Goal: Task Accomplishment & Management: Manage account settings

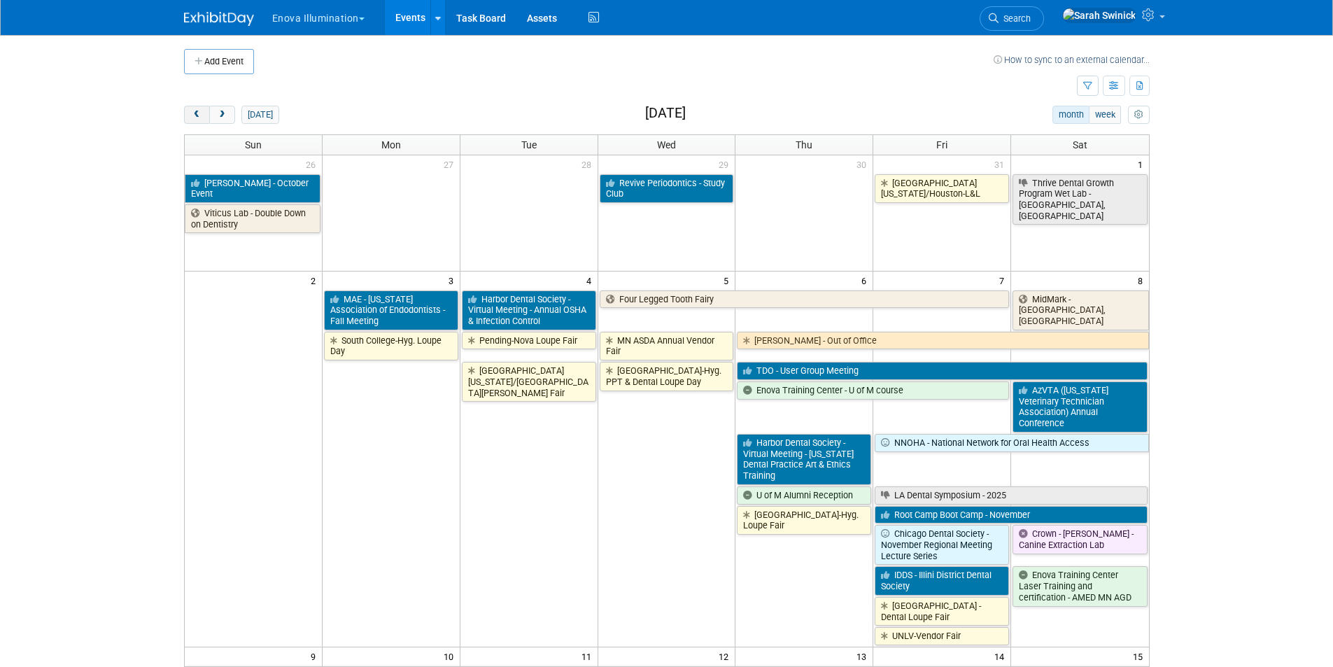
click at [206, 111] on button "prev" at bounding box center [197, 115] width 26 height 18
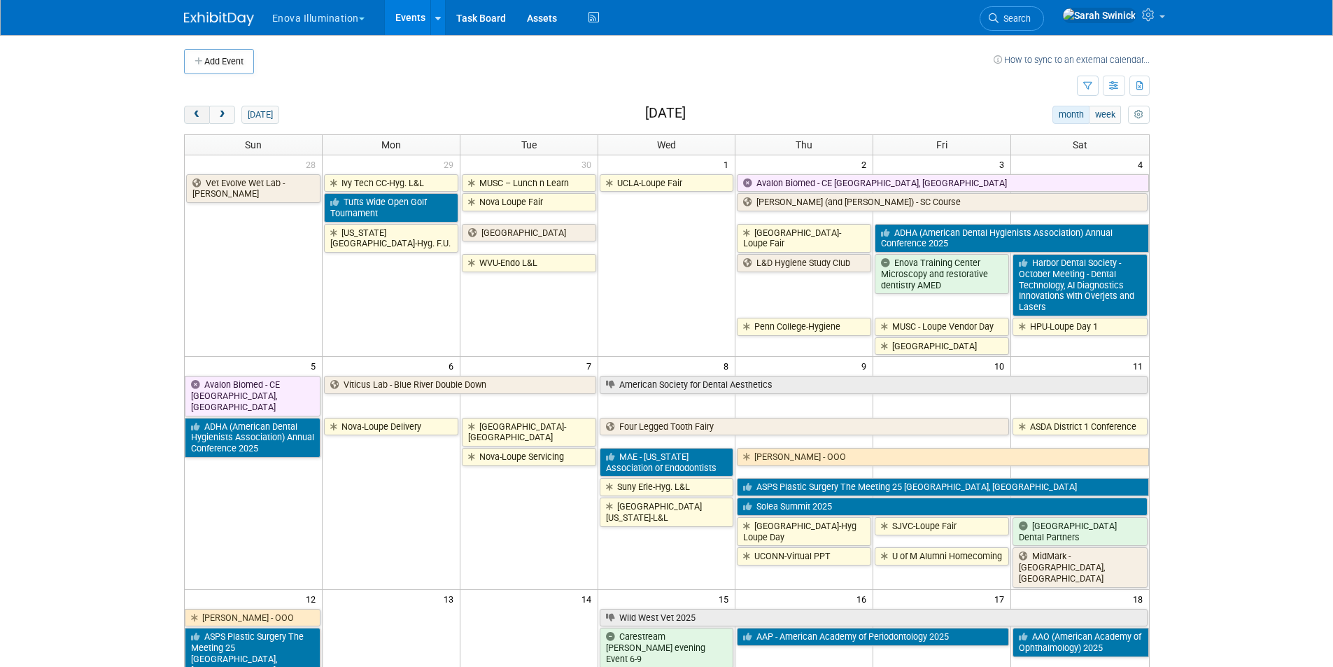
click at [206, 111] on button "prev" at bounding box center [197, 115] width 26 height 18
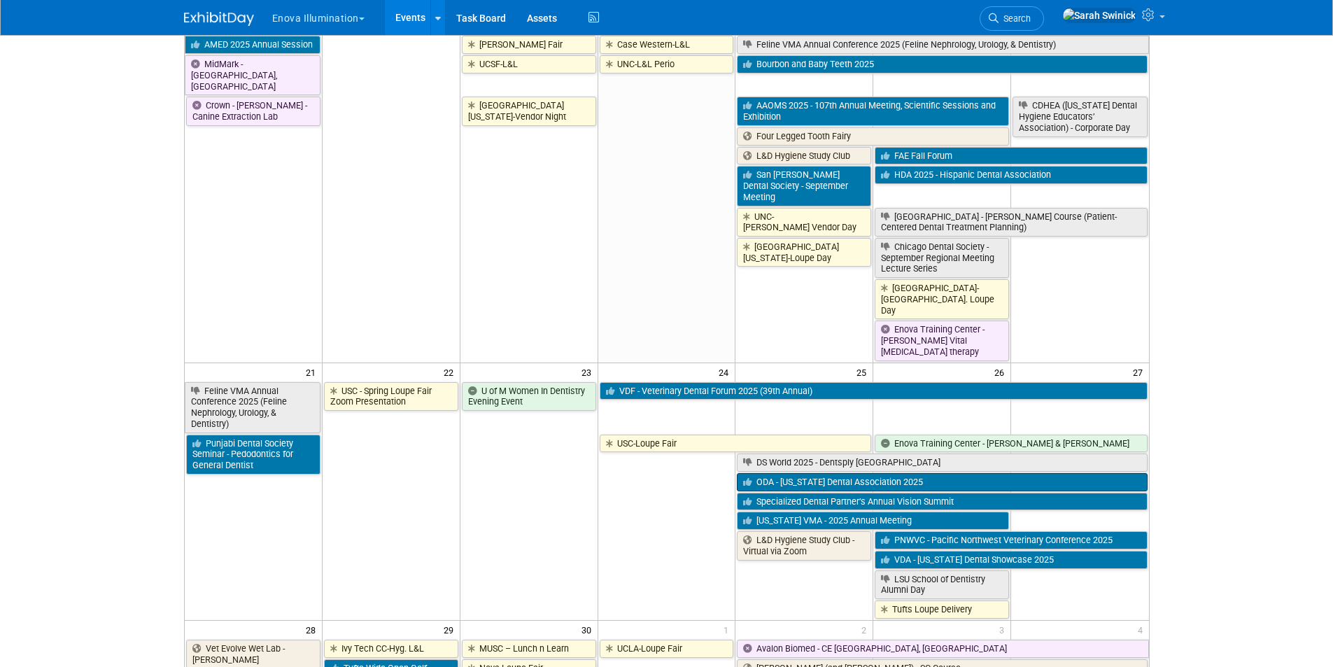
scroll to position [770, 0]
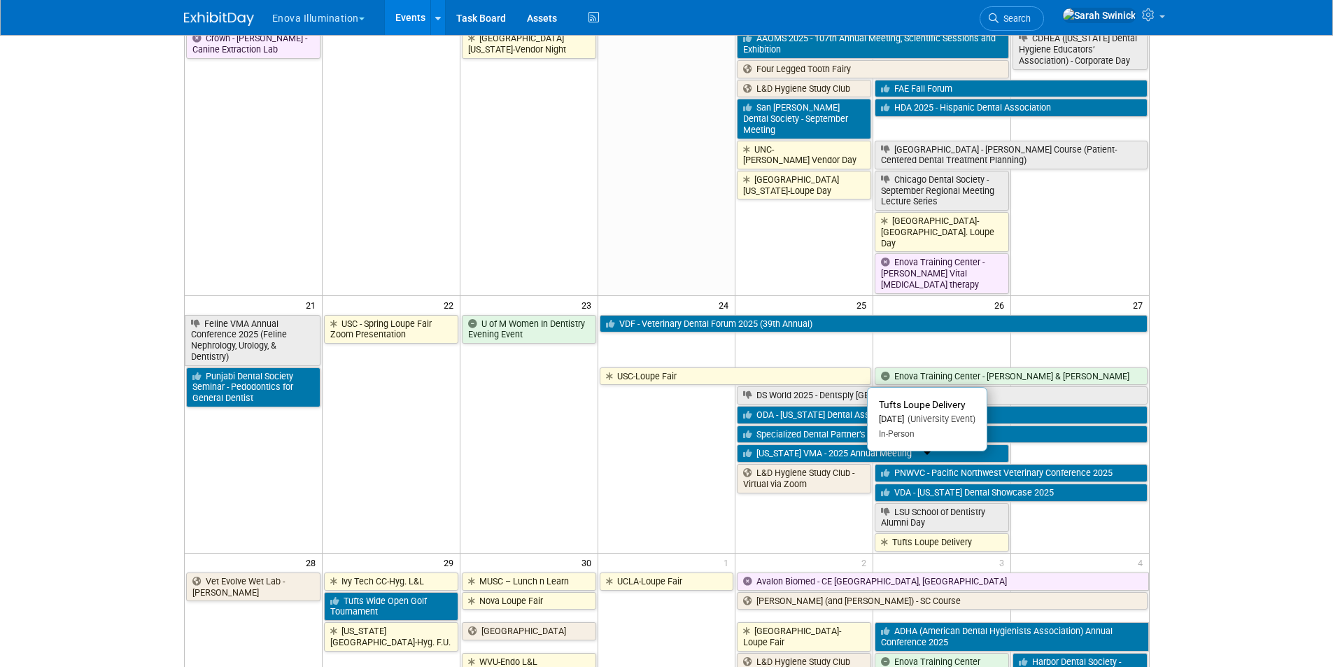
click at [955, 533] on link "Tufts Loupe Delivery" at bounding box center [942, 542] width 134 height 18
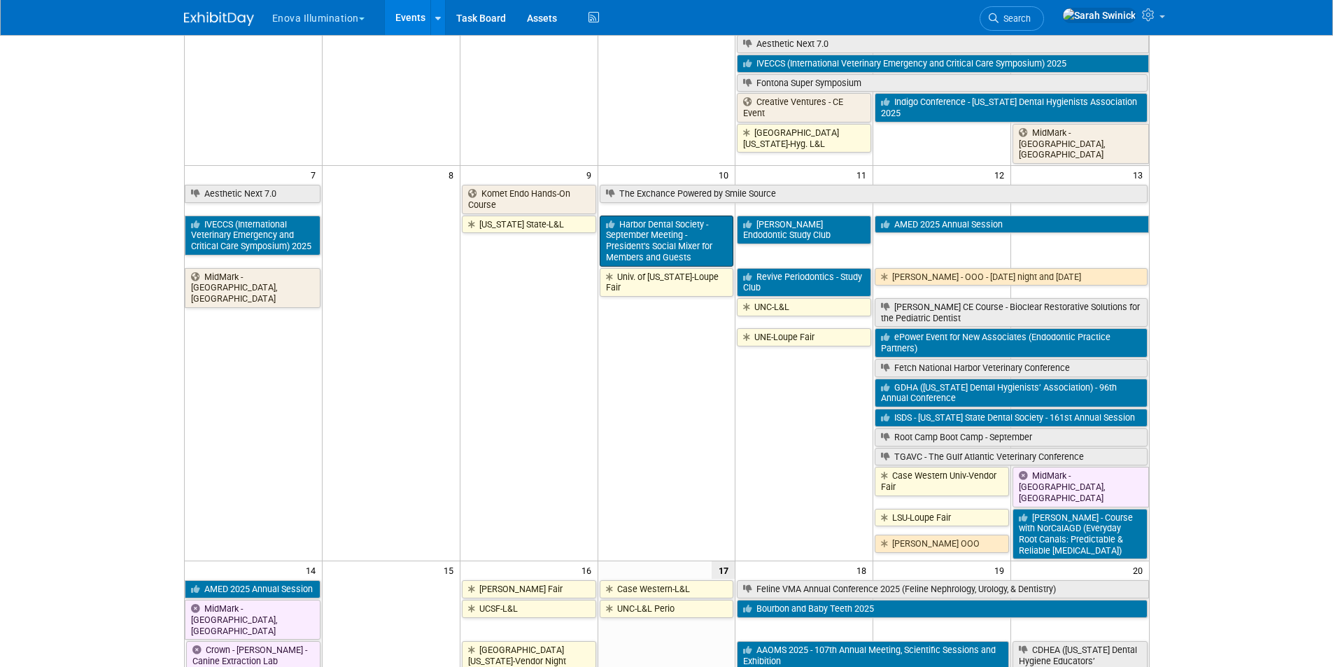
scroll to position [0, 0]
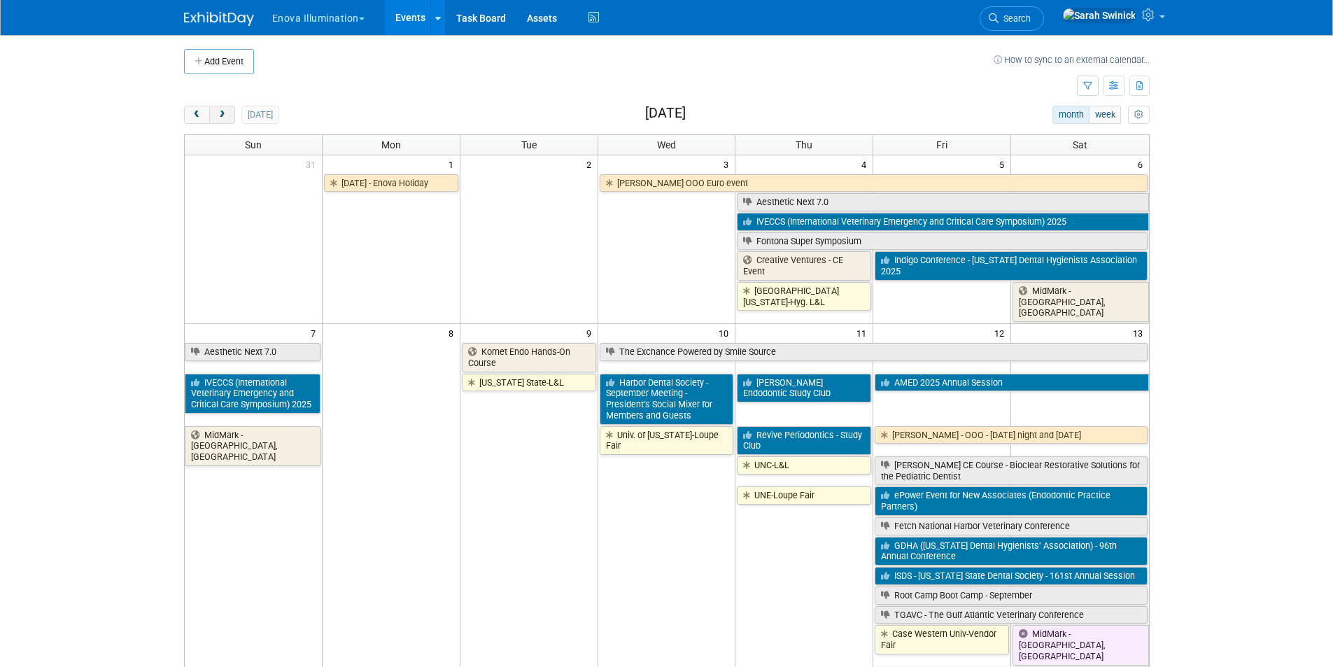
click at [223, 122] on button "next" at bounding box center [222, 115] width 26 height 18
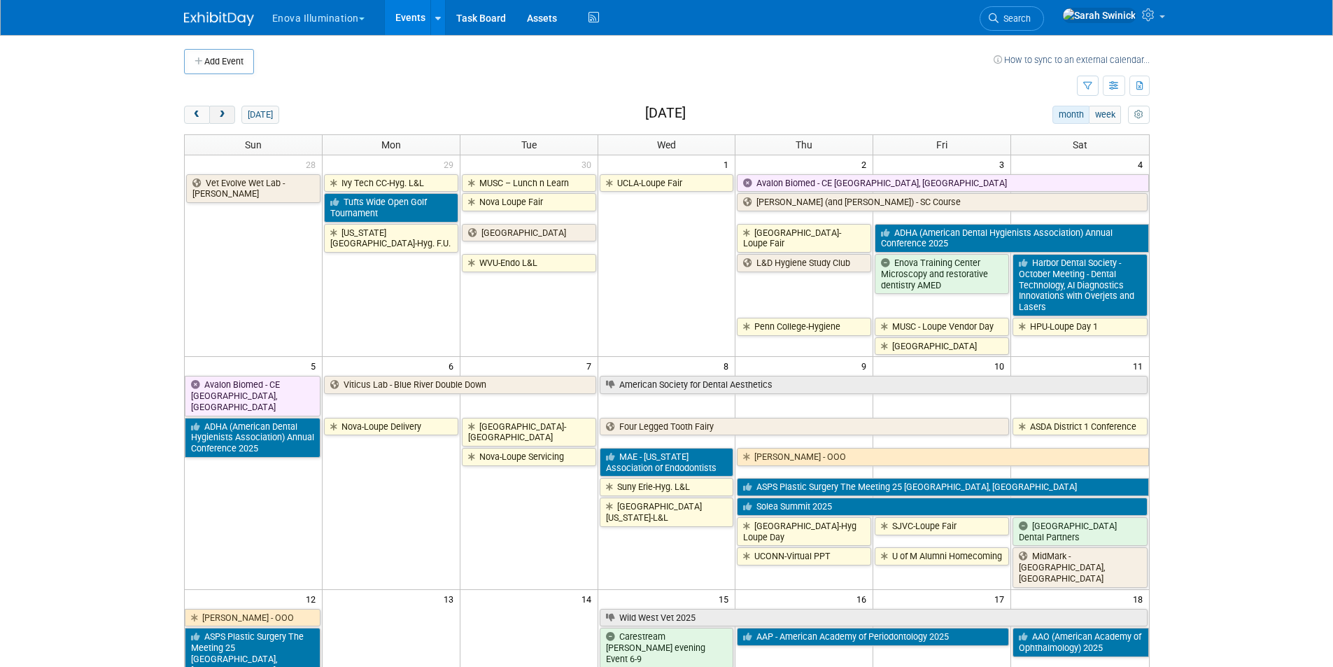
click at [223, 122] on button "next" at bounding box center [222, 115] width 26 height 18
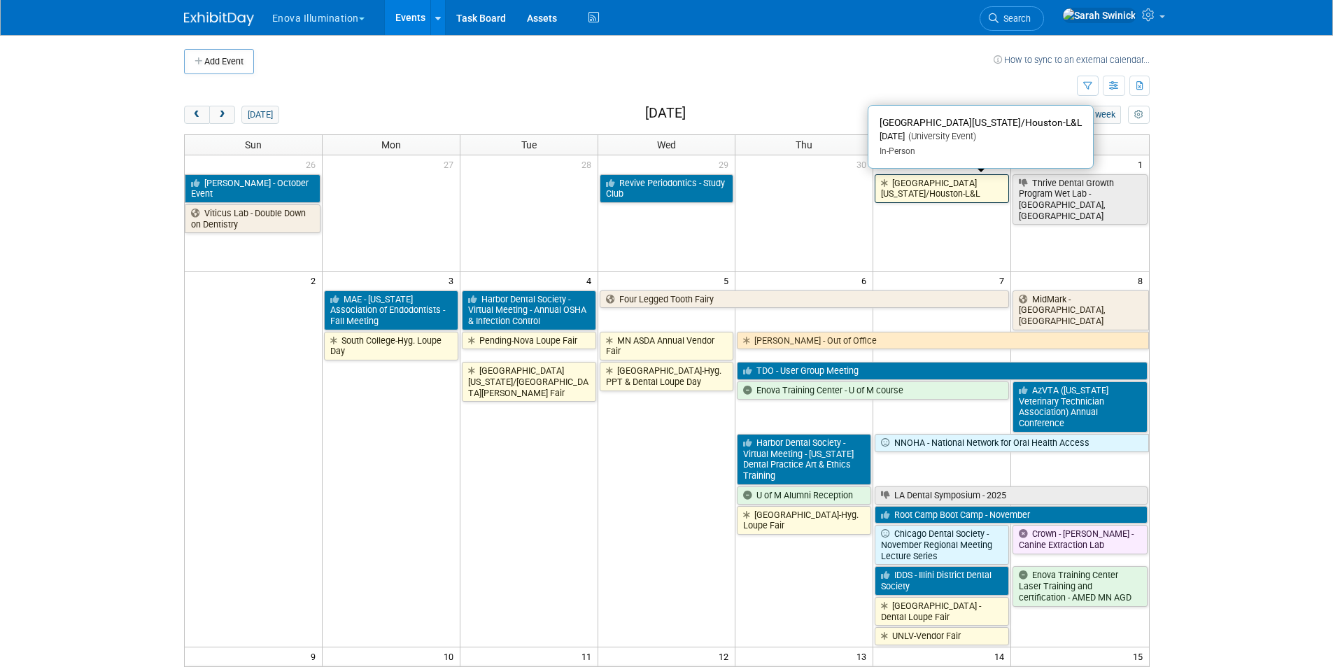
click at [914, 177] on link "[GEOGRAPHIC_DATA][US_STATE]/Houston-L&L" at bounding box center [942, 188] width 134 height 29
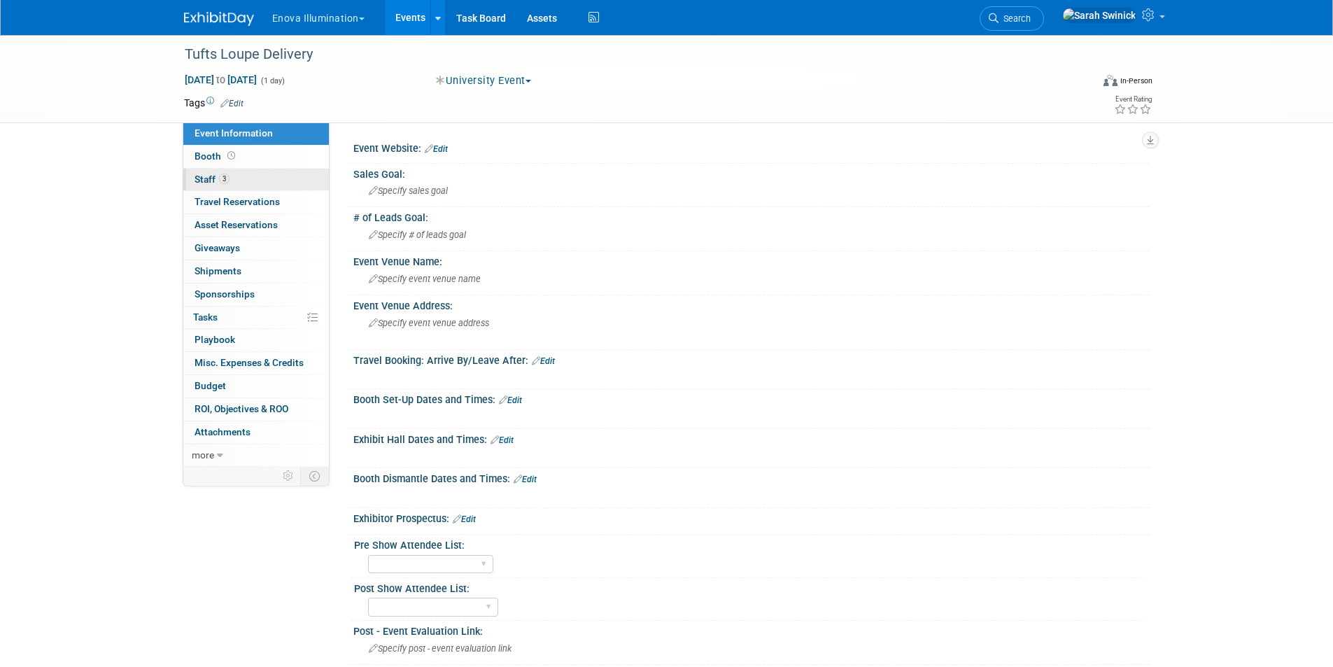
click at [317, 178] on link "3 Staff 3" at bounding box center [256, 180] width 146 height 22
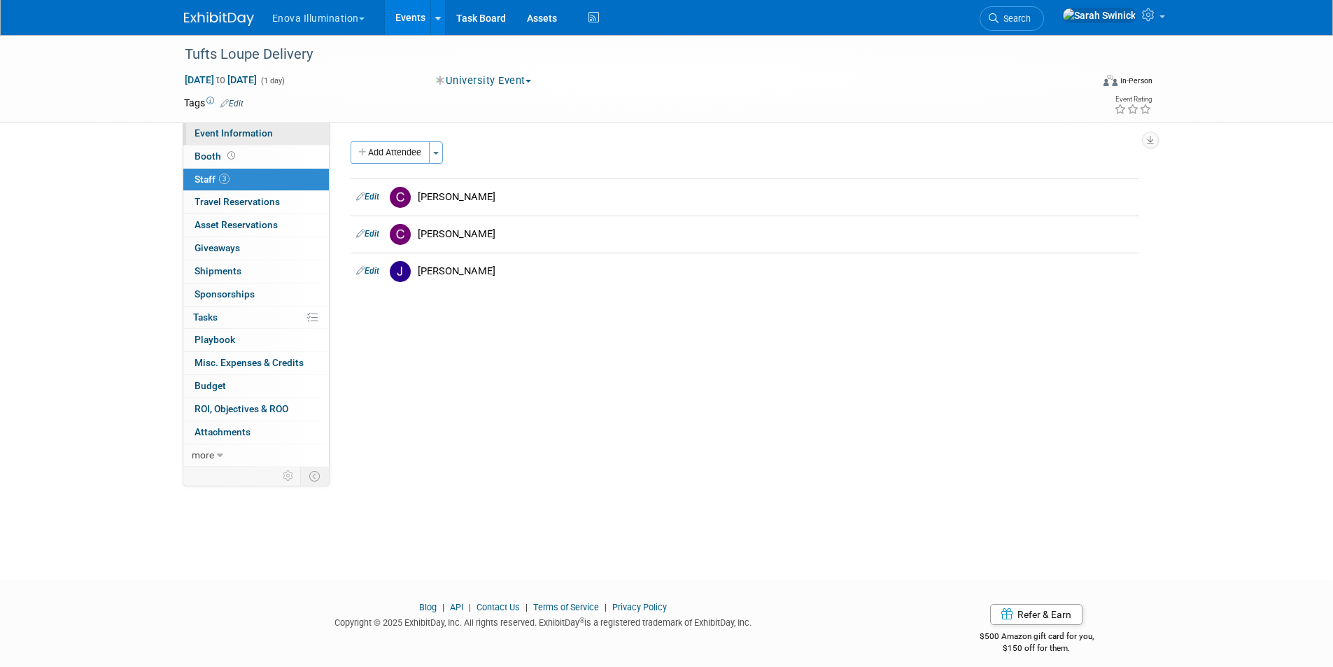
click at [232, 140] on link "Event Information" at bounding box center [256, 133] width 146 height 22
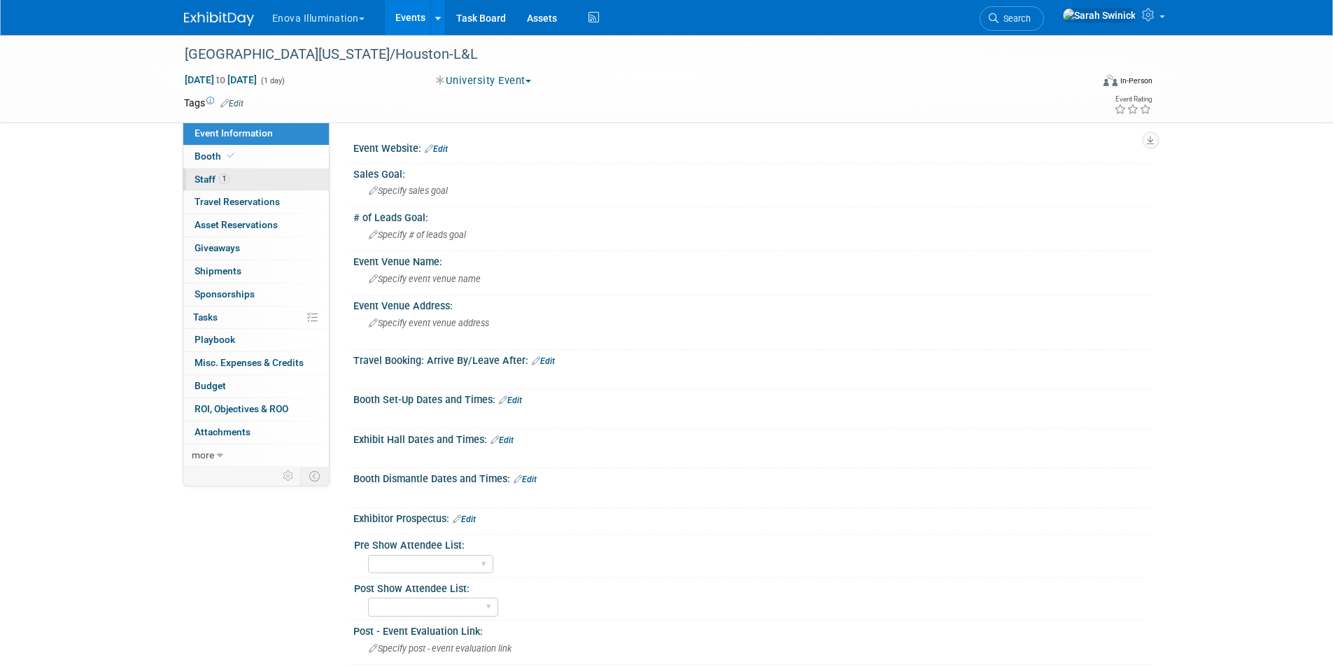
click at [240, 187] on link "1 Staff 1" at bounding box center [256, 180] width 146 height 22
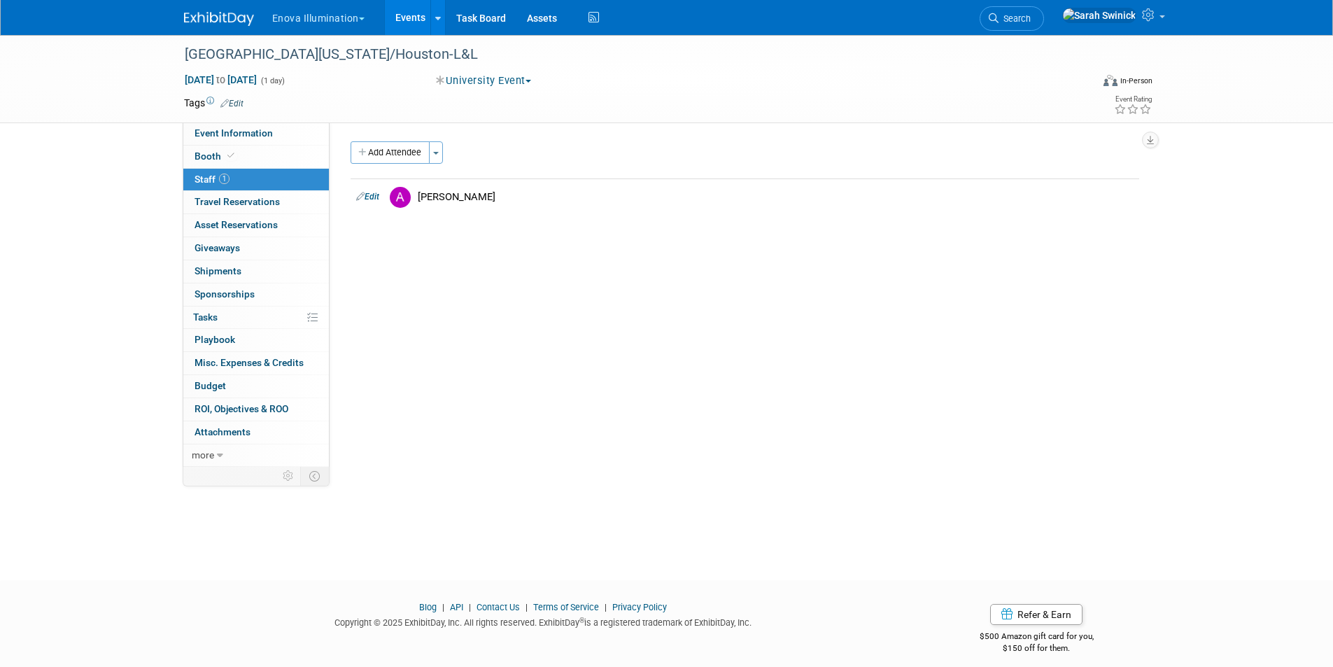
click at [188, 10] on link at bounding box center [227, 11] width 87 height 11
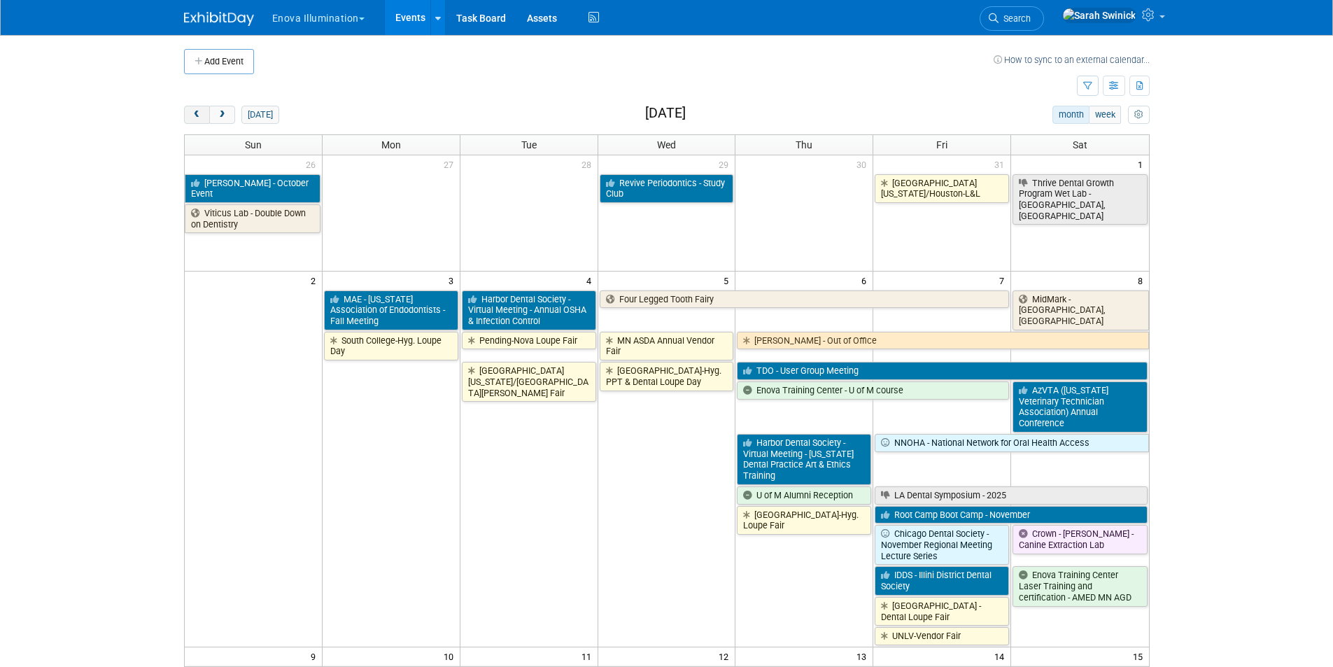
drag, startPoint x: 191, startPoint y: 118, endPoint x: 207, endPoint y: 130, distance: 20.0
click at [192, 118] on span "prev" at bounding box center [197, 115] width 10 height 9
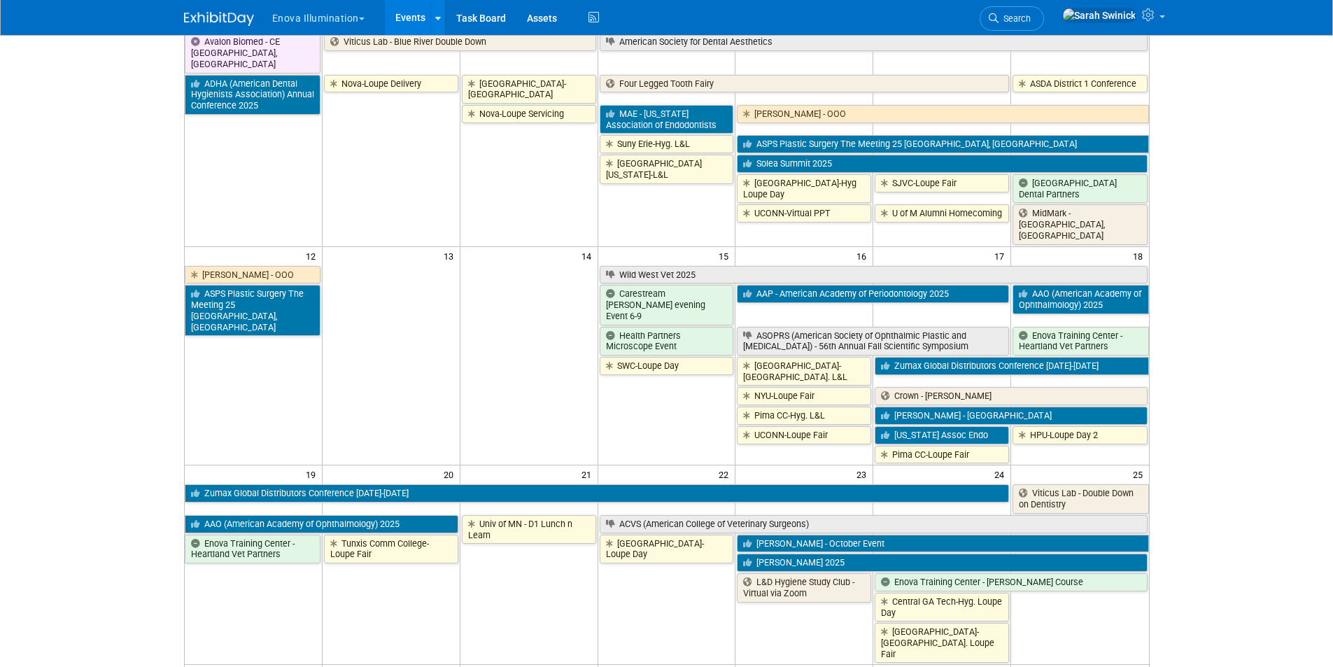
scroll to position [490, 0]
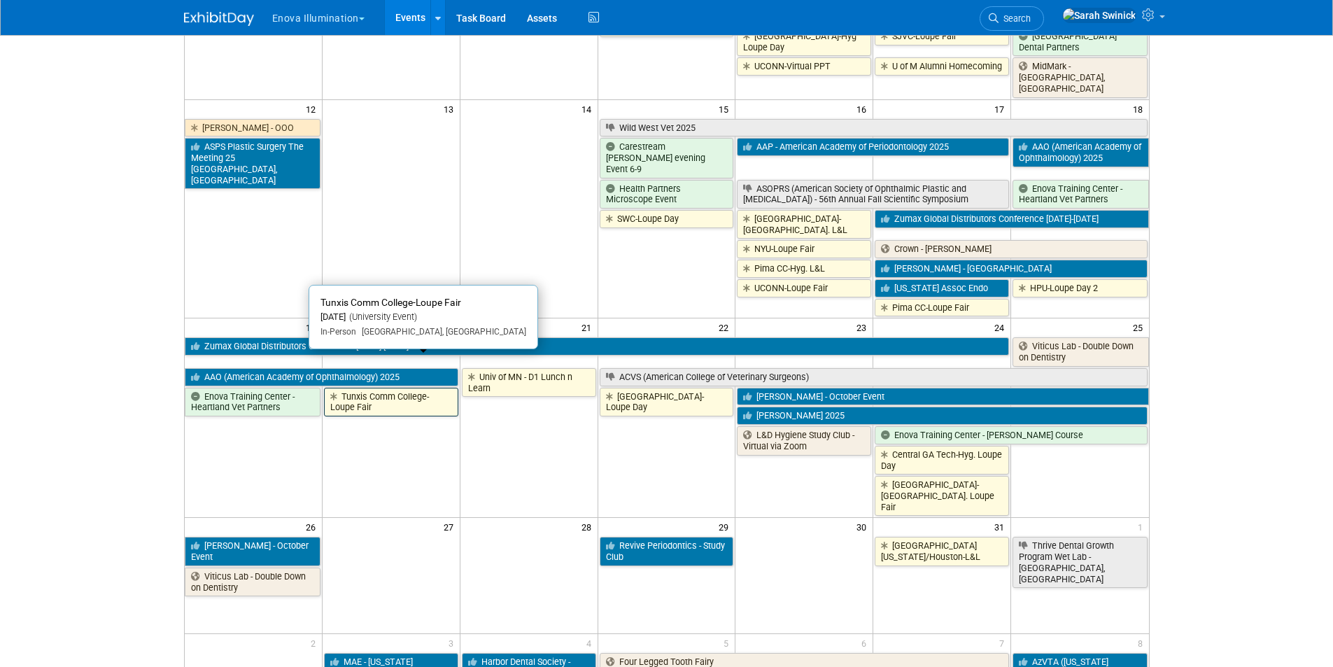
click at [398, 388] on link "Tunxis Comm College-Loupe Fair" at bounding box center [391, 402] width 134 height 29
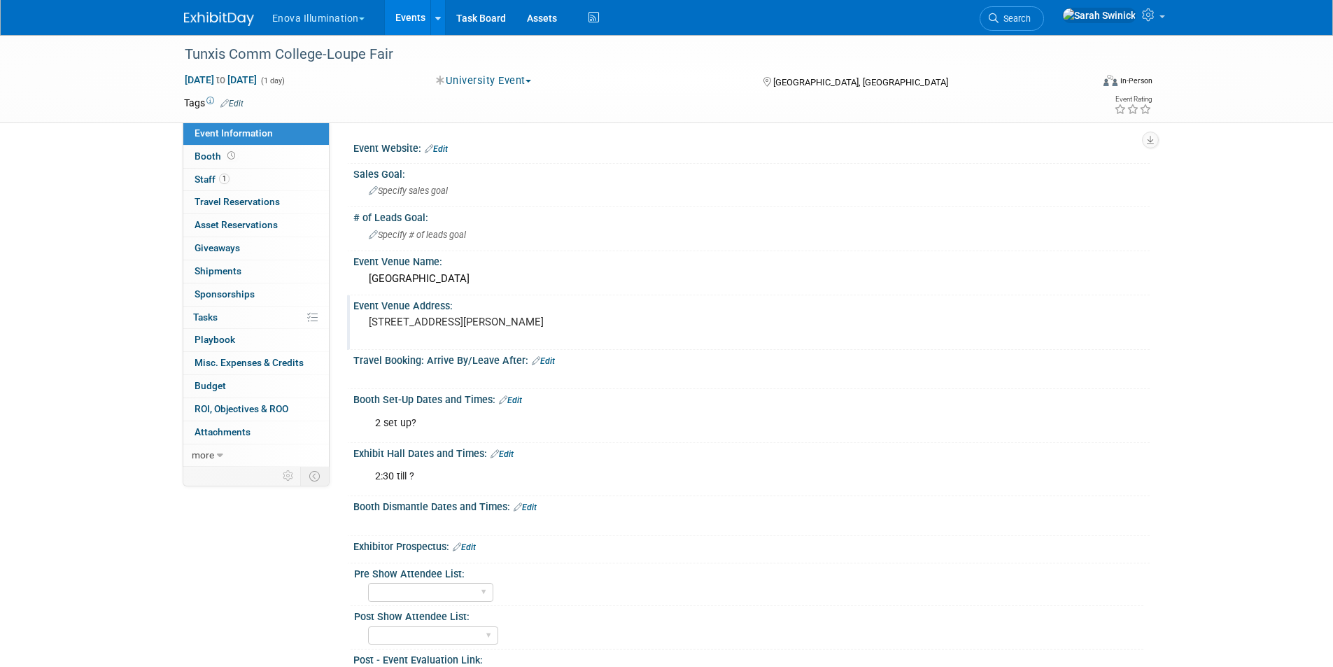
click at [439, 328] on pre "271 Scott Swamp Road, Farmington, CT" at bounding box center [519, 322] width 301 height 13
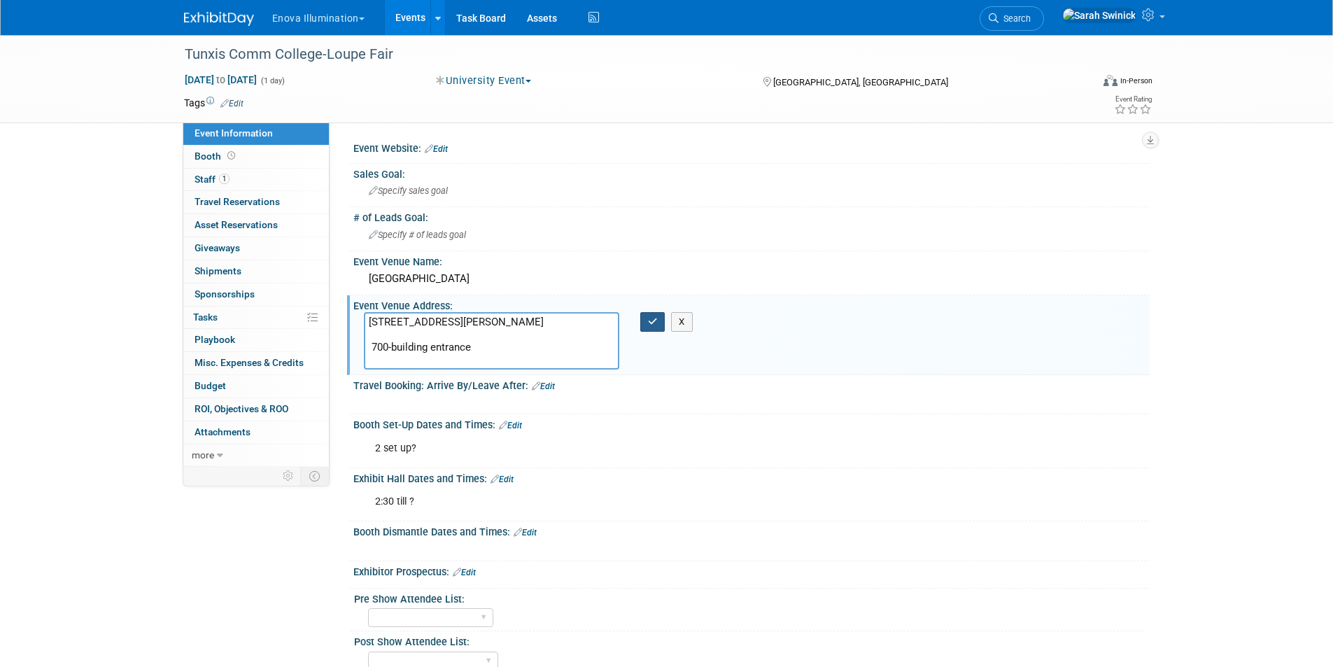
type textarea "271 Scott Swamp Road, Farmington, CT 700-building entrance"
drag, startPoint x: 642, startPoint y: 322, endPoint x: 632, endPoint y: 324, distance: 9.3
click at [642, 323] on button "button" at bounding box center [652, 322] width 25 height 20
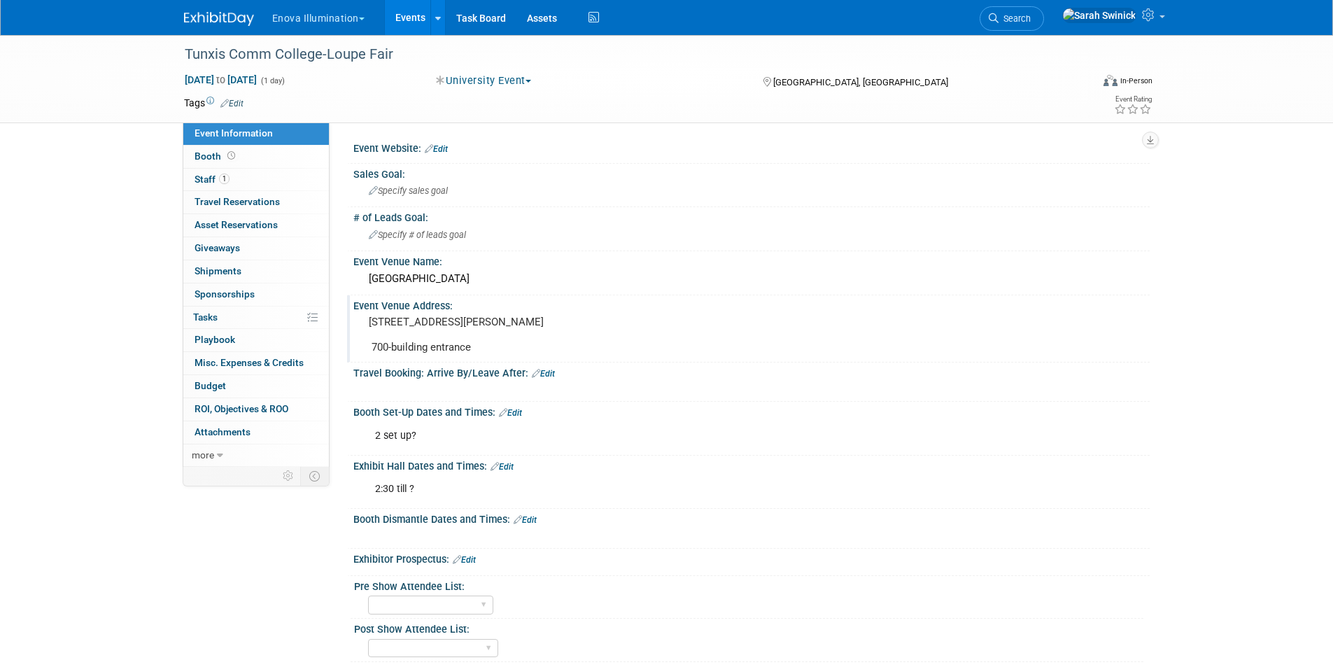
click at [507, 472] on link "Edit" at bounding box center [501, 467] width 23 height 10
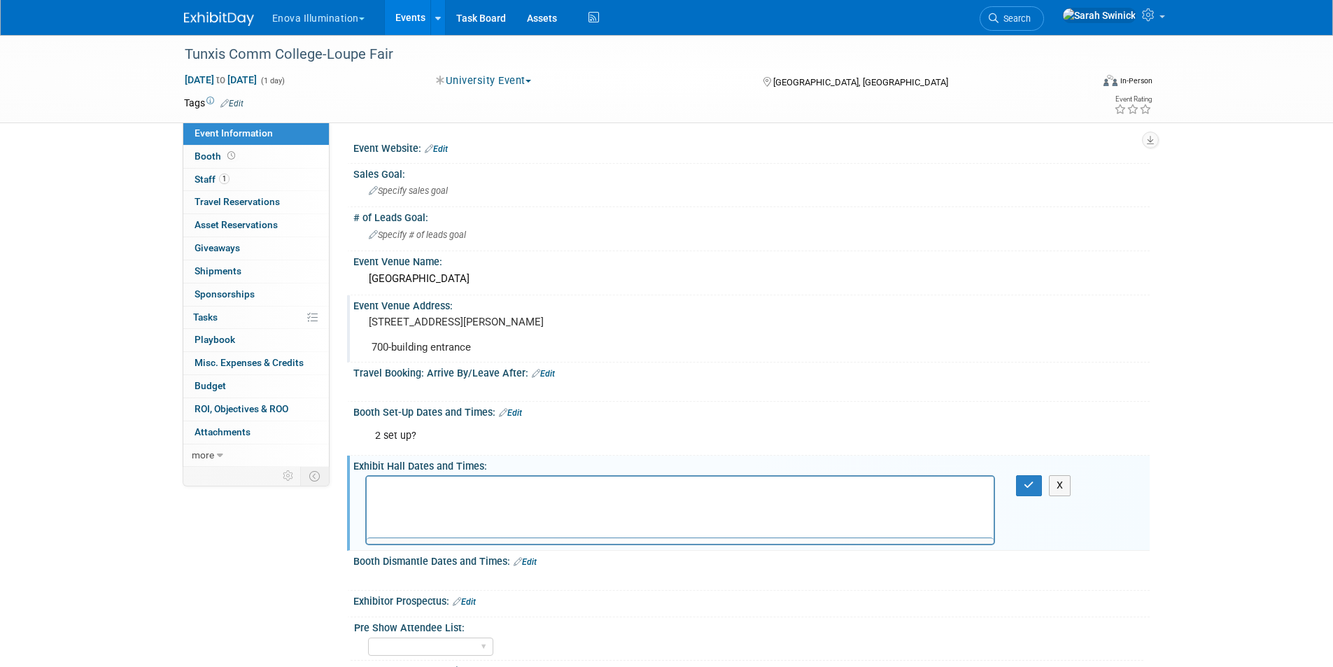
click at [507, 473] on div "Exhibit Hall Dates and Times: Edit" at bounding box center [751, 463] width 796 height 17
click at [488, 478] on html "2:30 till ?" at bounding box center [680, 486] width 628 height 20
drag, startPoint x: 1026, startPoint y: 500, endPoint x: 886, endPoint y: 481, distance: 141.3
click at [1026, 490] on icon "button" at bounding box center [1029, 485] width 10 height 10
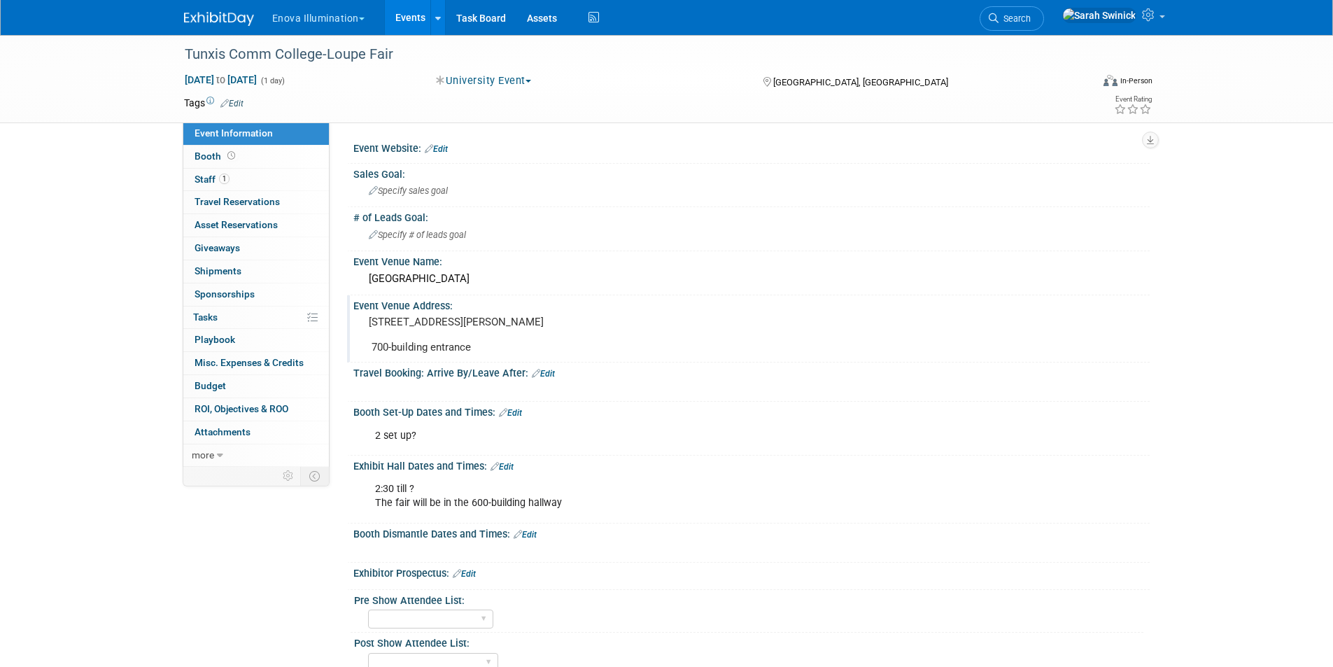
click at [208, 27] on div "Enova Illumination Choose Workspace: enova Enova Illumination Enova Illuminatio…" at bounding box center [667, 17] width 966 height 35
click at [213, 20] on img at bounding box center [219, 19] width 70 height 14
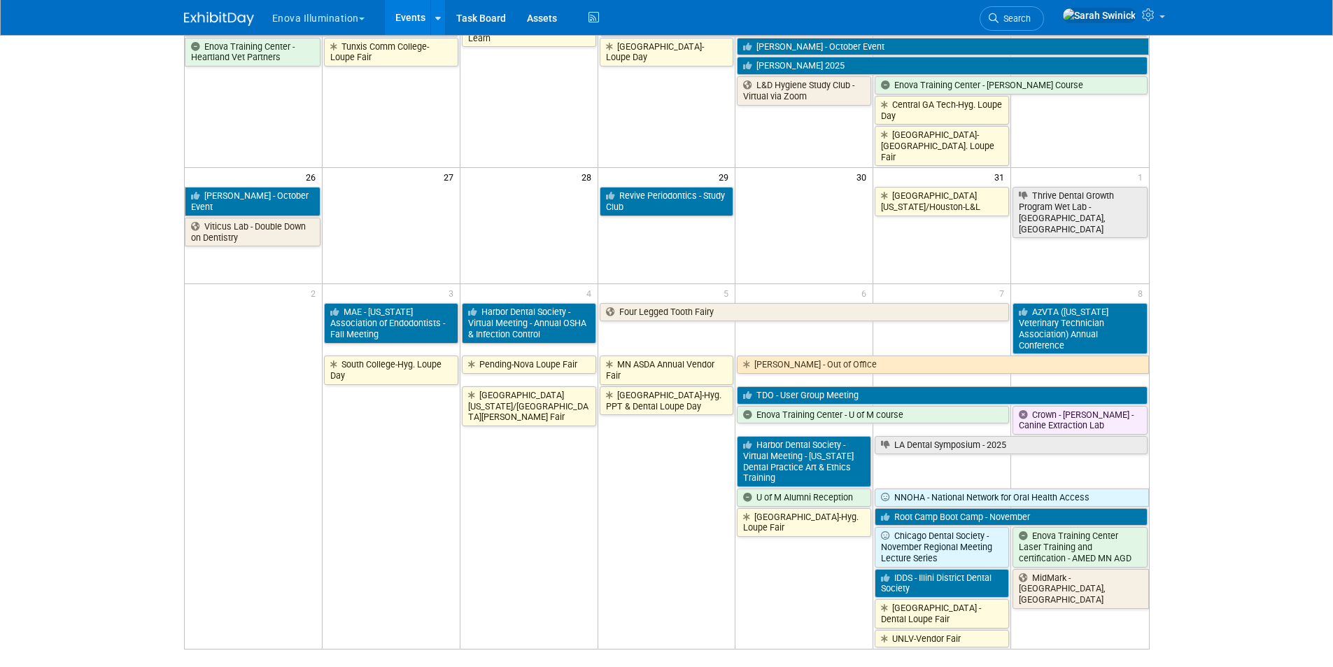
scroll to position [700, 0]
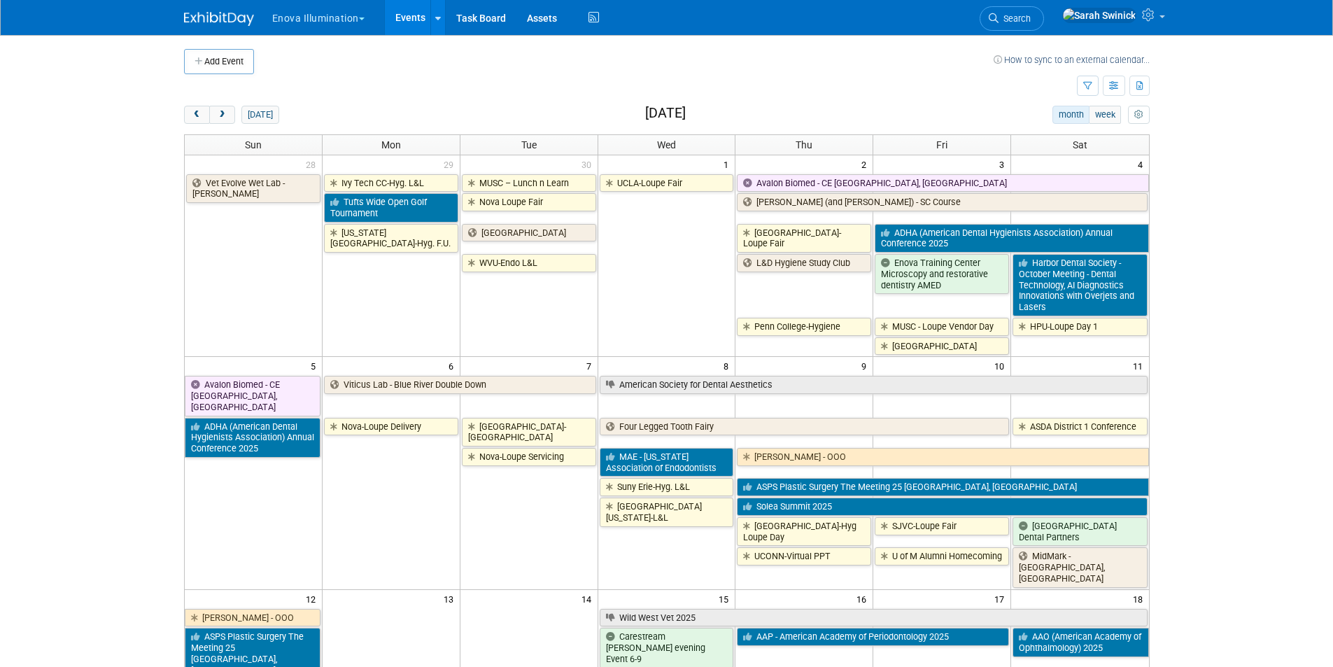
click at [1044, 25] on link "Search" at bounding box center [1012, 18] width 64 height 24
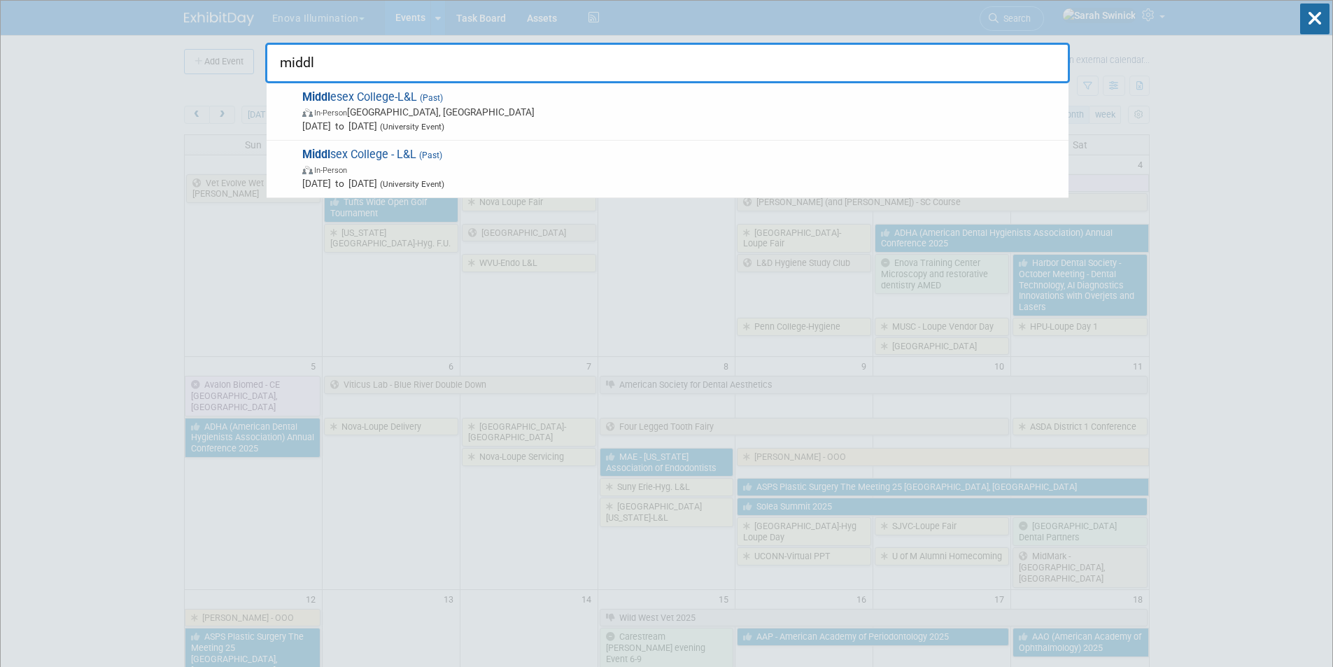
type input "middl"
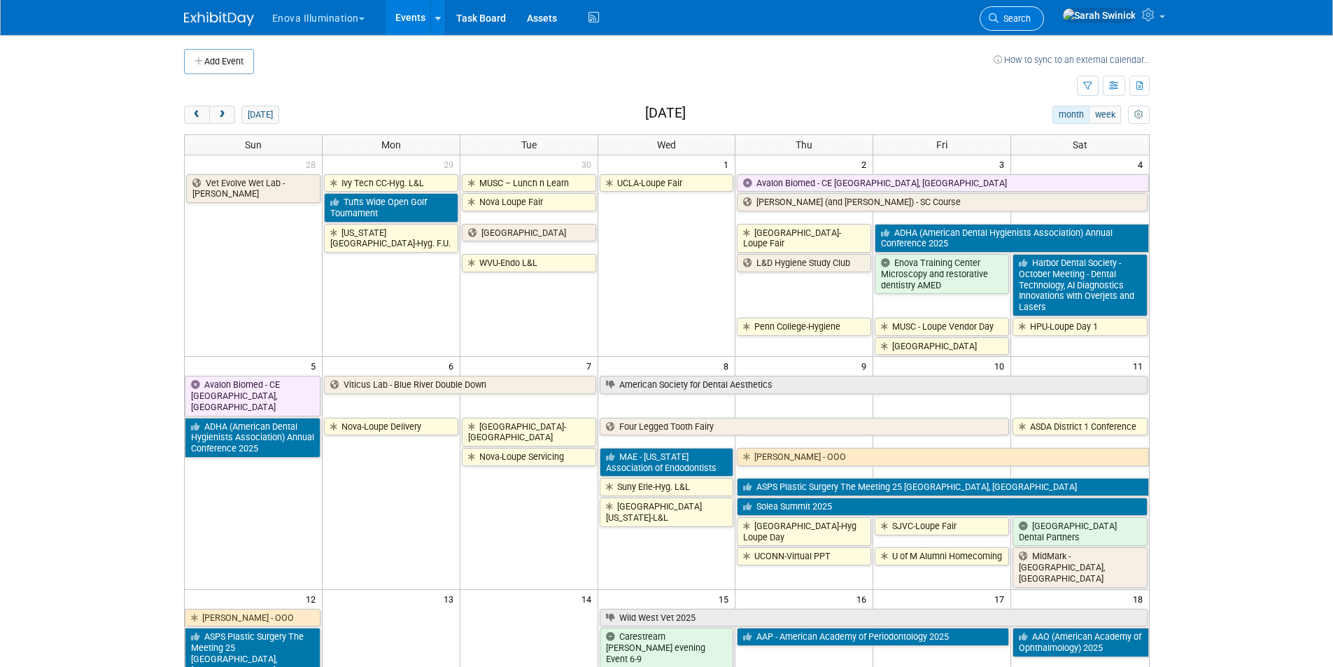
click at [1031, 22] on span "Search" at bounding box center [1014, 18] width 32 height 10
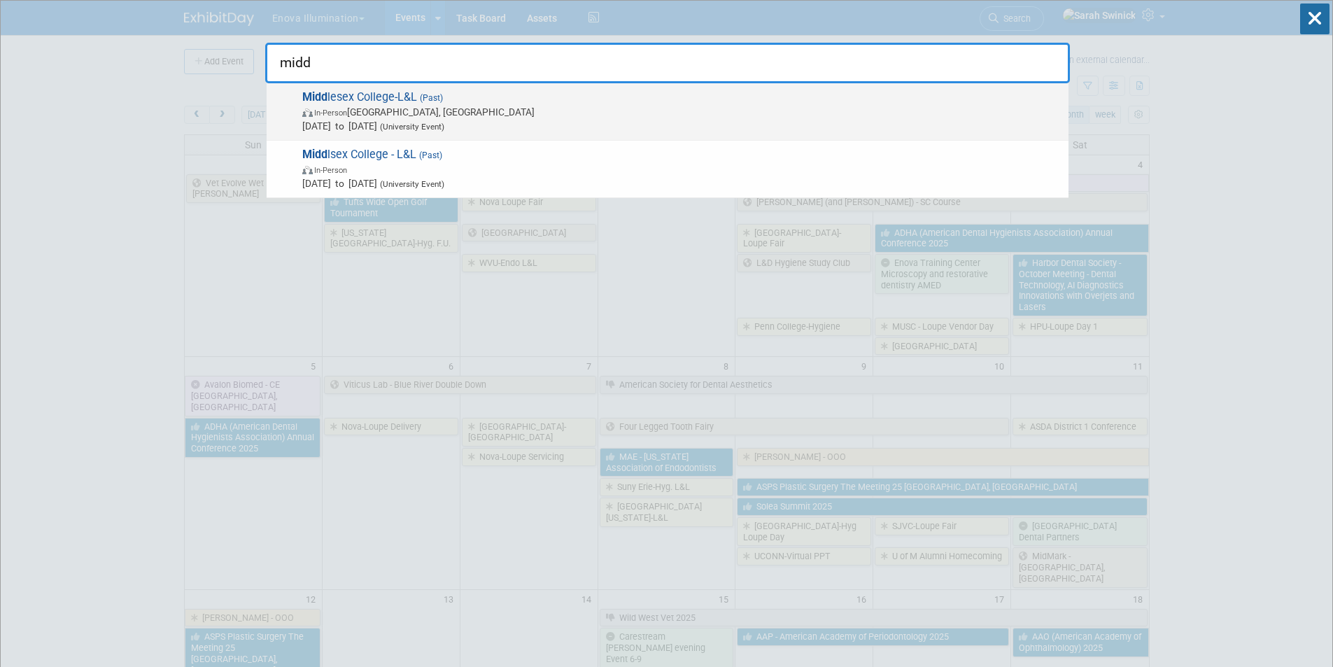
type input "midd"
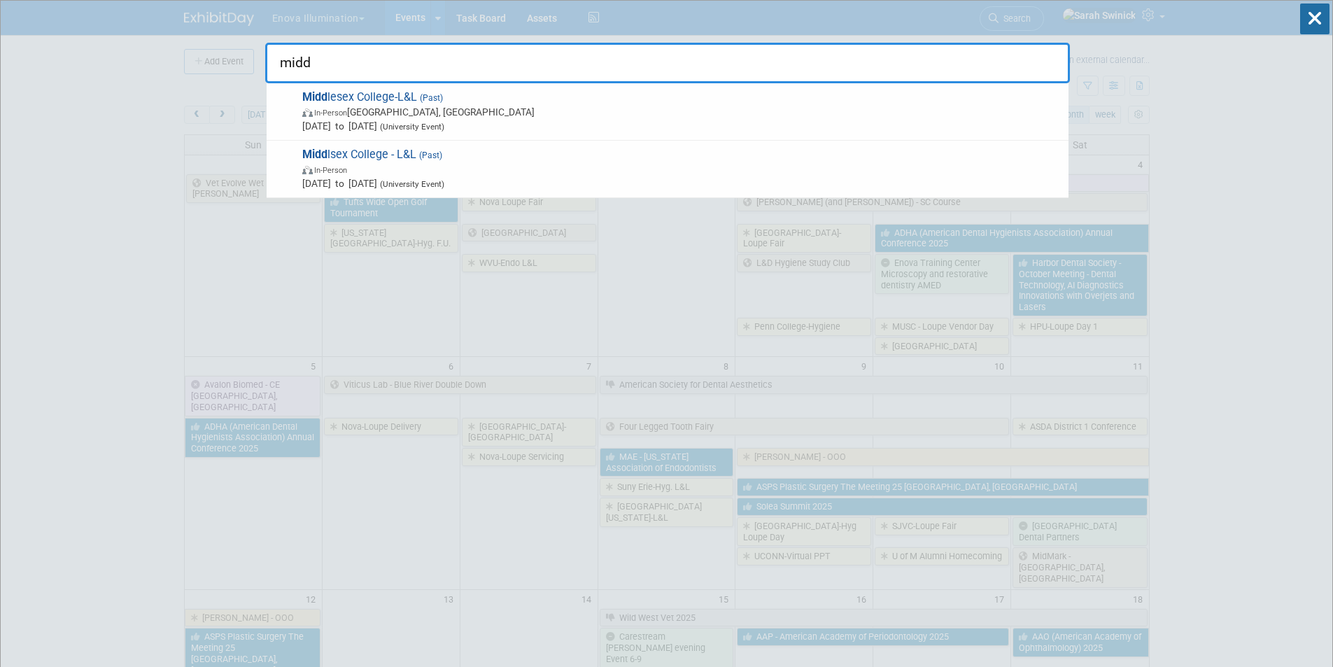
click at [497, 108] on span "In-Person Edison, NJ" at bounding box center [681, 112] width 759 height 14
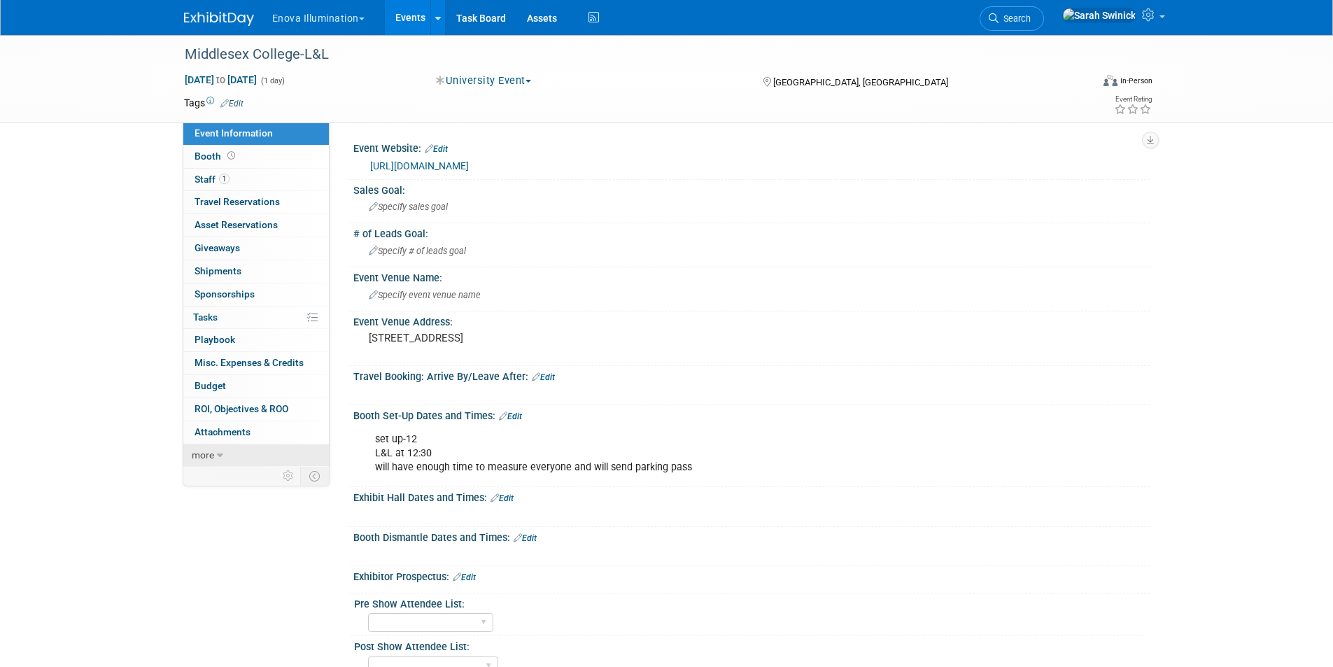
click at [255, 462] on link "more" at bounding box center [256, 455] width 146 height 22
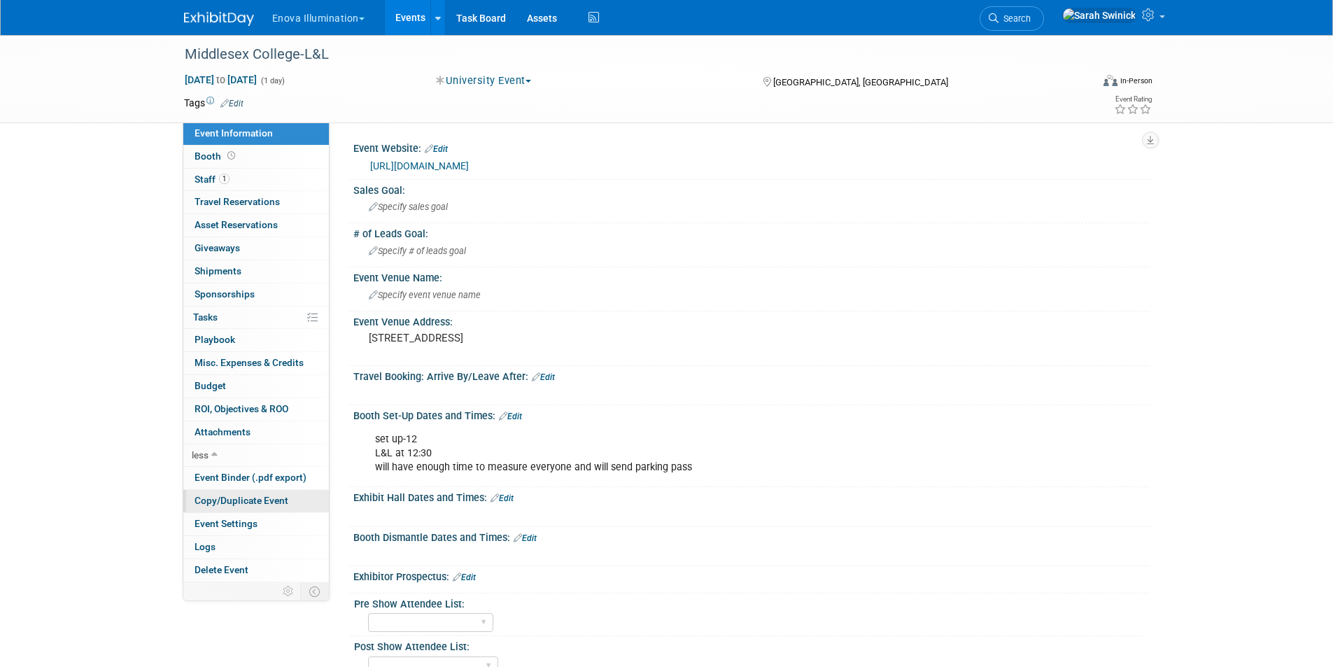
click at [235, 494] on link "Copy/Duplicate Event" at bounding box center [256, 501] width 146 height 22
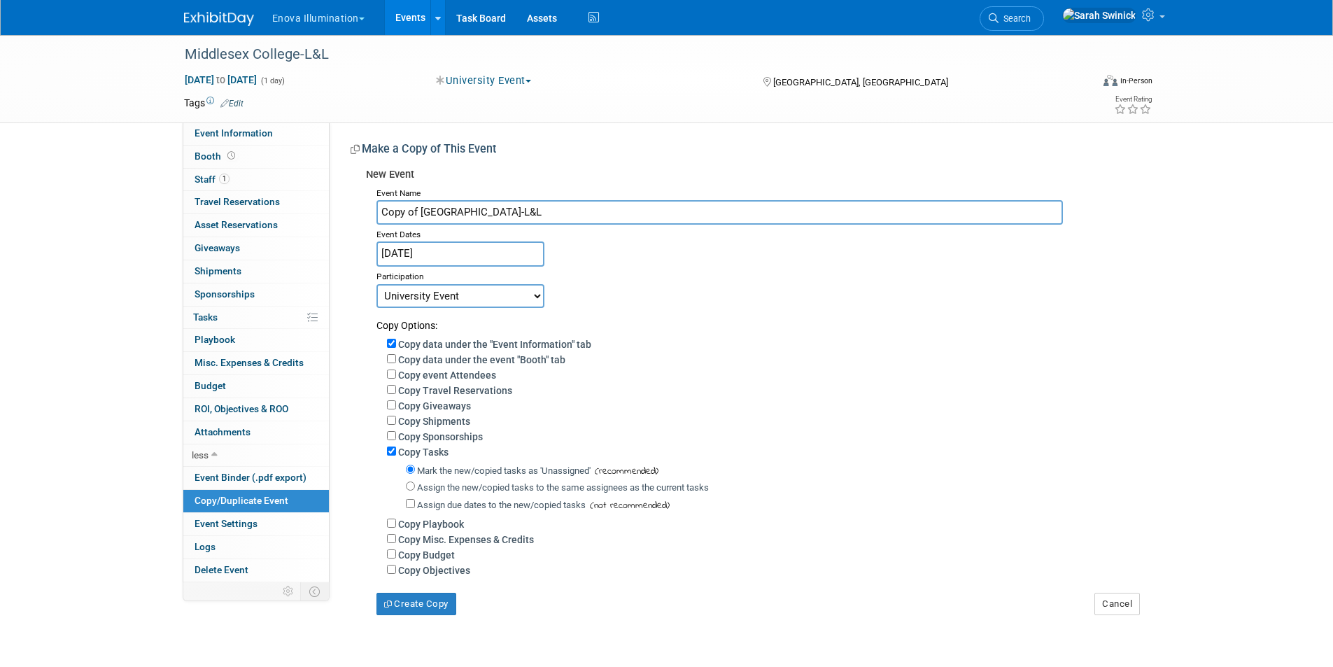
click at [411, 195] on div "Event Name" at bounding box center [757, 191] width 763 height 17
drag, startPoint x: 418, startPoint y: 213, endPoint x: 337, endPoint y: 204, distance: 82.4
click at [336, 203] on div "Event Website: Edit [URL][DOMAIN_NAME] Sales Goal: Specify sales goal # of Lead…" at bounding box center [740, 368] width 820 height 493
type input "Middlesex College-L&L"
click at [446, 254] on input "[DATE]" at bounding box center [460, 253] width 168 height 24
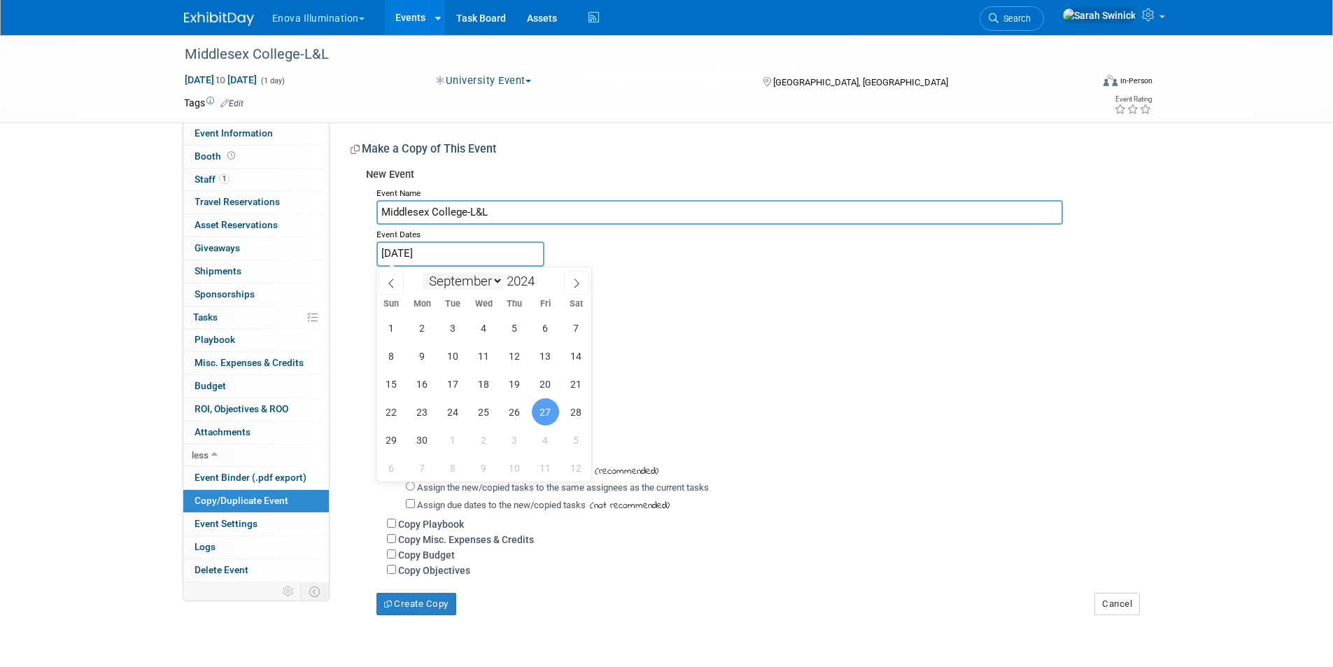
click at [486, 281] on select "January February March April May June July August September October November De…" at bounding box center [463, 280] width 80 height 17
select select "9"
click at [423, 272] on select "January February March April May June July August September October November De…" at bounding box center [463, 280] width 80 height 17
click at [516, 381] on span "17" at bounding box center [514, 383] width 27 height 27
type input "Oct 17, 2024"
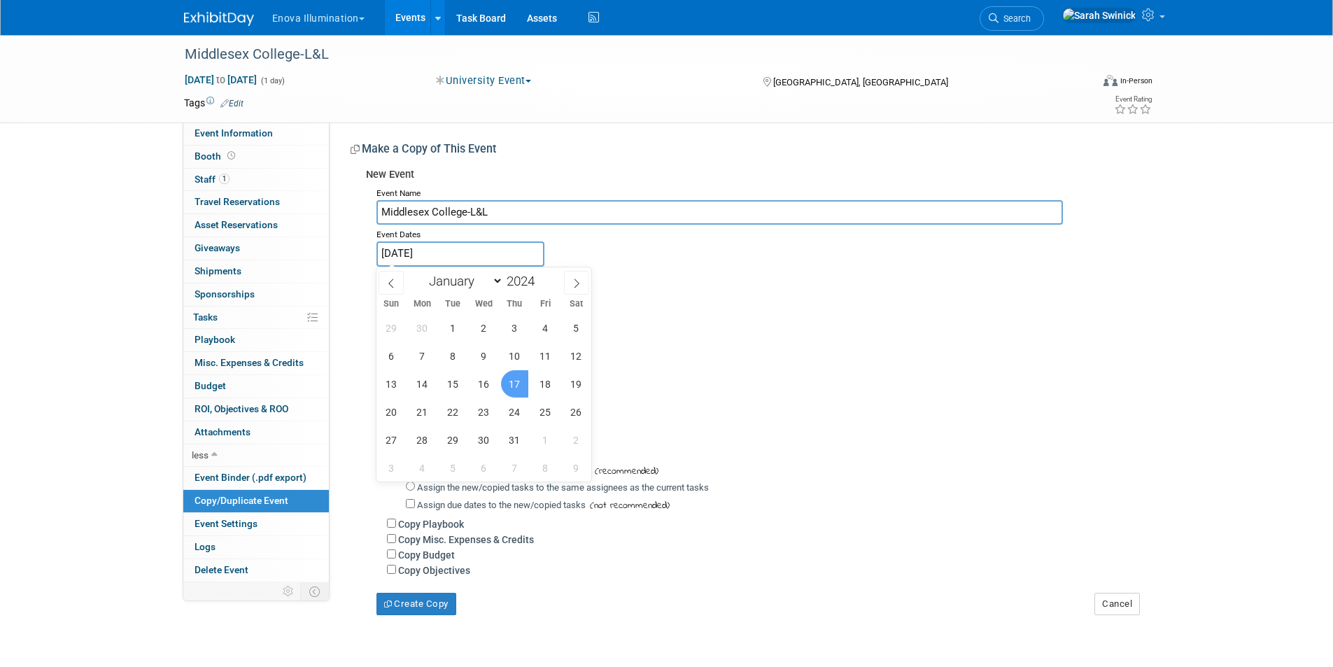
click at [516, 381] on span "17" at bounding box center [514, 383] width 27 height 27
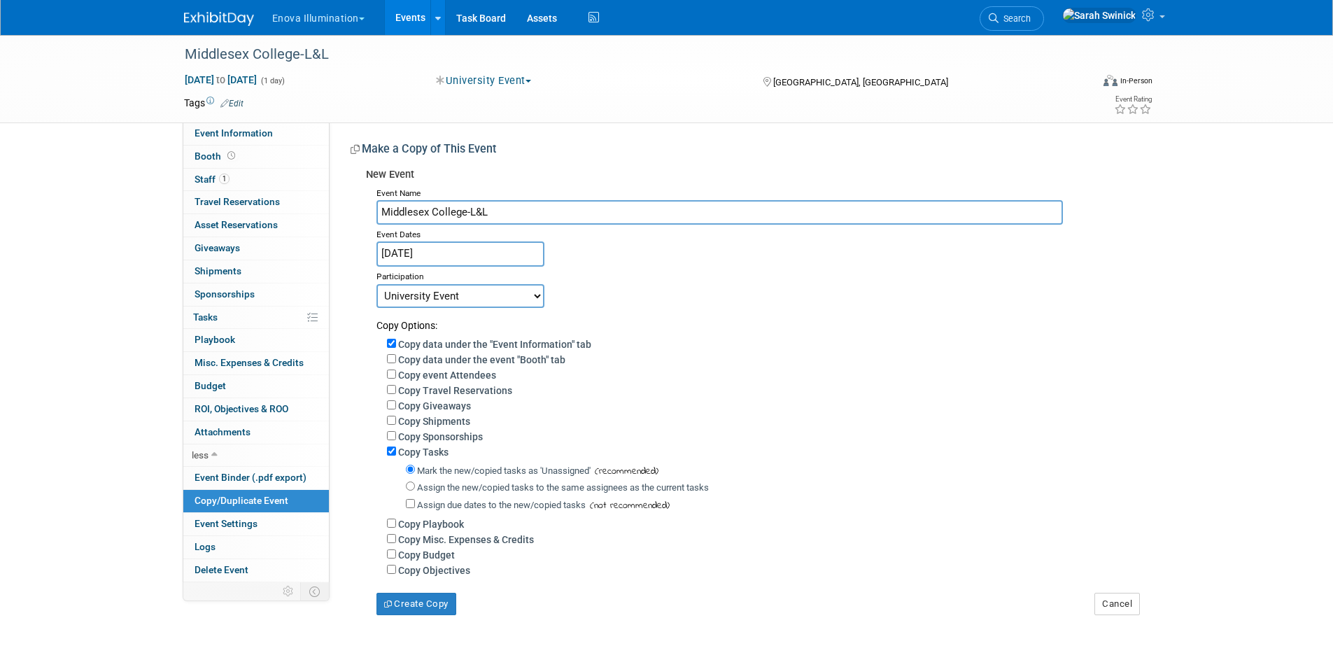
click at [474, 246] on input "Oct 17, 2024" at bounding box center [460, 253] width 168 height 24
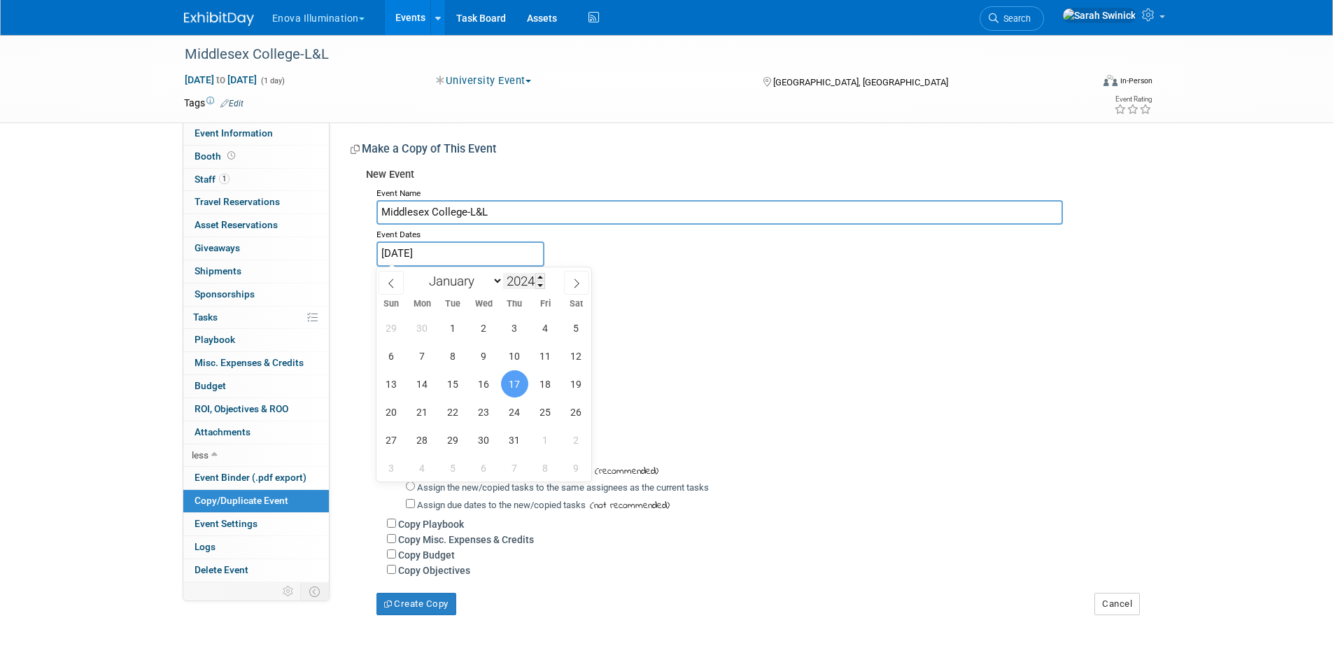
click at [530, 278] on input "2024" at bounding box center [524, 281] width 42 height 16
click at [540, 275] on span at bounding box center [540, 277] width 10 height 8
drag, startPoint x: 872, startPoint y: 365, endPoint x: 854, endPoint y: 365, distance: 18.2
click at [870, 366] on div "Copy data under the event "Booth" tab" at bounding box center [763, 358] width 752 height 15
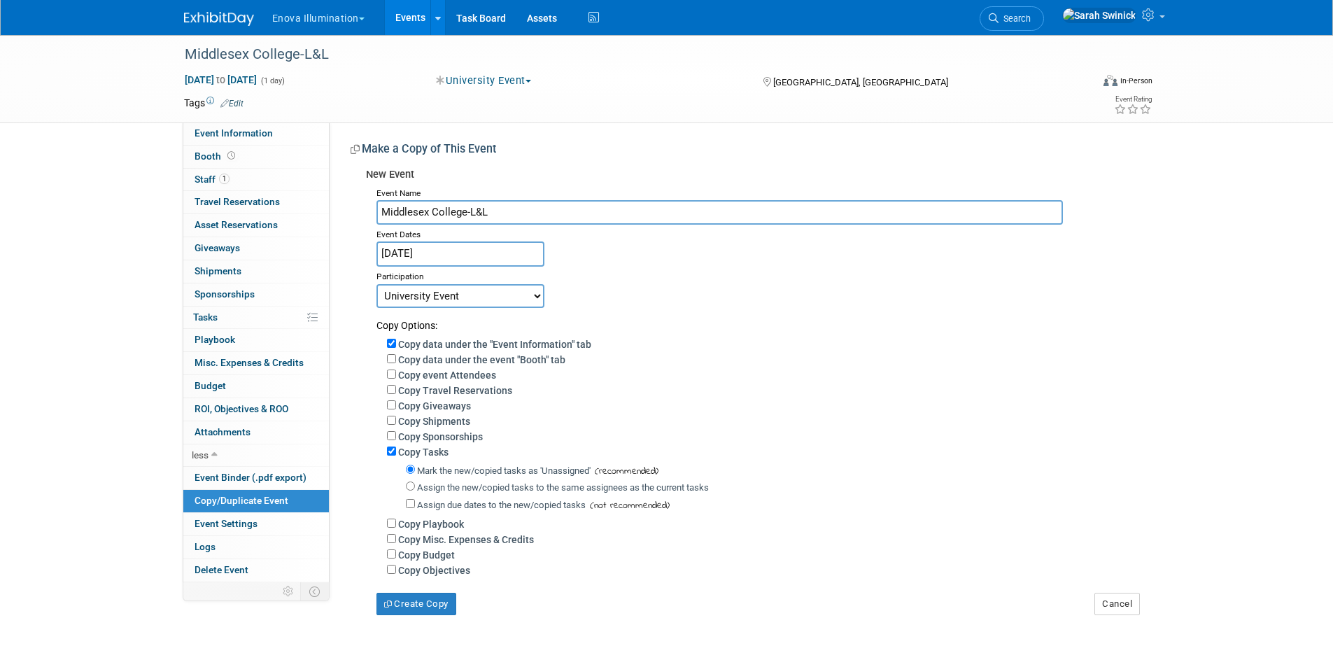
click at [474, 246] on input "Oct 17, 2024" at bounding box center [460, 253] width 168 height 24
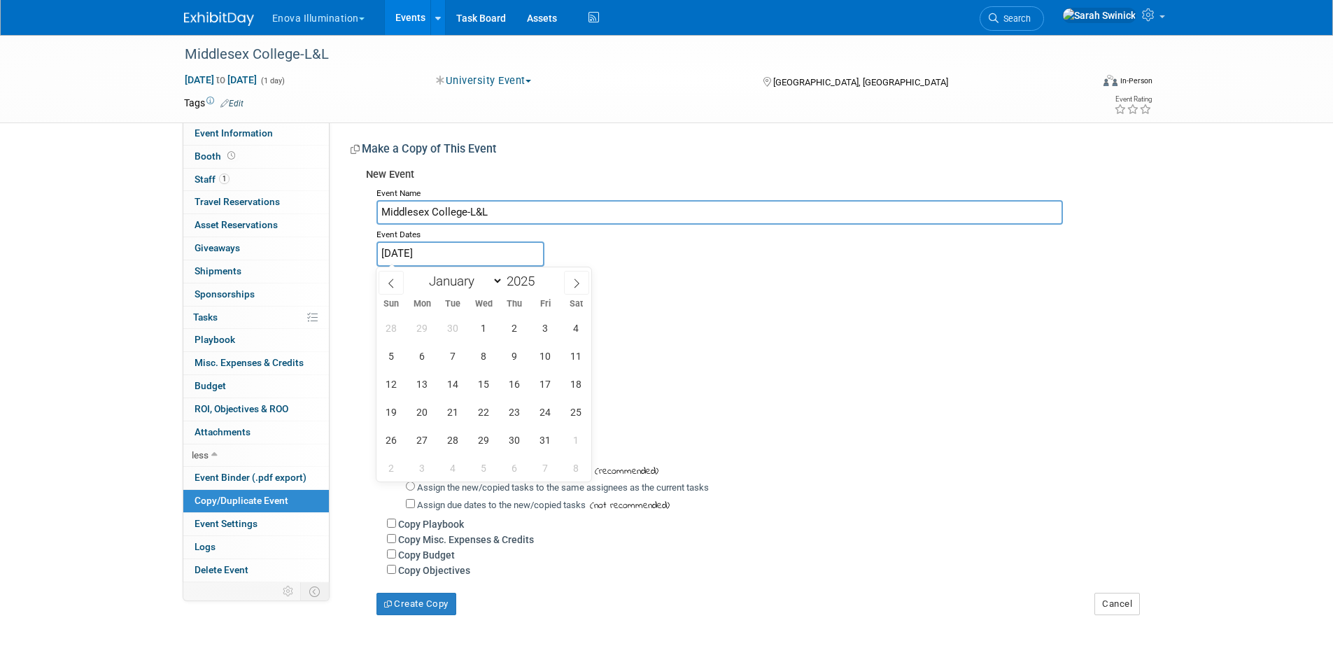
click at [438, 255] on input "Oct 17, 2024" at bounding box center [460, 253] width 168 height 24
click at [434, 252] on input "Oct 17, 2024" at bounding box center [460, 253] width 168 height 24
click at [434, 251] on input "Oct 17, 2024" at bounding box center [460, 253] width 168 height 24
click at [521, 277] on input "2025" at bounding box center [524, 281] width 42 height 16
click at [542, 283] on span at bounding box center [540, 285] width 10 height 8
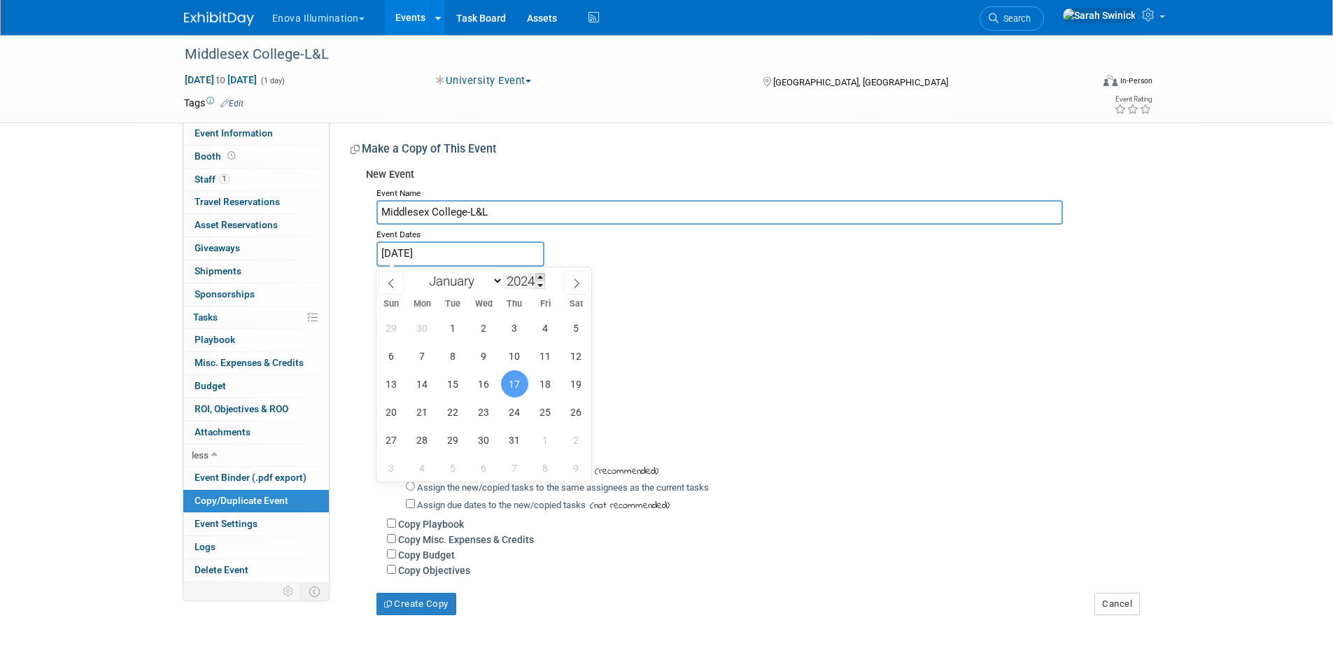
click at [540, 276] on span at bounding box center [540, 277] width 10 height 8
type input "2025"
click at [552, 379] on span "17" at bounding box center [545, 383] width 27 height 27
type input "[DATE]"
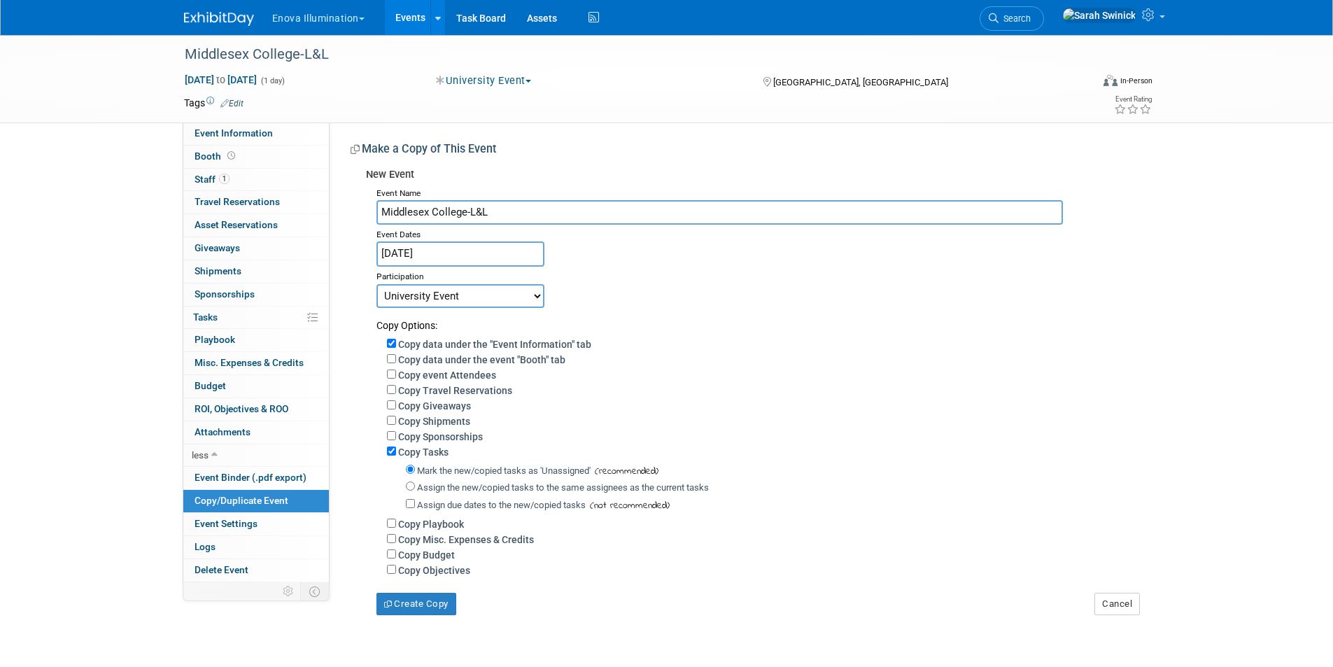
click at [674, 354] on div "Copy data under the event "Booth" tab" at bounding box center [763, 358] width 752 height 15
click at [436, 609] on button "Create Copy" at bounding box center [416, 604] width 80 height 22
click at [218, 17] on img at bounding box center [219, 19] width 70 height 14
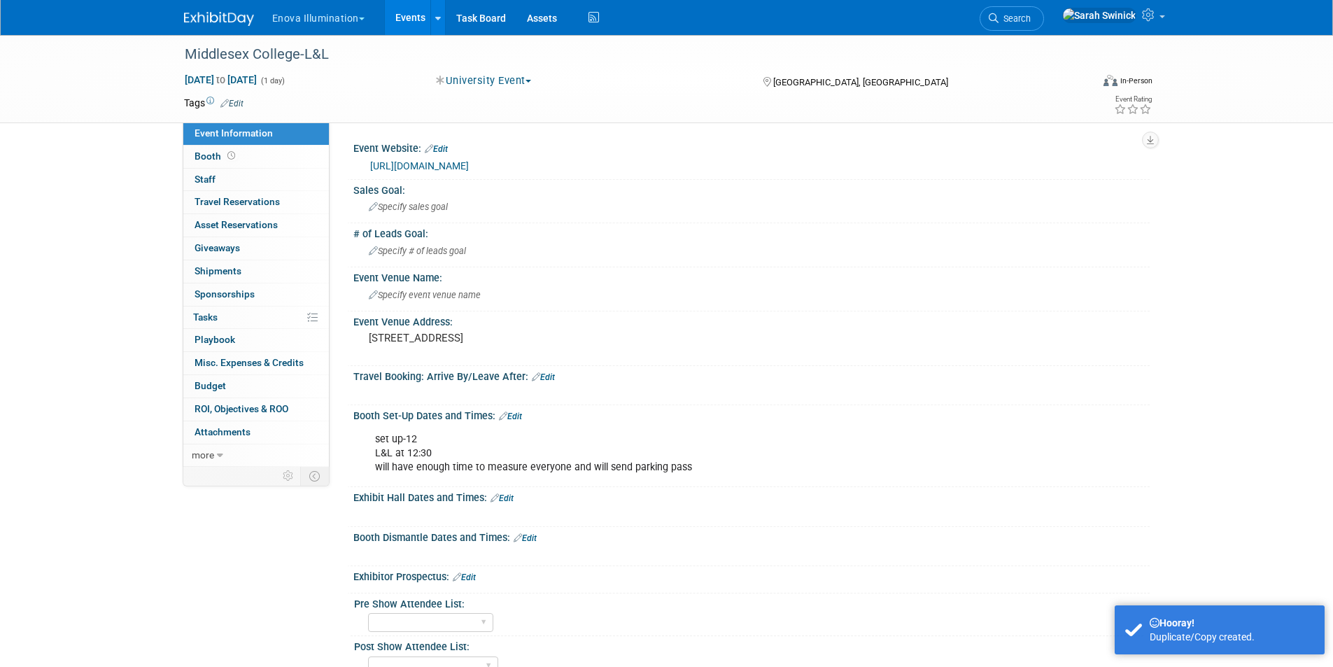
click at [437, 456] on div "set up-12 L&L at 12:30 will have enough time to measure everyone and will send …" at bounding box center [680, 453] width 630 height 56
click at [517, 417] on link "Edit" at bounding box center [510, 416] width 23 height 10
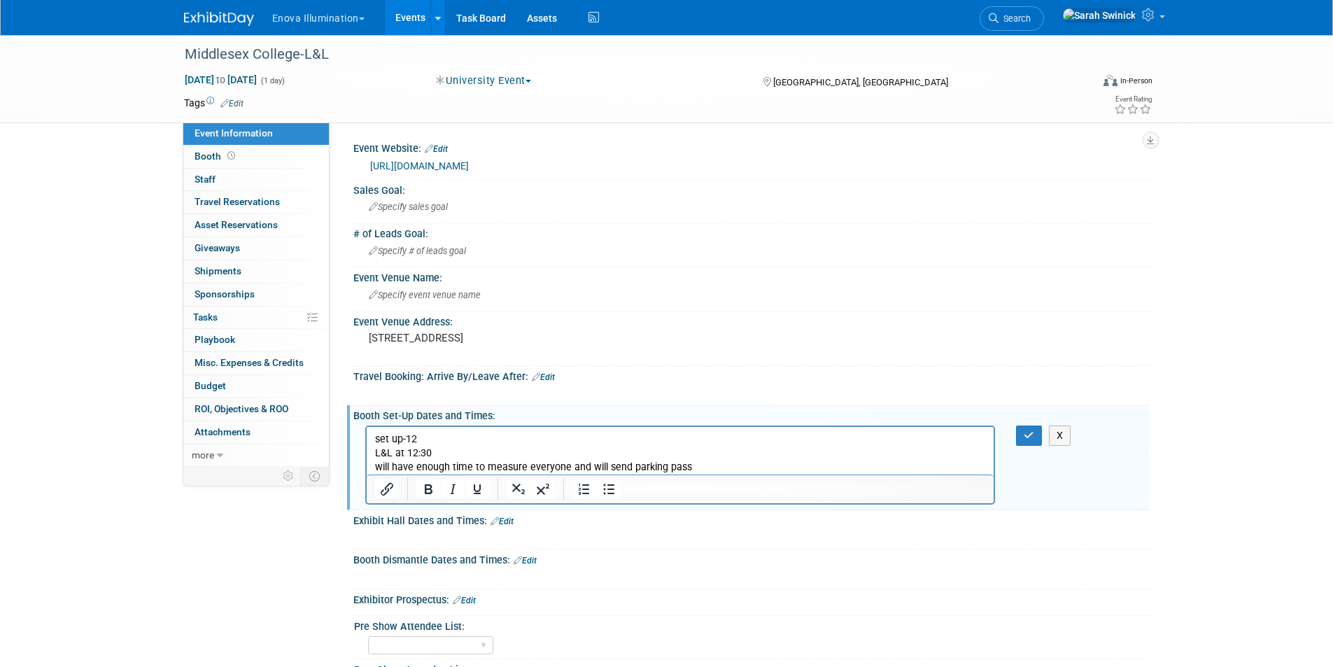
click at [714, 468] on p "set up-12 L&L at 12:30 will have enough time to measure everyone and will send …" at bounding box center [679, 453] width 611 height 42
drag, startPoint x: 586, startPoint y: 466, endPoint x: 364, endPoint y: 471, distance: 222.5
click at [366, 471] on html "set up-12 L&L at 12:30 will have enough time to measure everyone and will send …" at bounding box center [680, 450] width 628 height 48
click at [438, 455] on p "set up-12 L&L at 12:30 will send parking pass" at bounding box center [679, 453] width 611 height 42
click at [429, 437] on p "set up-12 L&L at 1 will send parking pass" at bounding box center [679, 453] width 611 height 42
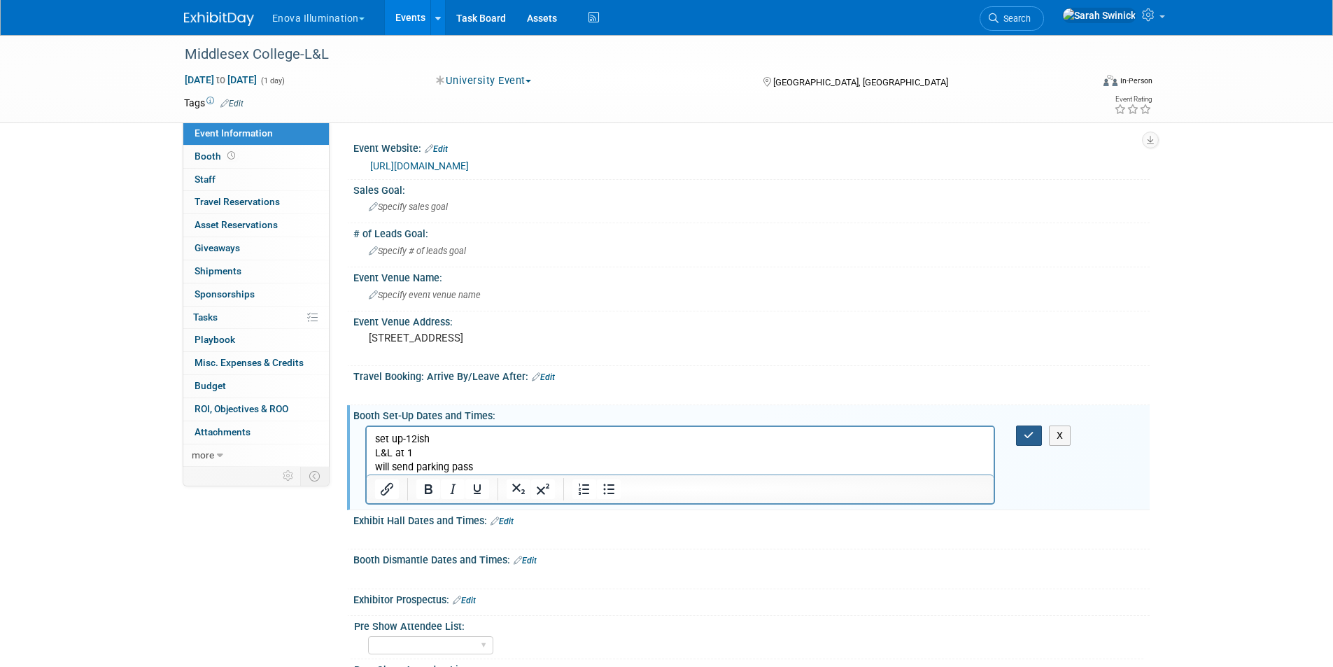
click at [1036, 437] on button "button" at bounding box center [1029, 435] width 26 height 20
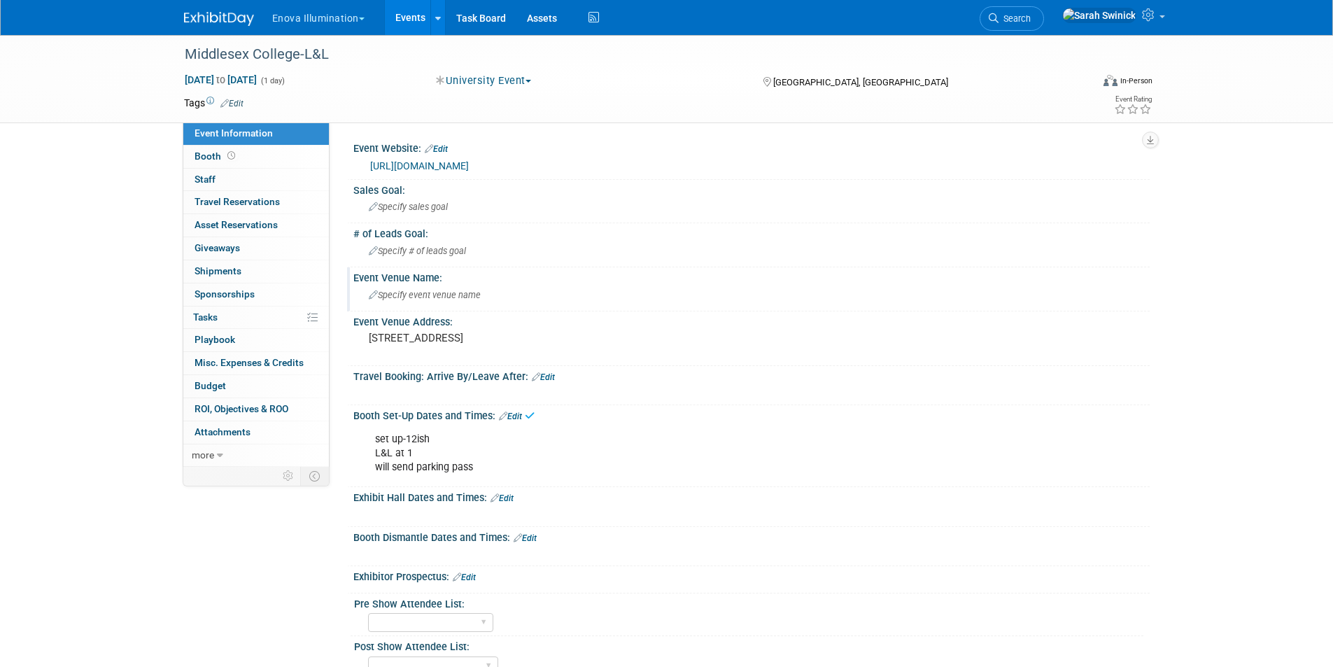
click at [513, 297] on div "Specify event venue name" at bounding box center [751, 295] width 775 height 22
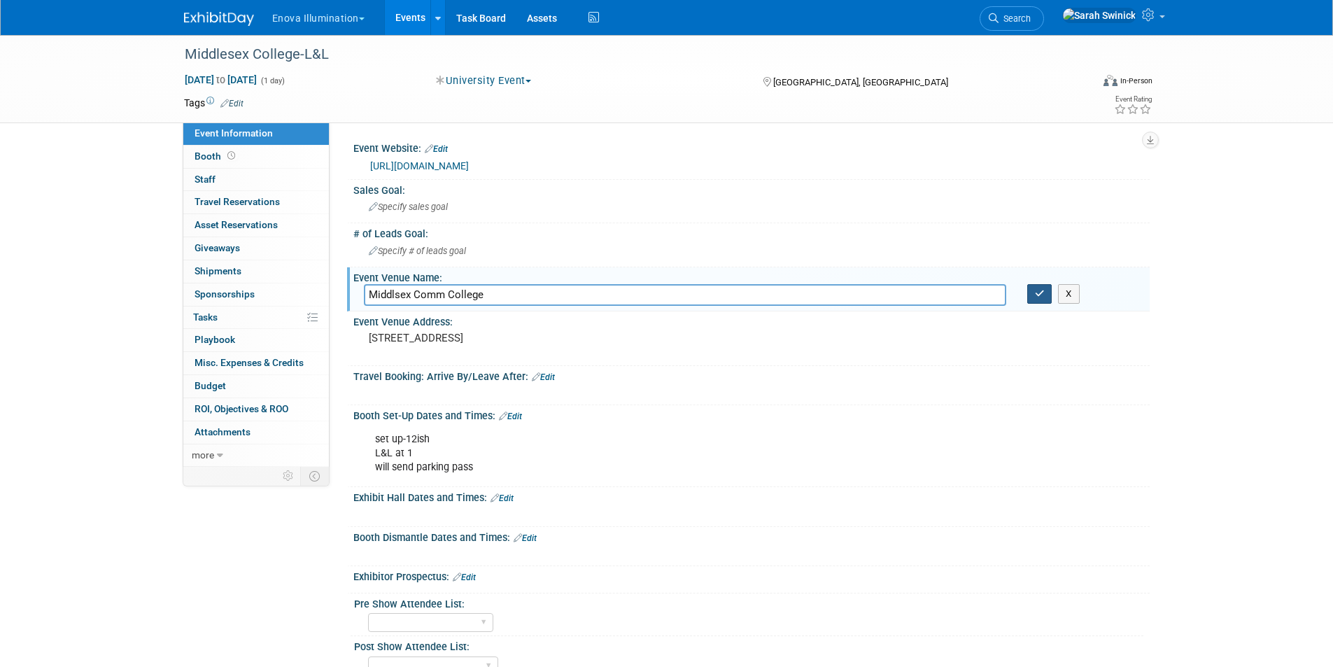
type input "Middlsex Comm College"
drag, startPoint x: 1048, startPoint y: 295, endPoint x: 1037, endPoint y: 299, distance: 12.2
click at [1047, 297] on button "button" at bounding box center [1039, 294] width 25 height 20
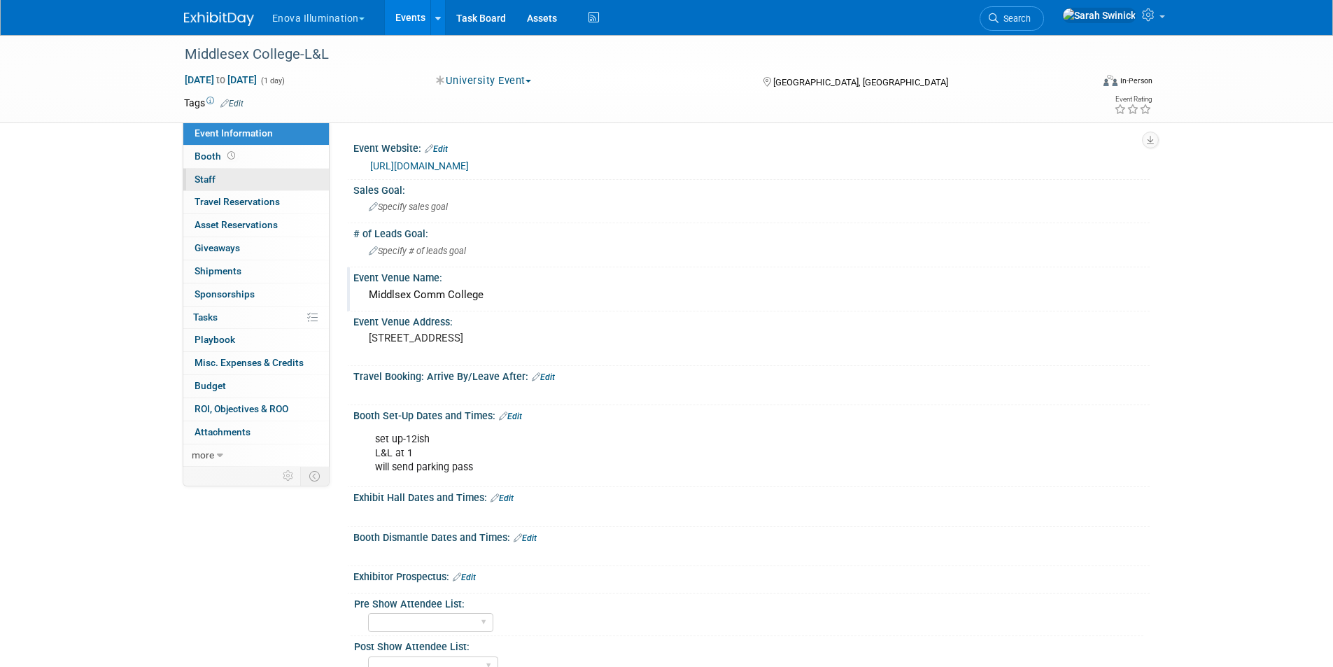
click at [227, 183] on link "0 Staff 0" at bounding box center [256, 180] width 146 height 22
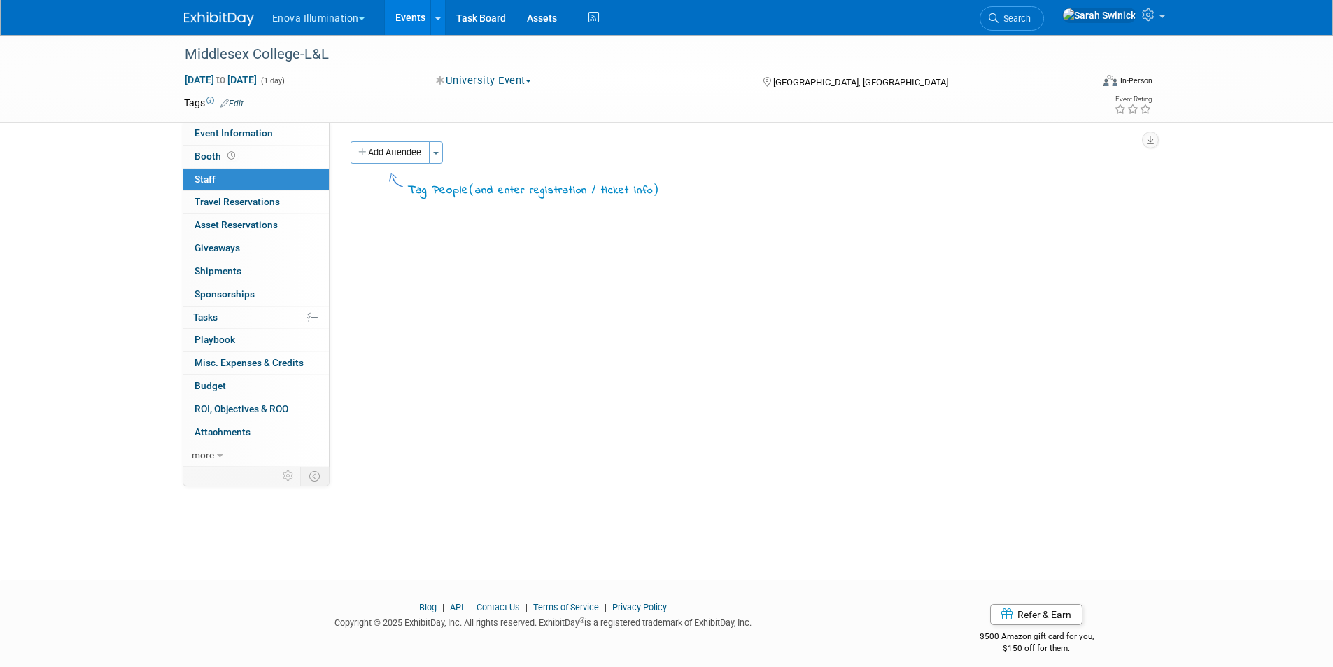
click at [389, 150] on button "Add Attendee" at bounding box center [390, 152] width 79 height 22
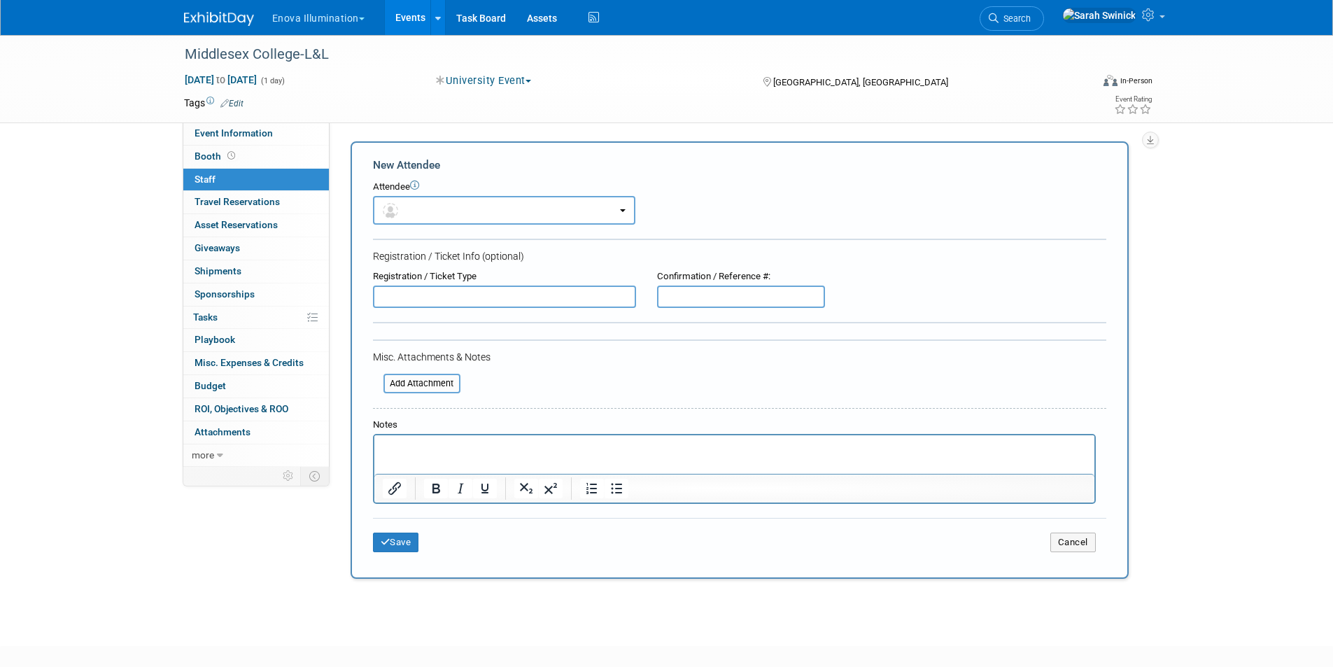
click at [393, 191] on div "Attendee" at bounding box center [739, 187] width 733 height 13
click at [404, 220] on button "button" at bounding box center [504, 210] width 262 height 29
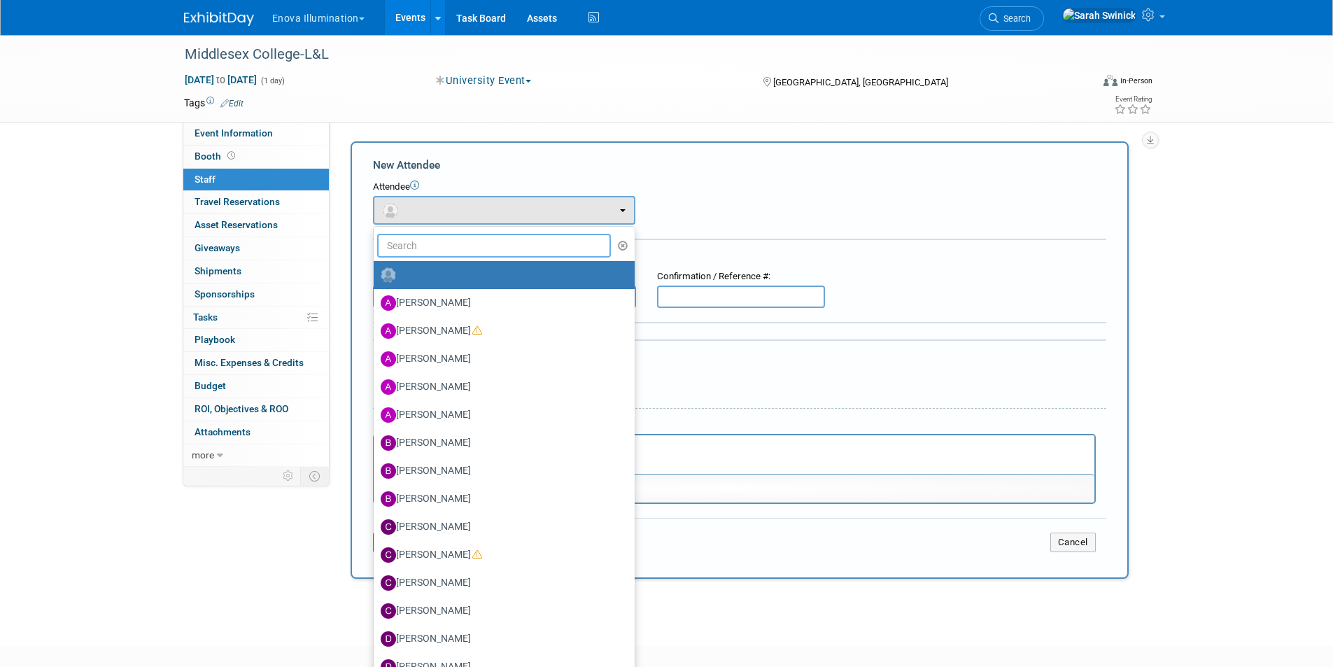
click at [408, 241] on input "text" at bounding box center [494, 246] width 234 height 24
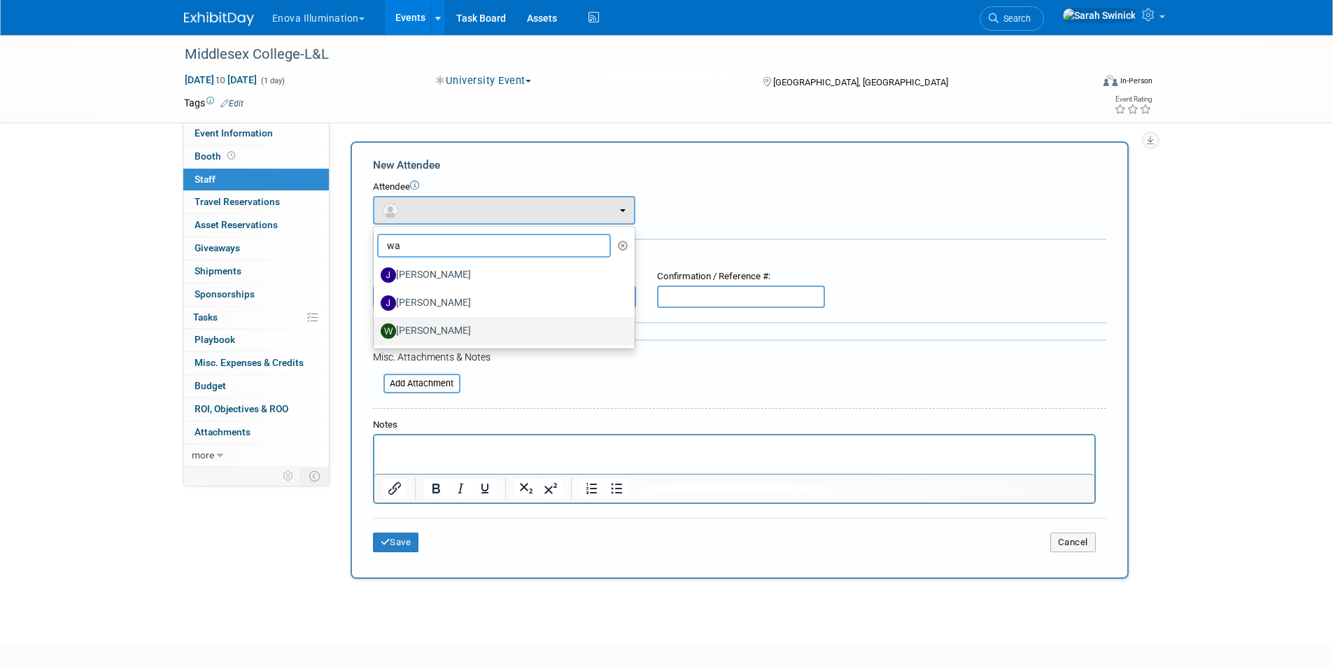
type input "wa"
drag, startPoint x: 451, startPoint y: 327, endPoint x: 420, endPoint y: 423, distance: 99.8
click at [451, 328] on label "[PERSON_NAME]" at bounding box center [501, 331] width 240 height 22
click at [376, 328] on input "[PERSON_NAME]" at bounding box center [371, 329] width 9 height 9
select select "3eb7092d-c150-499e-a899-c5b8fbcd7a0a"
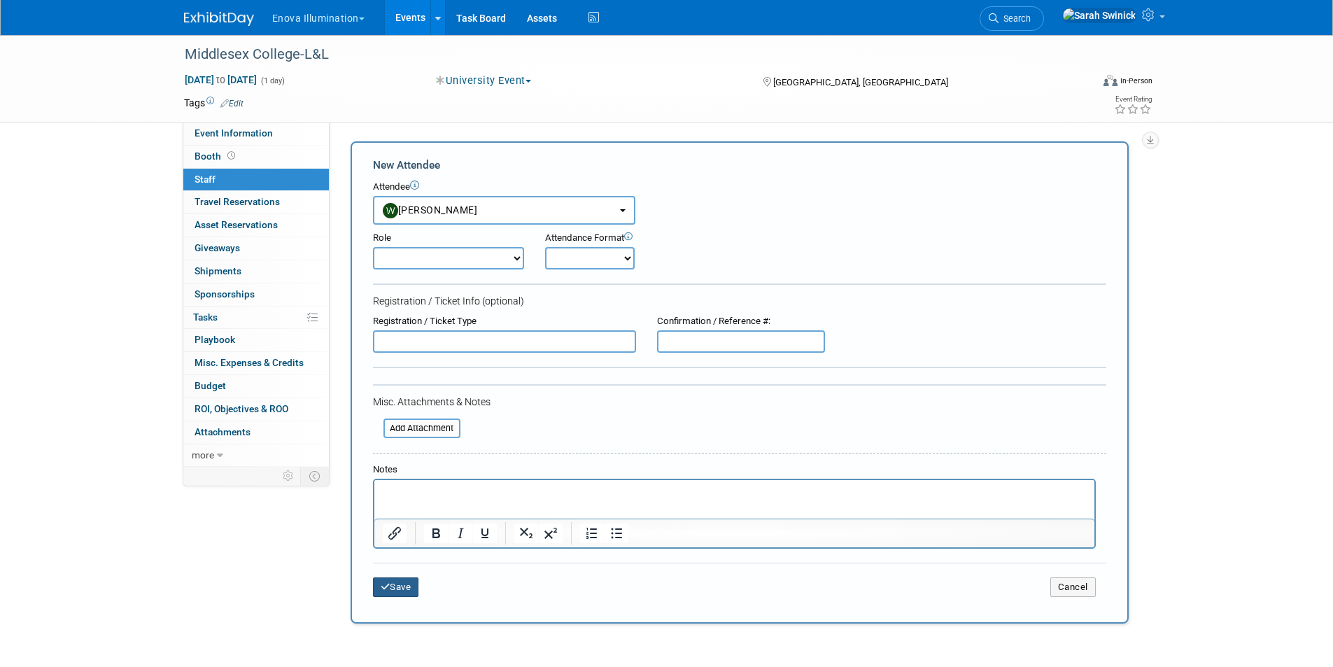
click at [390, 580] on button "Save" at bounding box center [396, 587] width 46 height 20
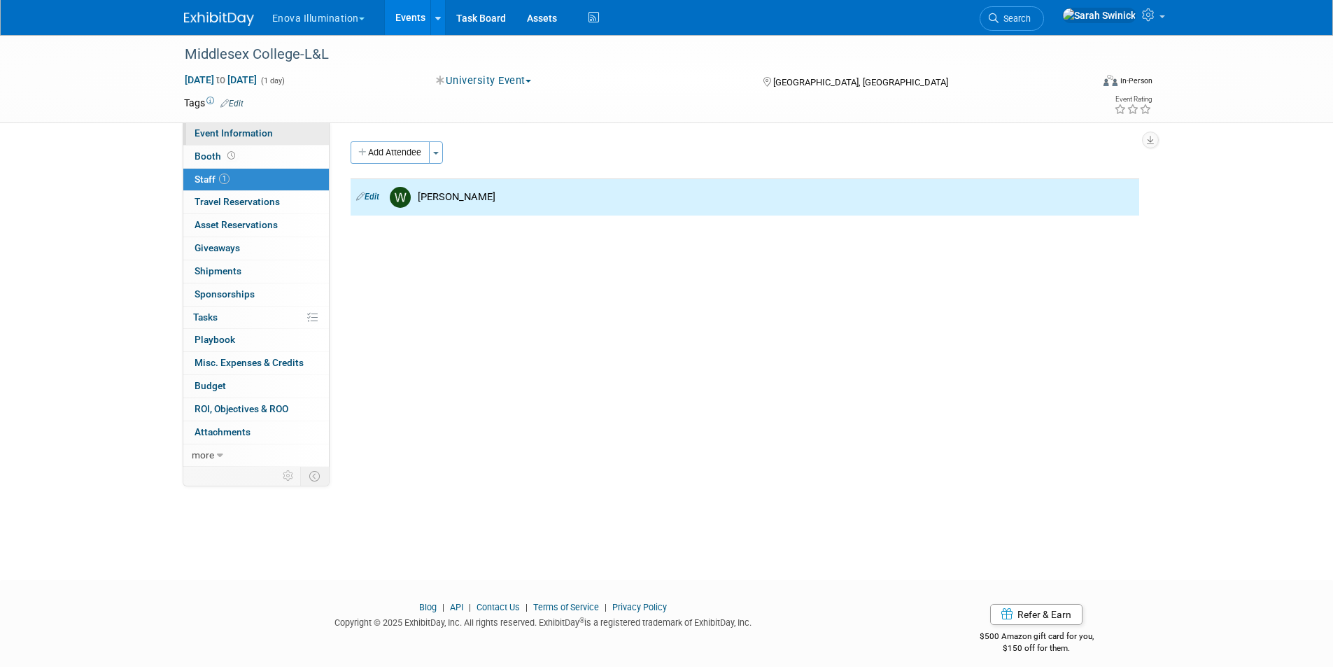
click at [309, 137] on link "Event Information" at bounding box center [256, 133] width 146 height 22
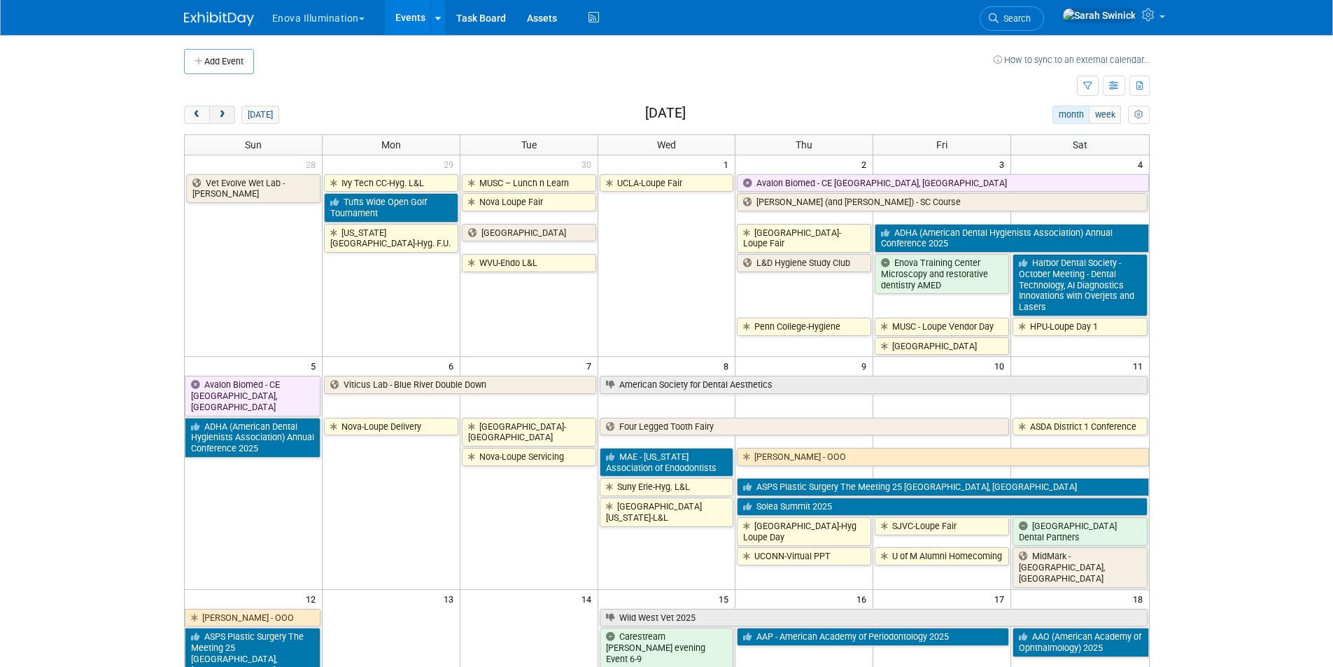
click at [222, 122] on button "next" at bounding box center [222, 115] width 26 height 18
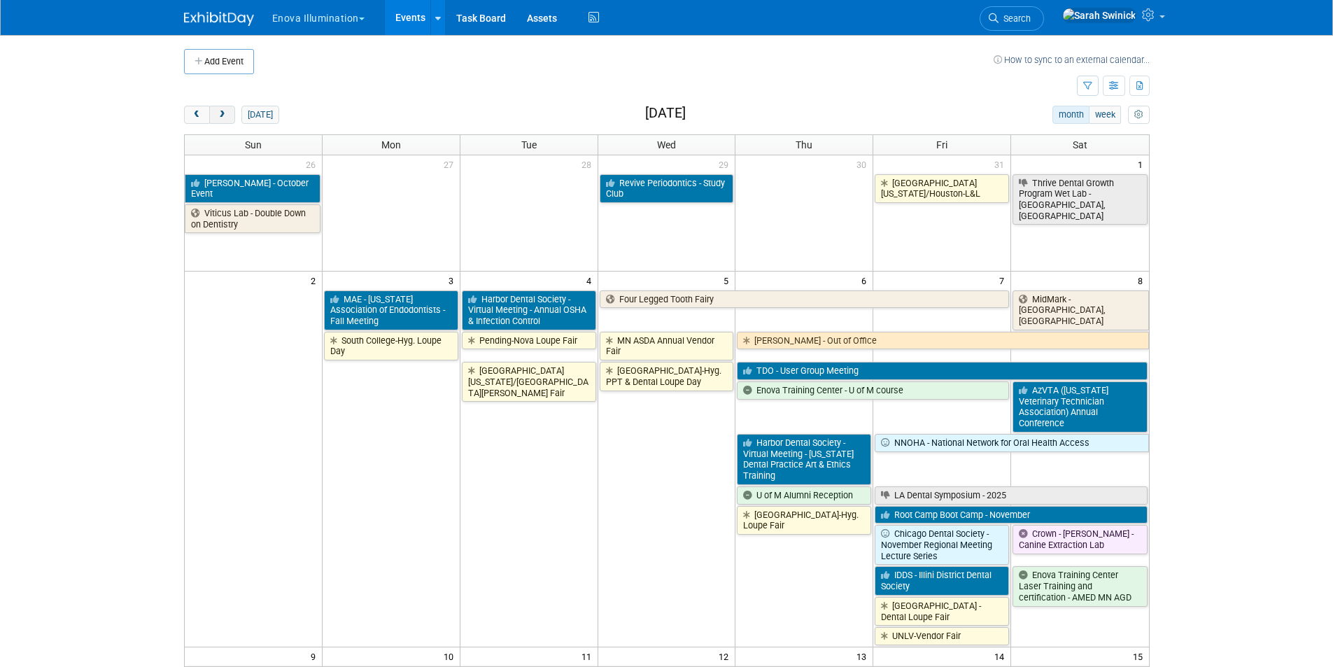
click at [222, 122] on button "next" at bounding box center [222, 115] width 26 height 18
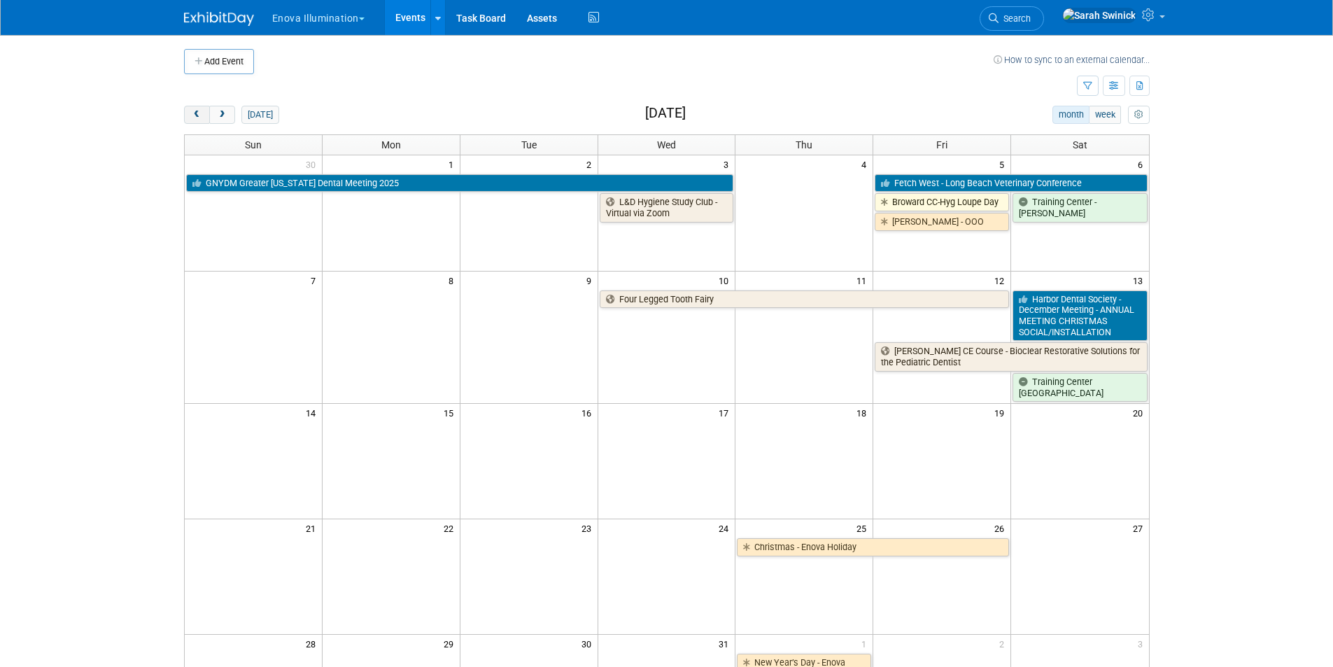
click at [188, 124] on div "[DATE] month week [DATE]" at bounding box center [667, 115] width 966 height 19
click at [195, 115] on span "prev" at bounding box center [197, 115] width 10 height 9
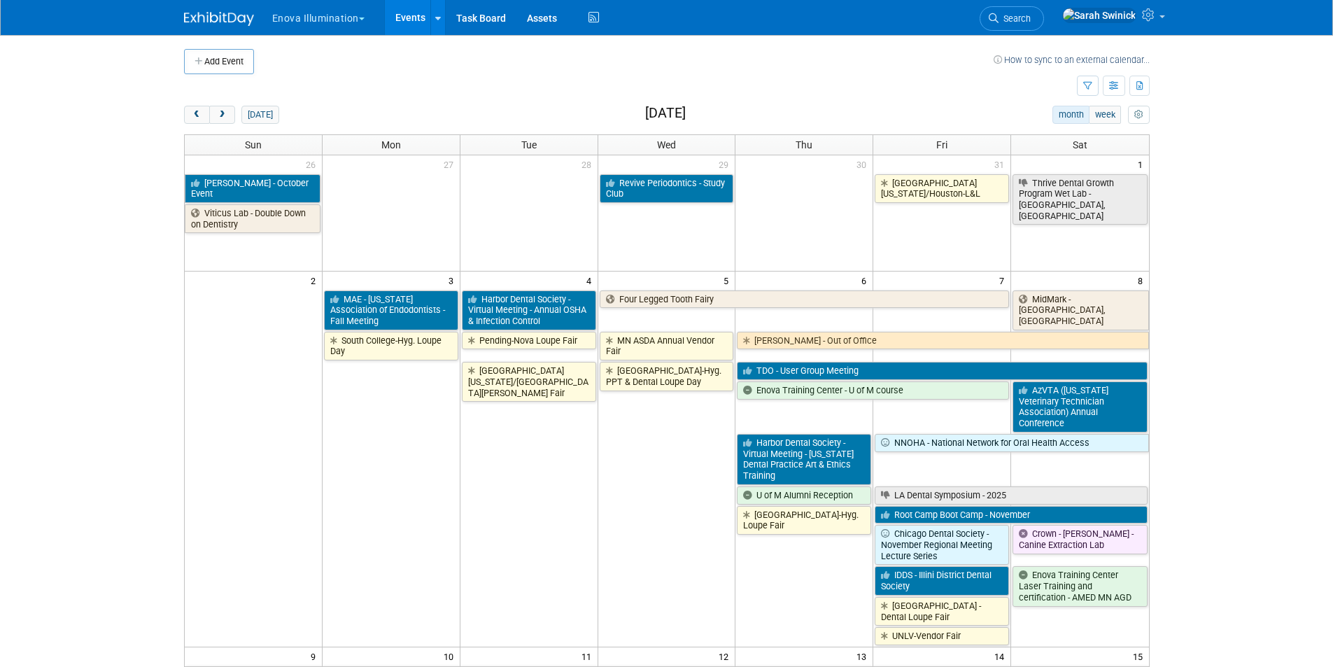
click at [525, 390] on link "[GEOGRAPHIC_DATA][US_STATE]/[GEOGRAPHIC_DATA][PERSON_NAME] Fair" at bounding box center [529, 382] width 134 height 40
click at [662, 352] on link "MN ASDA Annual Vendor Fair" at bounding box center [667, 346] width 134 height 29
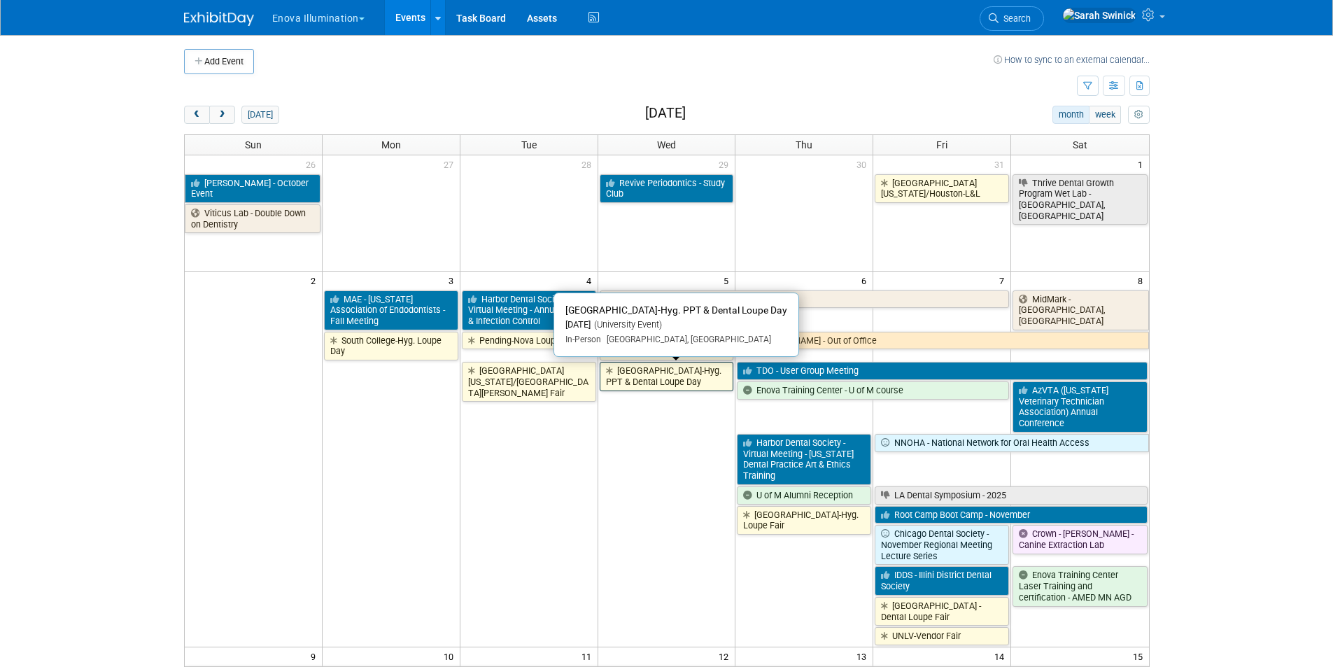
click at [660, 379] on link "[GEOGRAPHIC_DATA]-Hyg. PPT & Dental Loupe Day" at bounding box center [667, 376] width 134 height 29
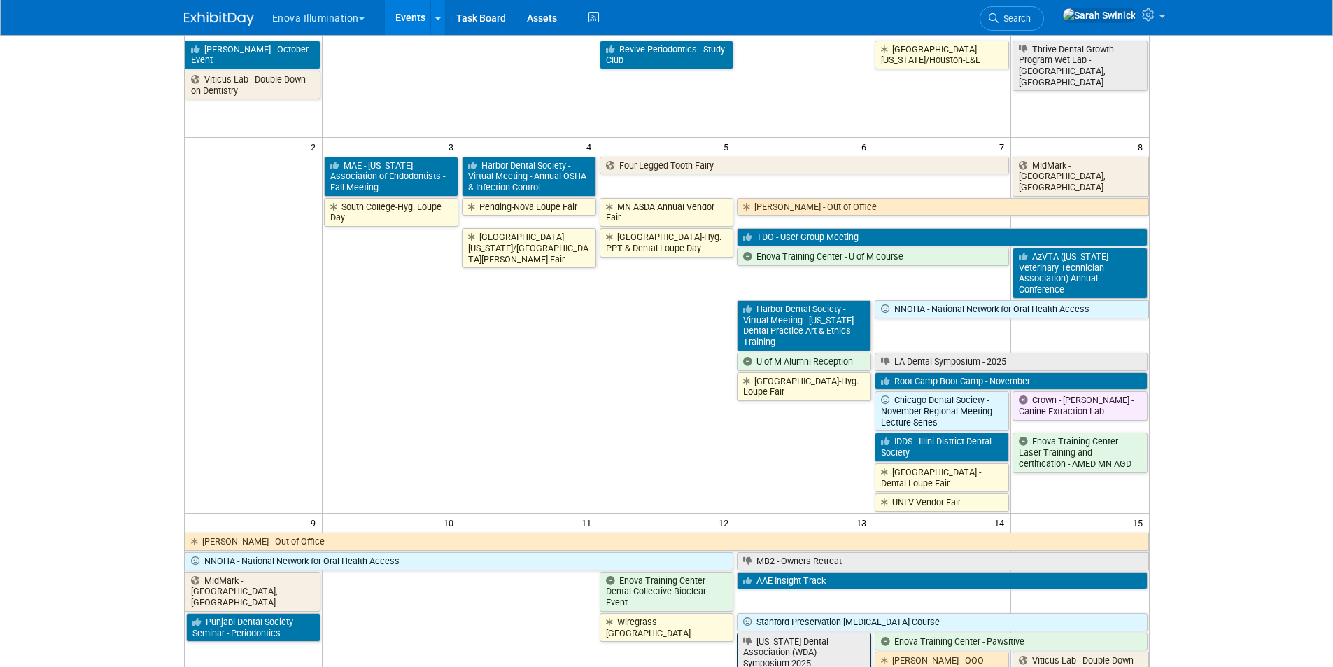
scroll to position [210, 0]
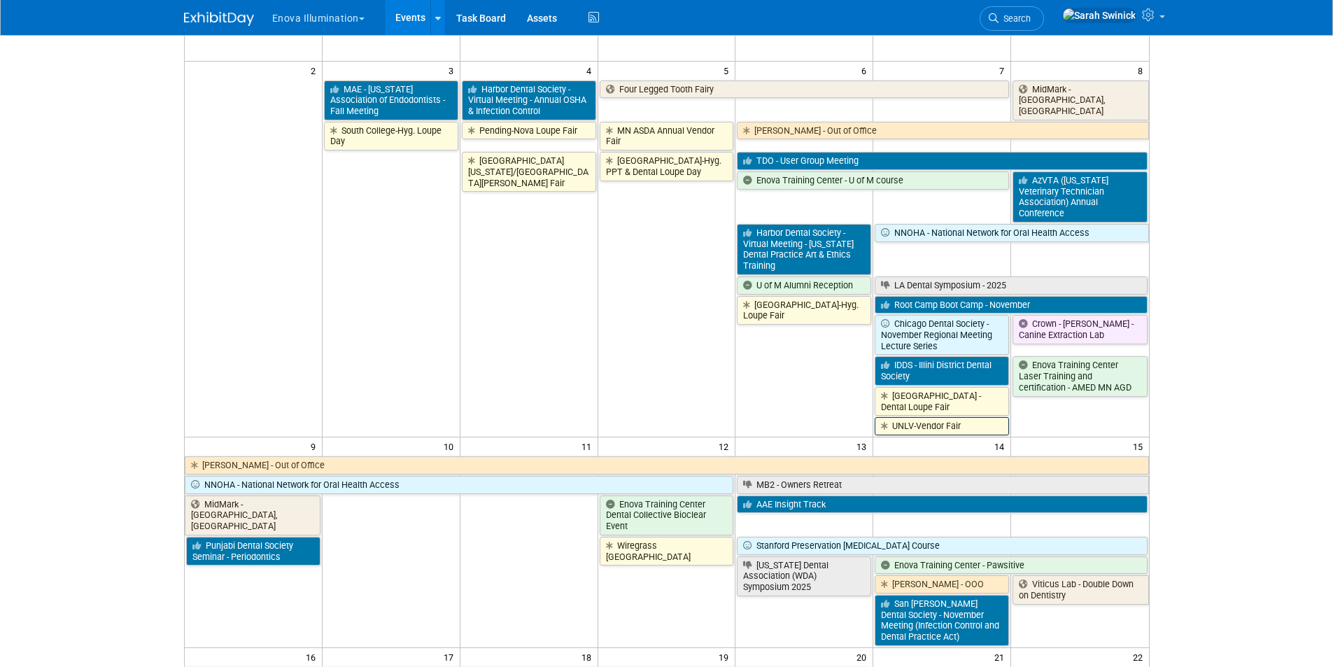
click at [904, 424] on link "UNLV-Vendor Fair" at bounding box center [942, 426] width 134 height 18
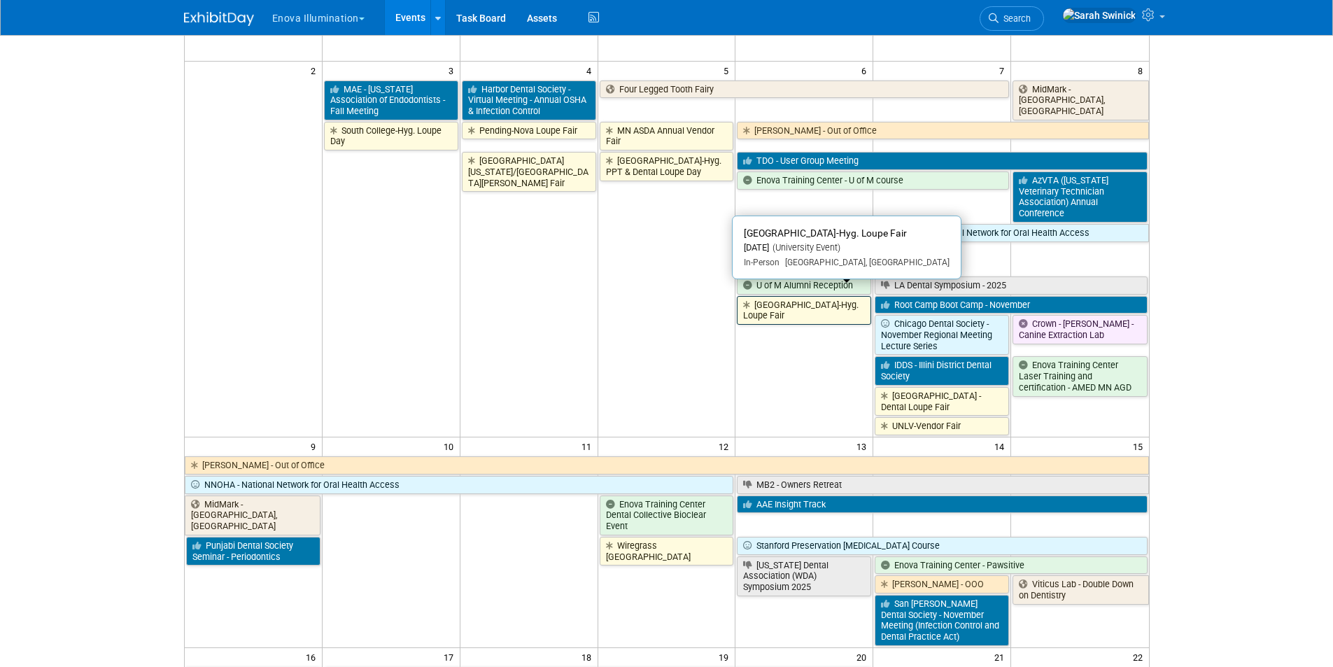
click at [833, 296] on link "[GEOGRAPHIC_DATA]-Hyg. Loupe Fair" at bounding box center [804, 310] width 134 height 29
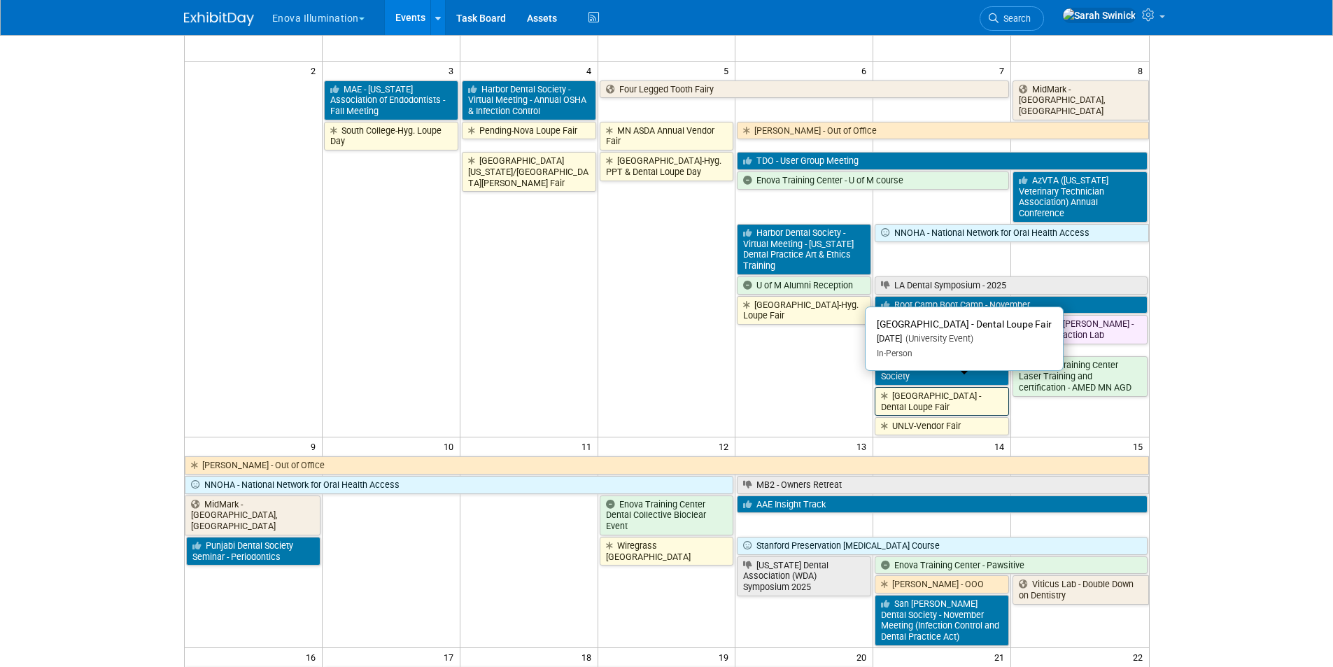
click at [954, 402] on link "[GEOGRAPHIC_DATA] - Dental Loupe Fair" at bounding box center [942, 401] width 134 height 29
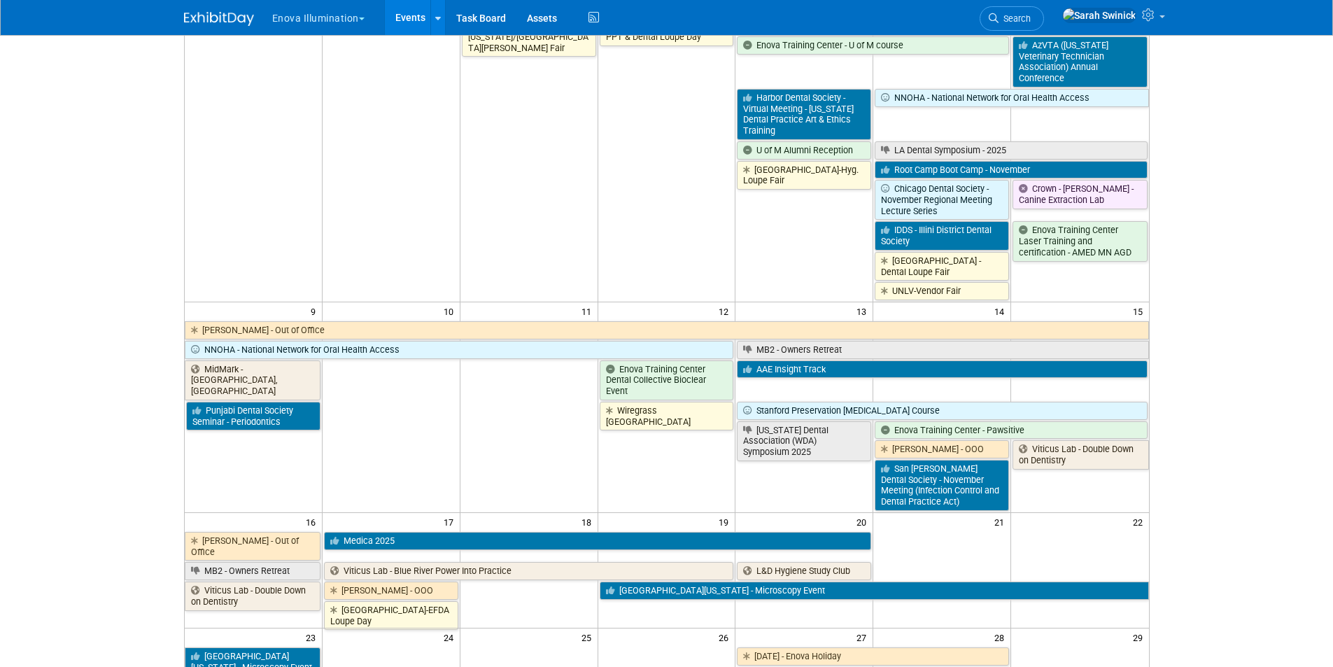
scroll to position [420, 0]
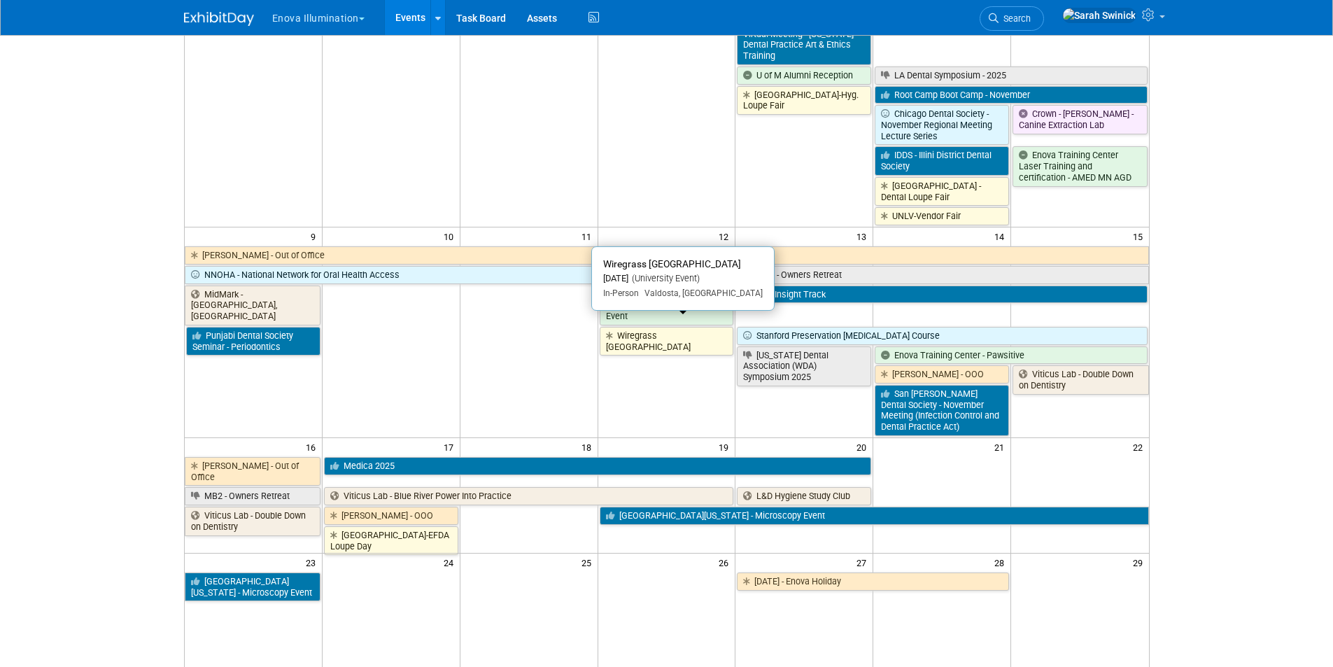
click at [656, 331] on link "Wiregrass GA Tech College" at bounding box center [667, 341] width 134 height 29
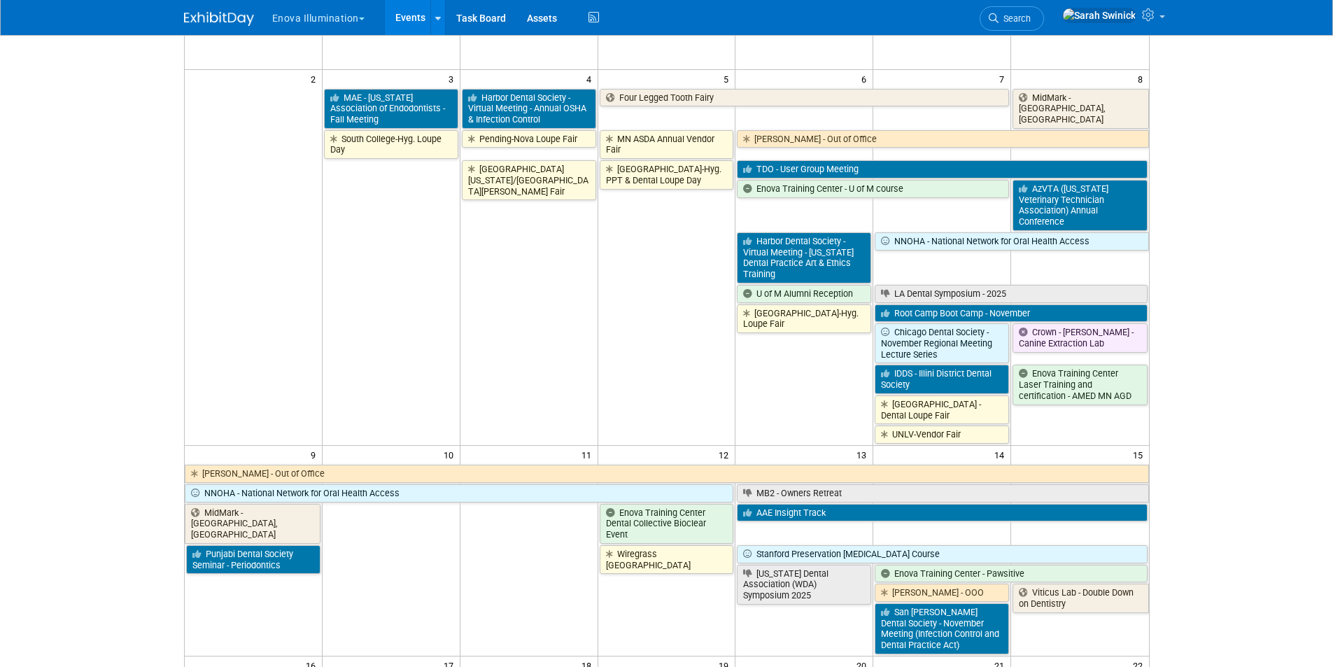
scroll to position [0, 0]
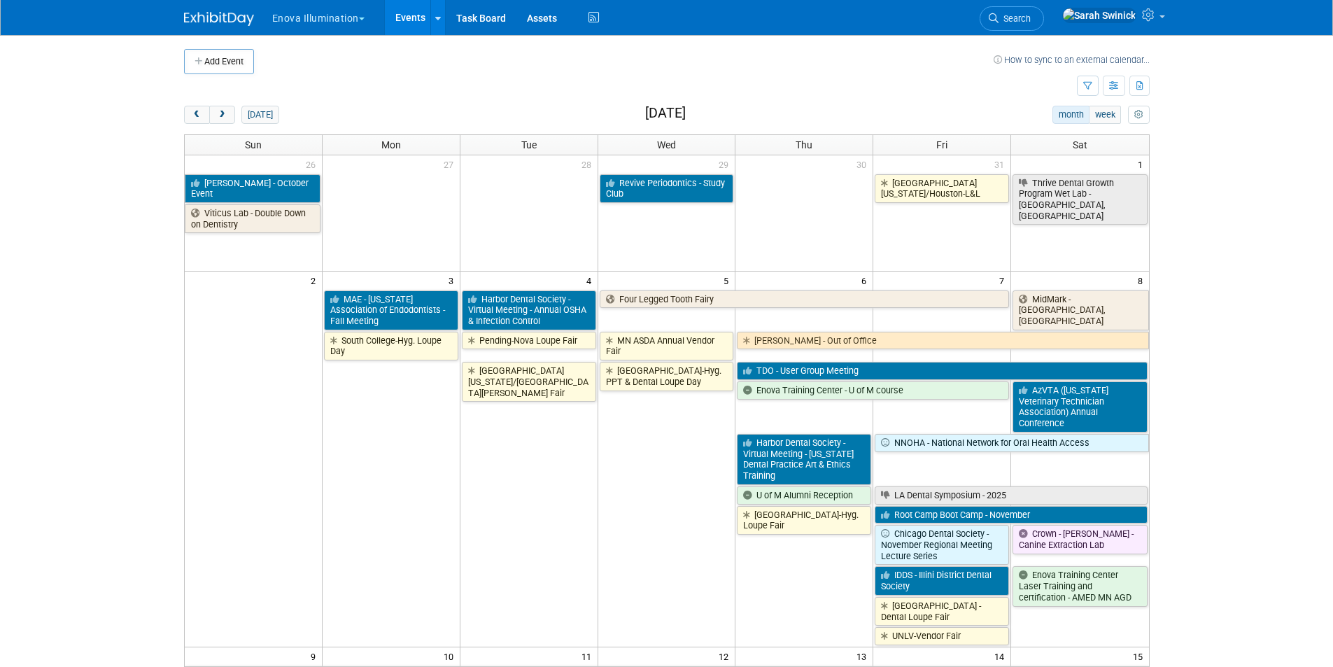
drag, startPoint x: 215, startPoint y: 113, endPoint x: 288, endPoint y: 125, distance: 73.6
click at [216, 113] on button "next" at bounding box center [222, 115] width 26 height 18
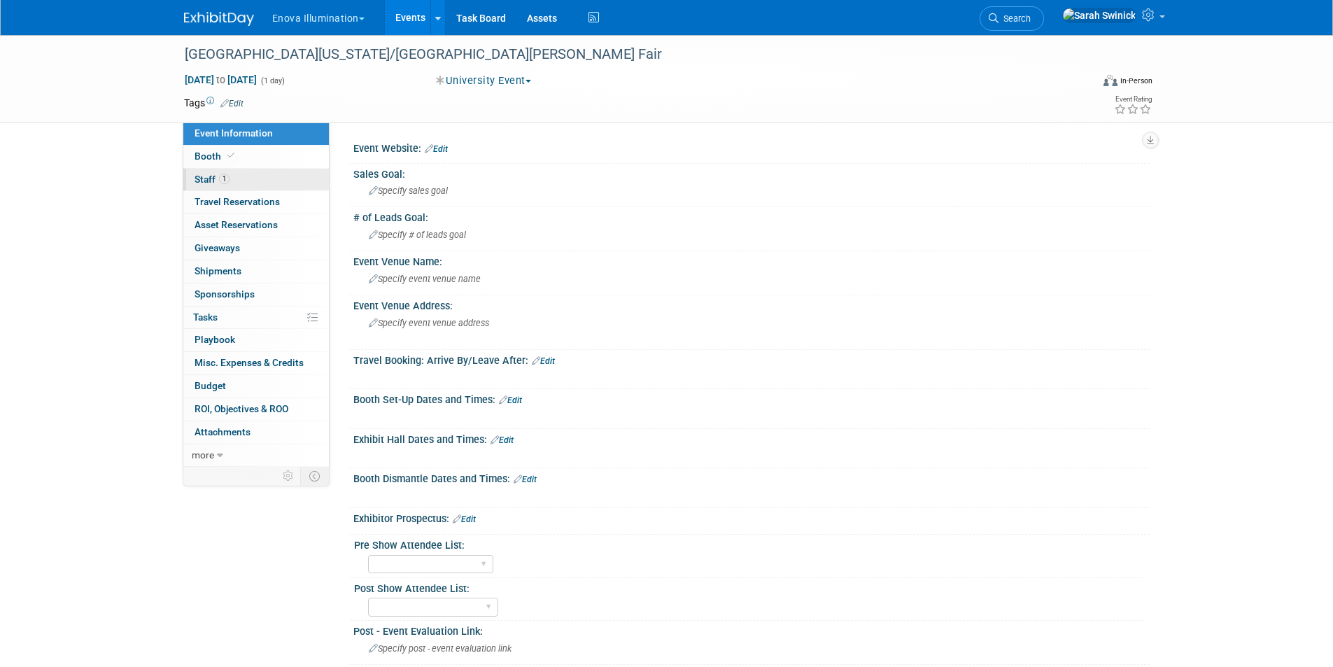
click at [248, 189] on link "1 Staff 1" at bounding box center [256, 180] width 146 height 22
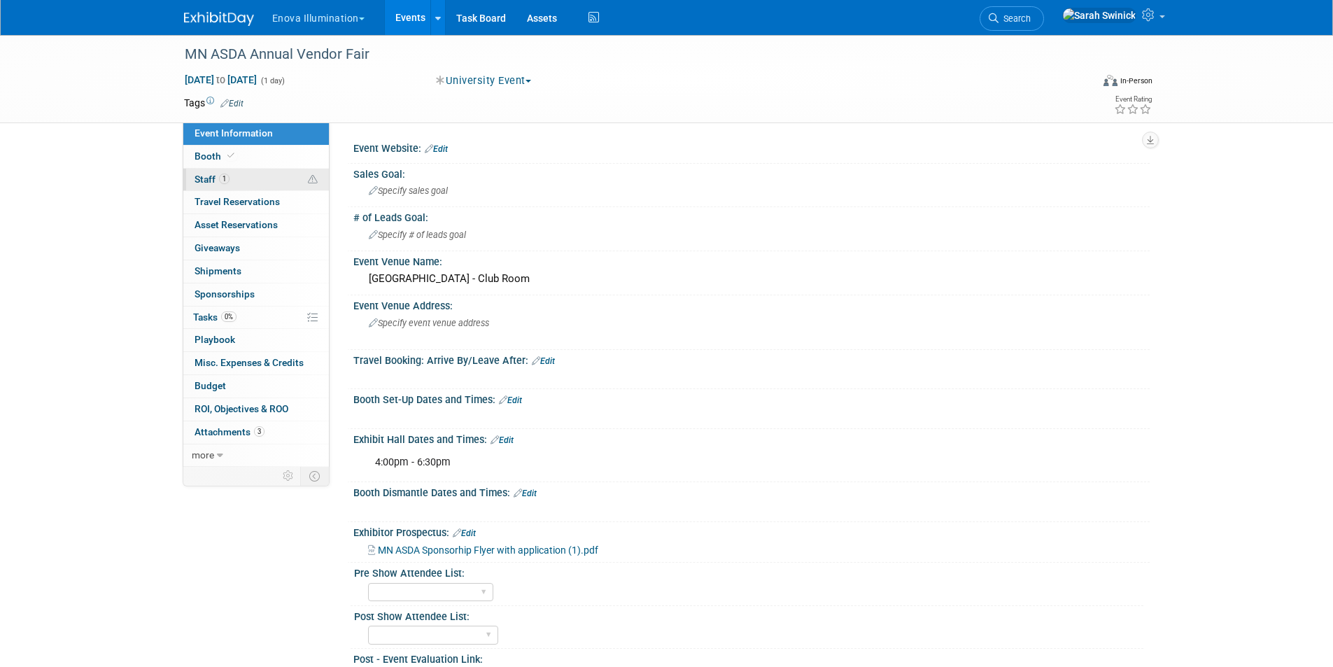
click at [275, 182] on link "1 Staff 1" at bounding box center [256, 180] width 146 height 22
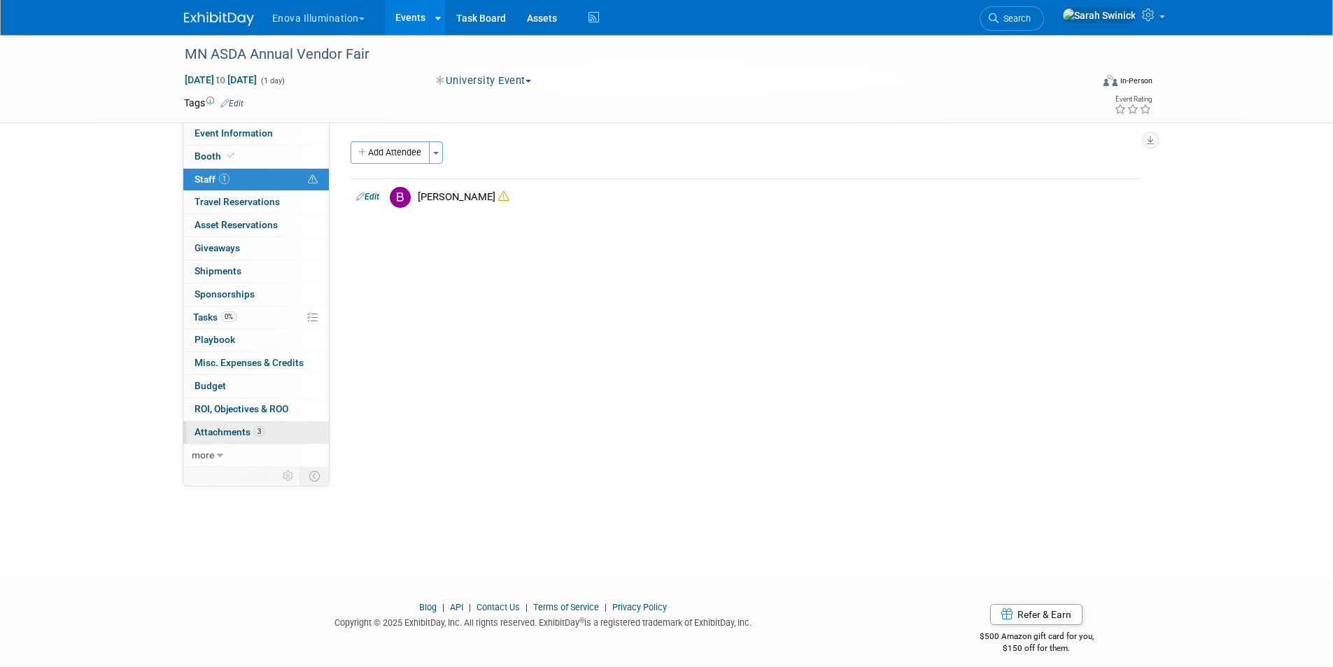
click at [236, 424] on link "3 Attachments 3" at bounding box center [256, 432] width 146 height 22
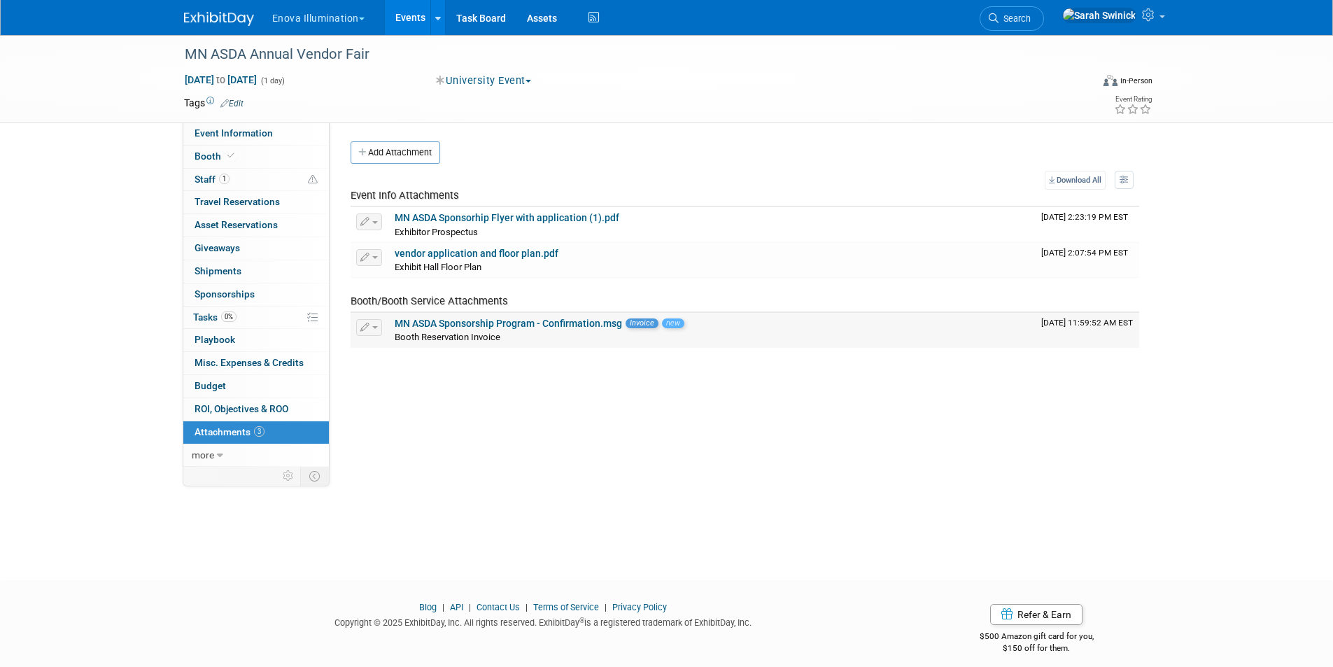
click at [525, 321] on link "MN ASDA Sponsorship Program - Confirmation.msg" at bounding box center [508, 323] width 227 height 11
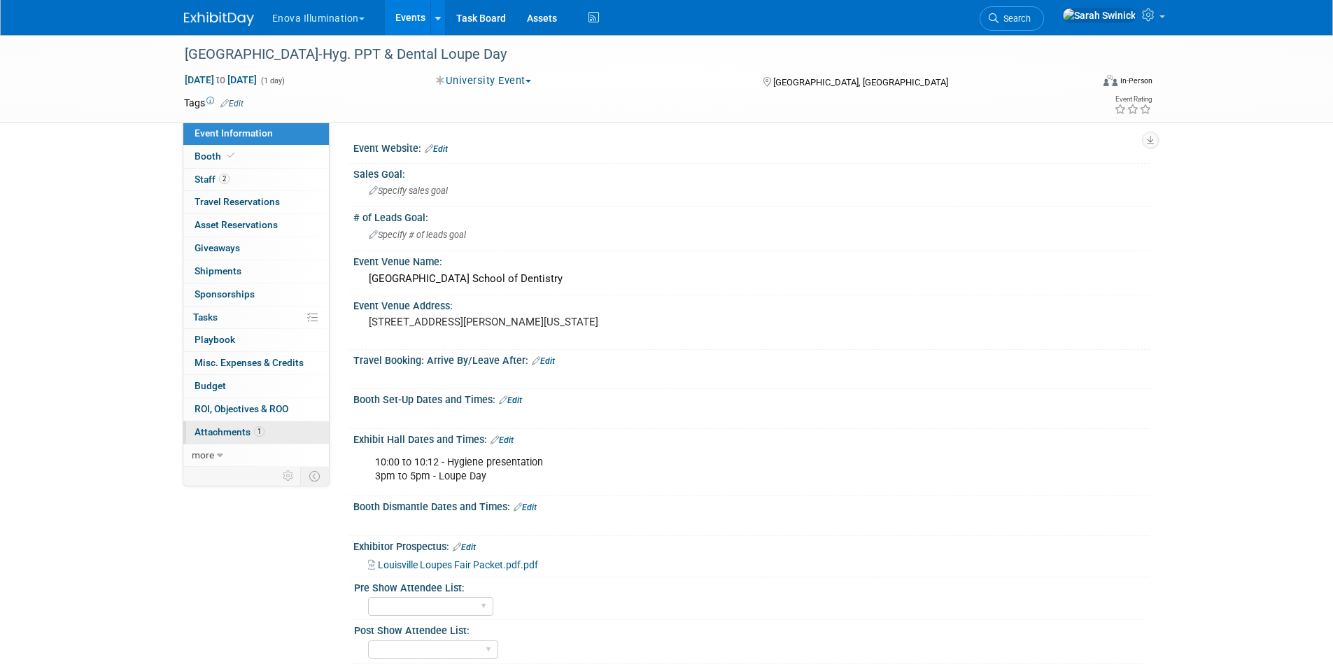
click at [285, 429] on link "1 Attachments 1" at bounding box center [256, 432] width 146 height 22
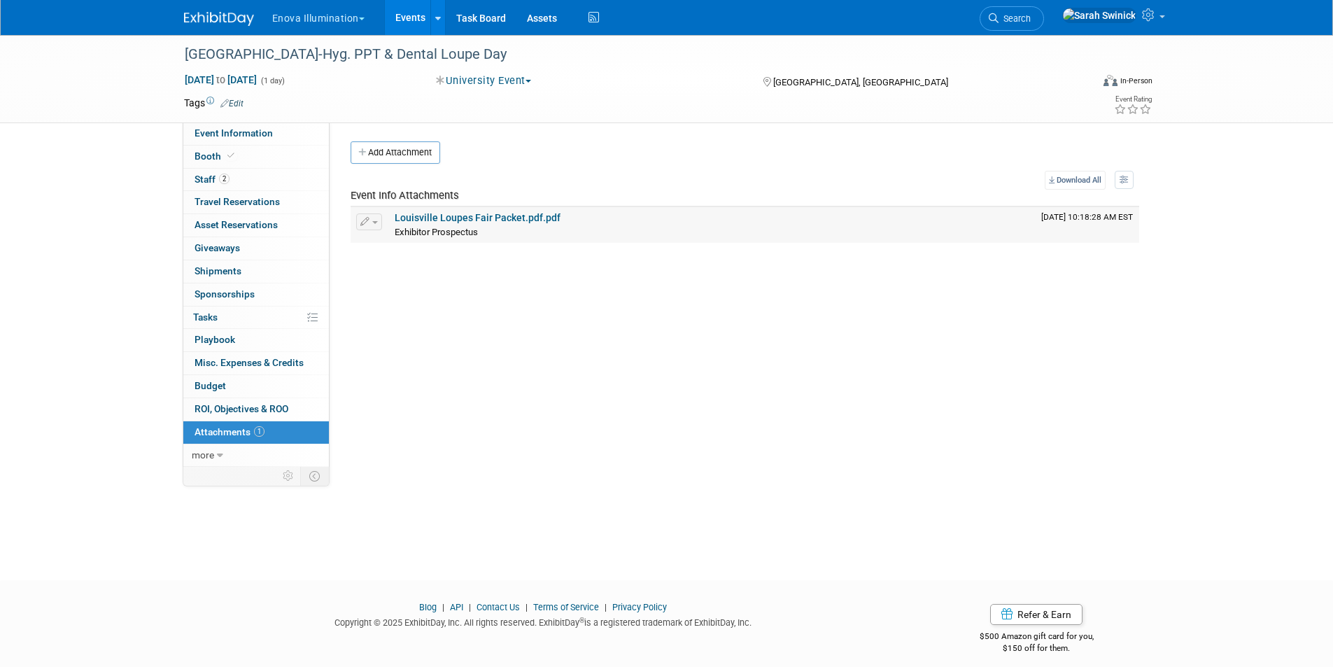
click at [472, 215] on link "Louisville Loupes Fair Packet.pdf.pdf" at bounding box center [478, 217] width 166 height 11
click at [206, 171] on link "2 Staff 2" at bounding box center [256, 180] width 146 height 22
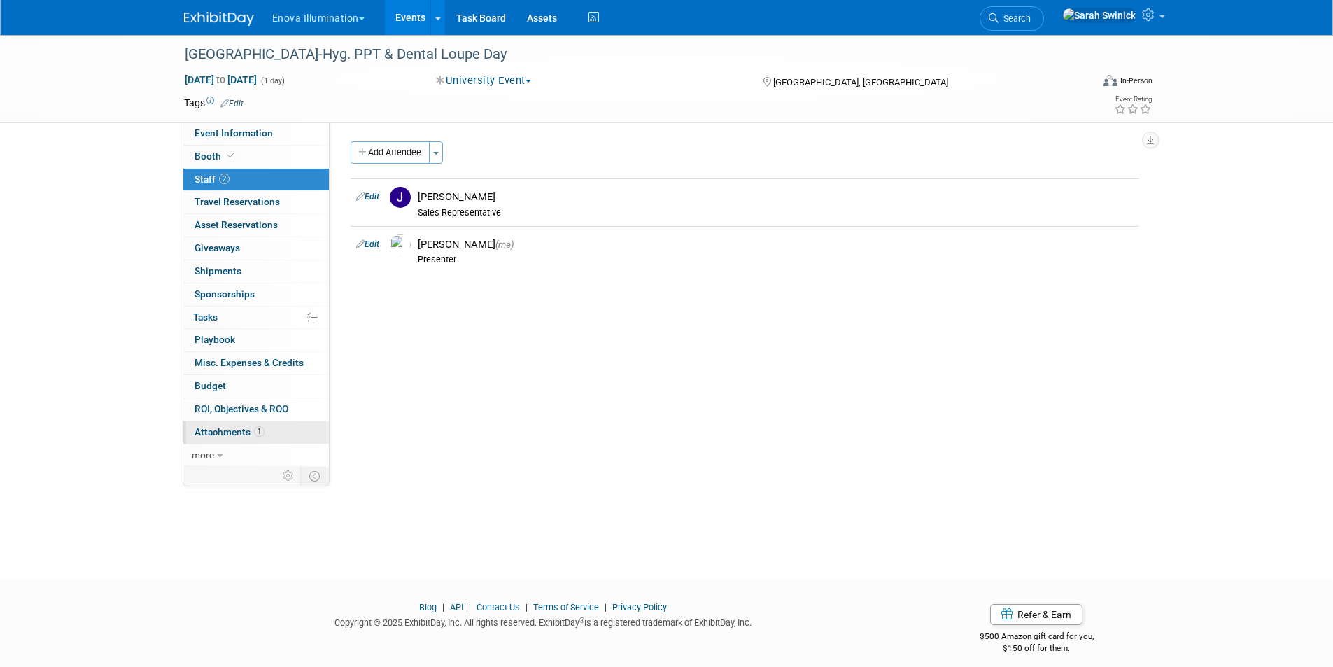
click at [267, 430] on link "1 Attachments 1" at bounding box center [256, 432] width 146 height 22
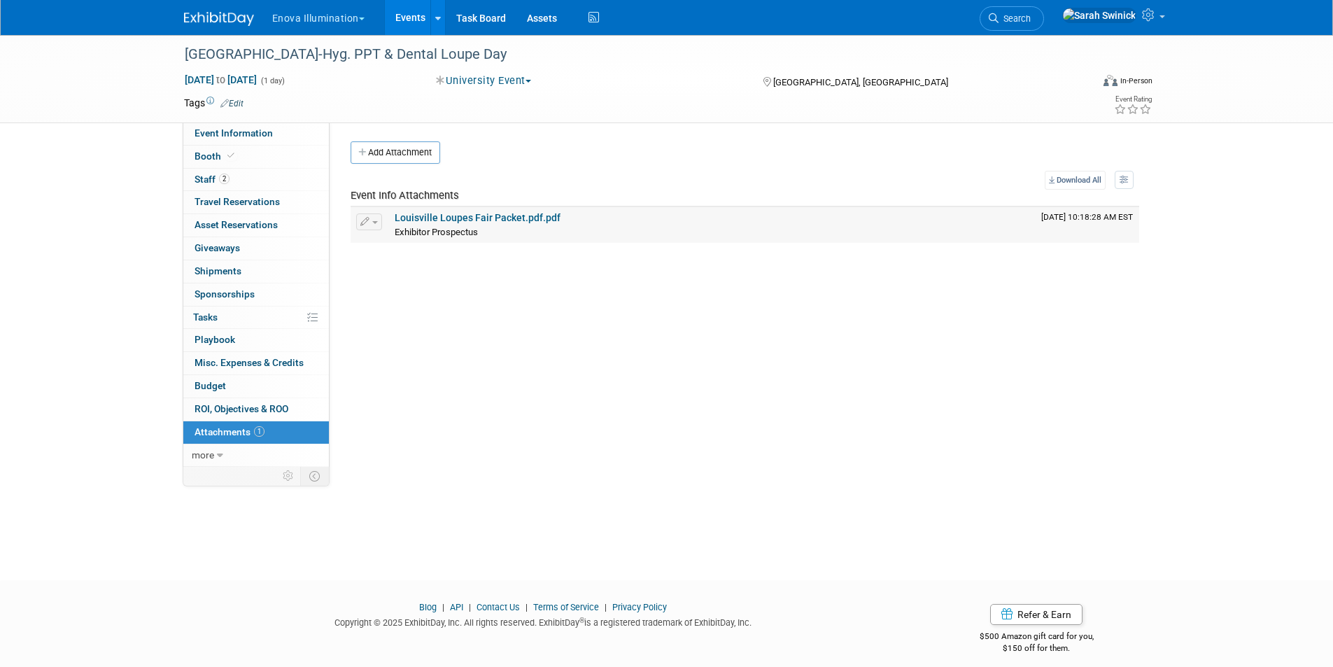
click at [516, 217] on link "Louisville Loupes Fair Packet.pdf.pdf" at bounding box center [478, 217] width 166 height 11
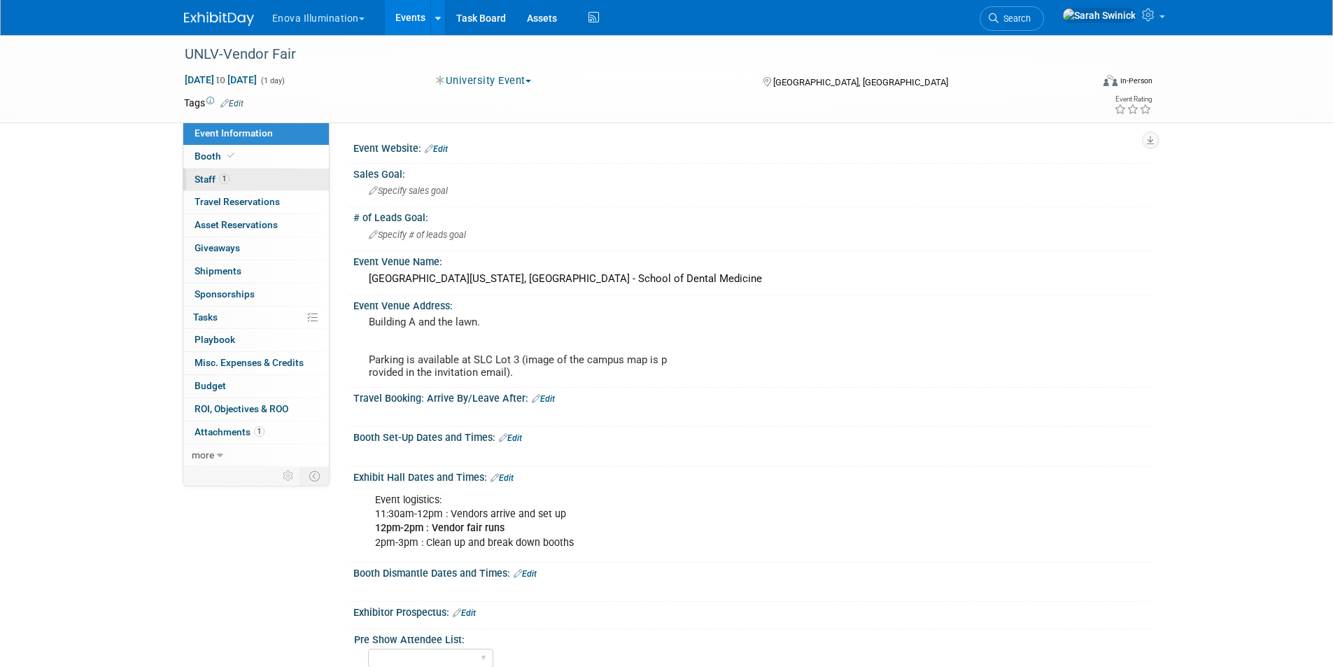
click at [223, 168] on div "Event Information Event Info Booth Booth 1 Staff 1 Staff 0 Travel Reservations …" at bounding box center [256, 294] width 147 height 344
click at [218, 185] on link "1 Staff 1" at bounding box center [256, 180] width 146 height 22
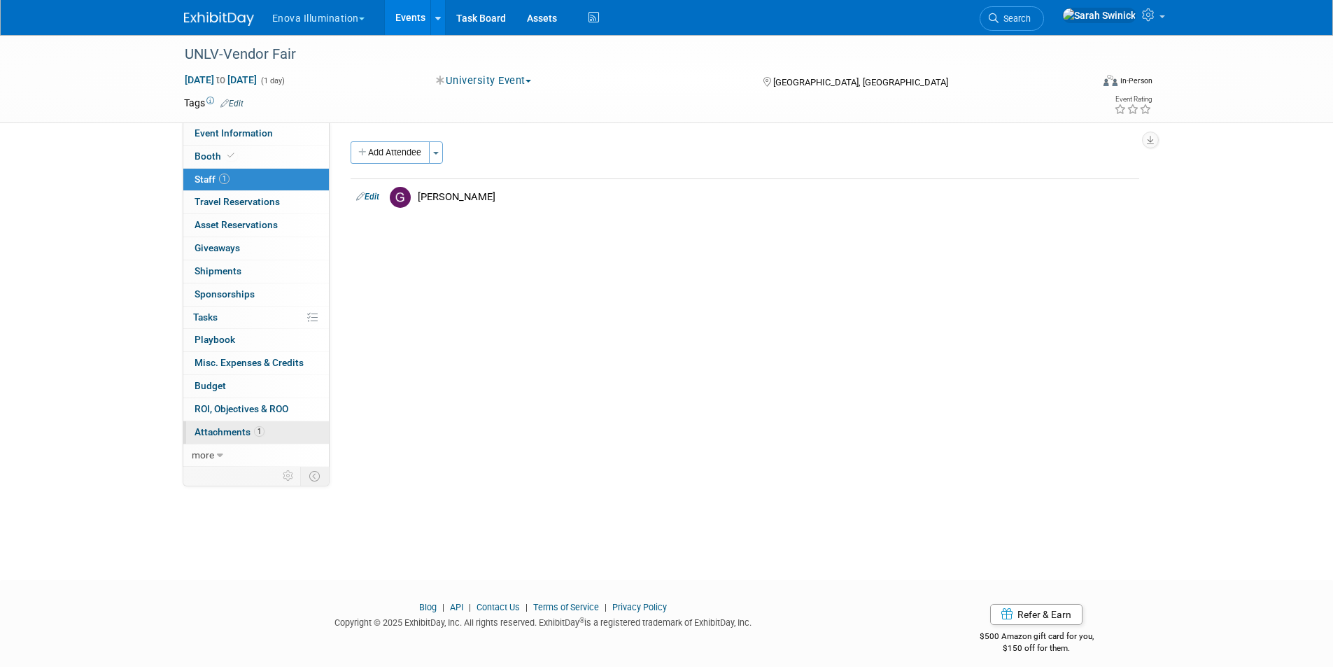
click at [257, 434] on span "1" at bounding box center [259, 431] width 10 height 10
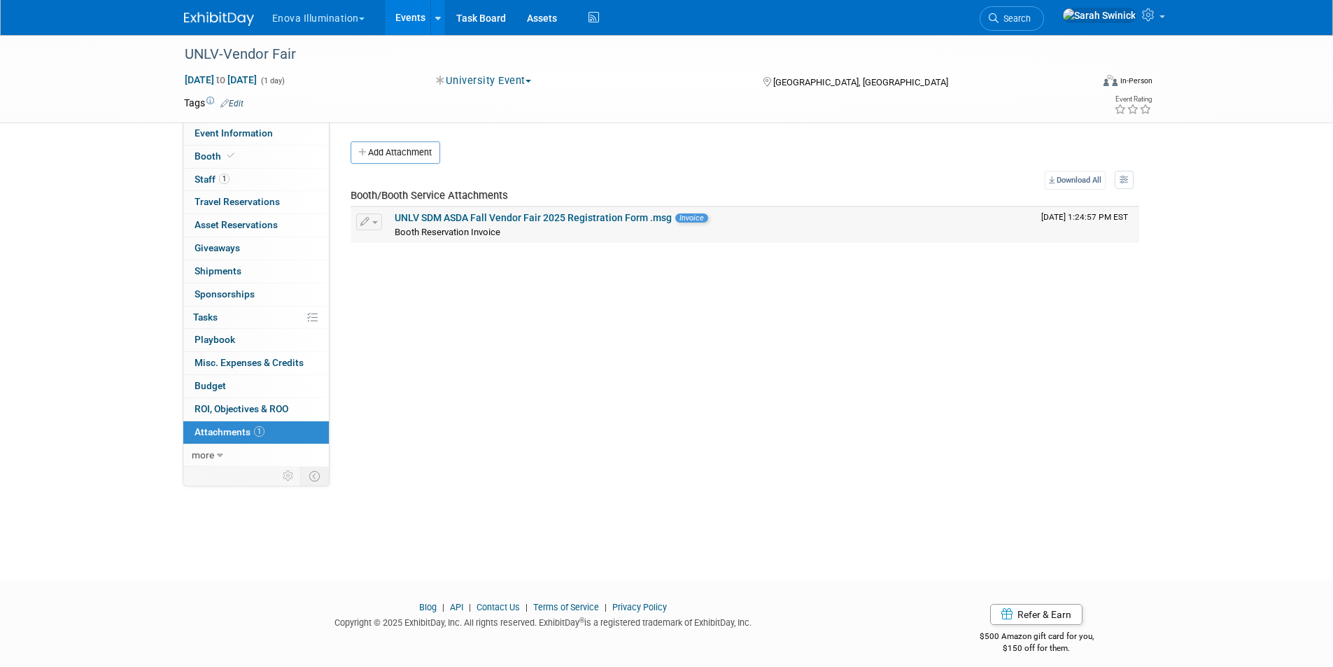
click at [419, 219] on link "UNLV SDM ASDA Fall Vendor Fair 2025 Registration Form .msg" at bounding box center [533, 217] width 277 height 11
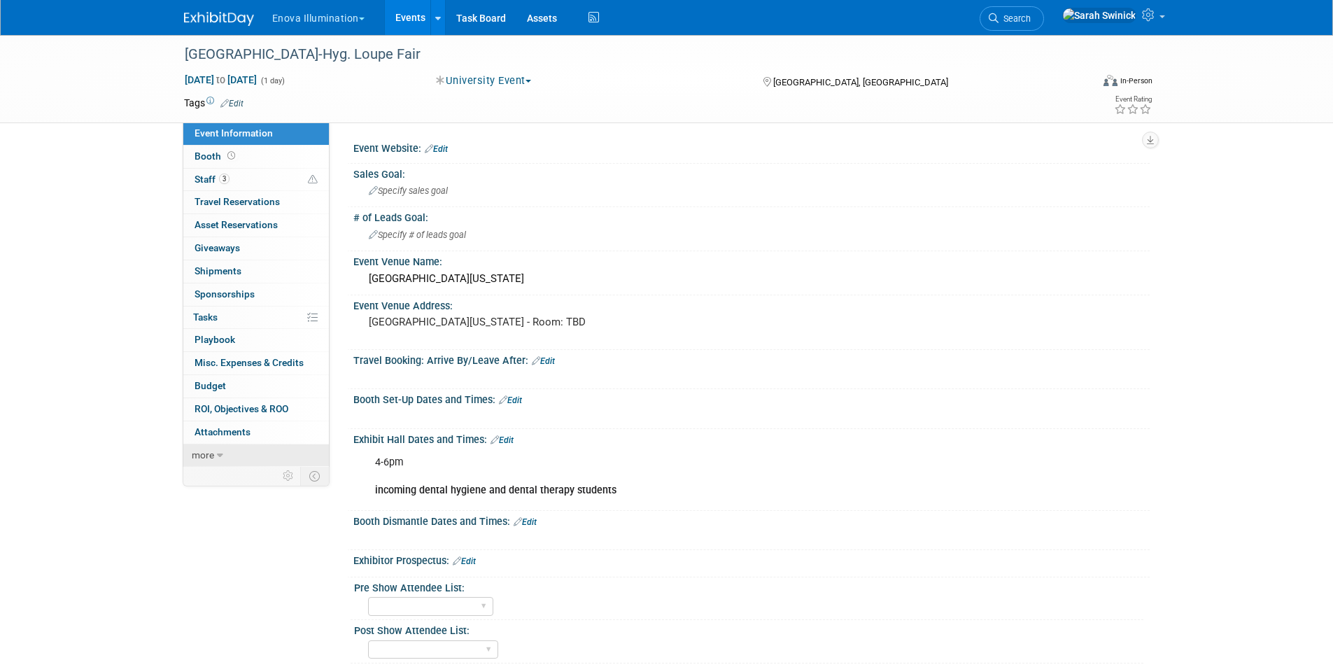
click at [262, 458] on link "more" at bounding box center [256, 455] width 146 height 22
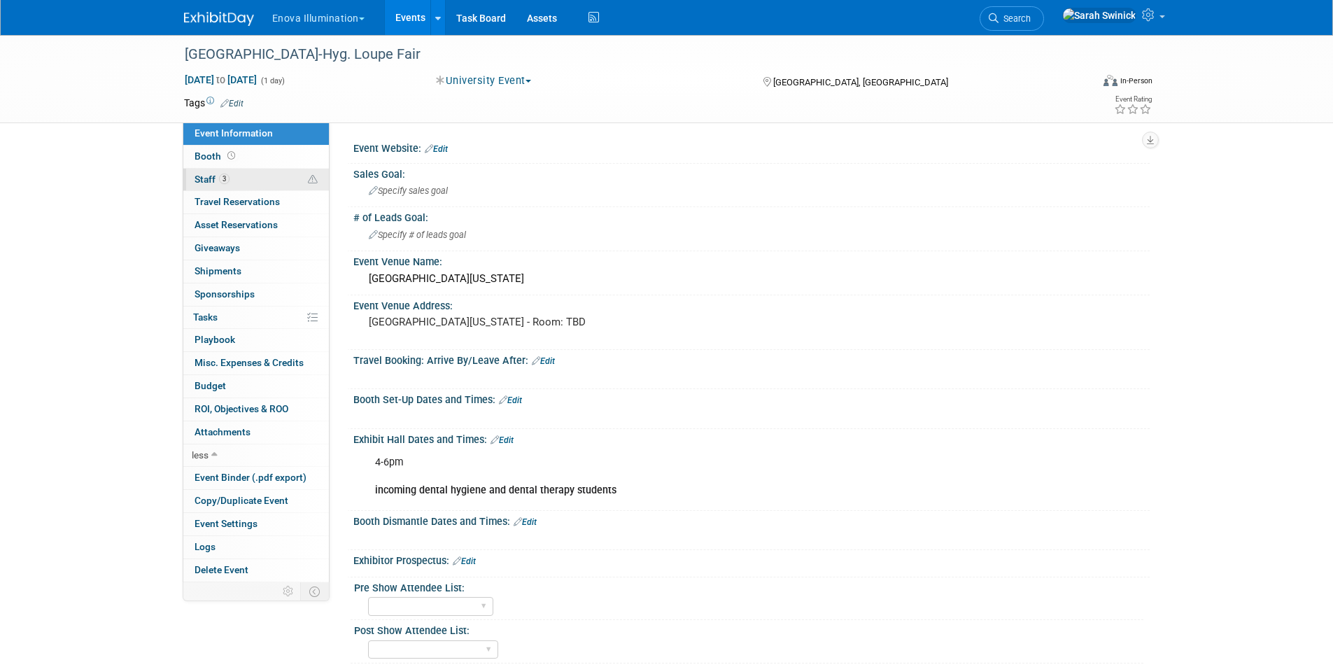
click at [218, 169] on link "3 Staff 3" at bounding box center [256, 180] width 146 height 22
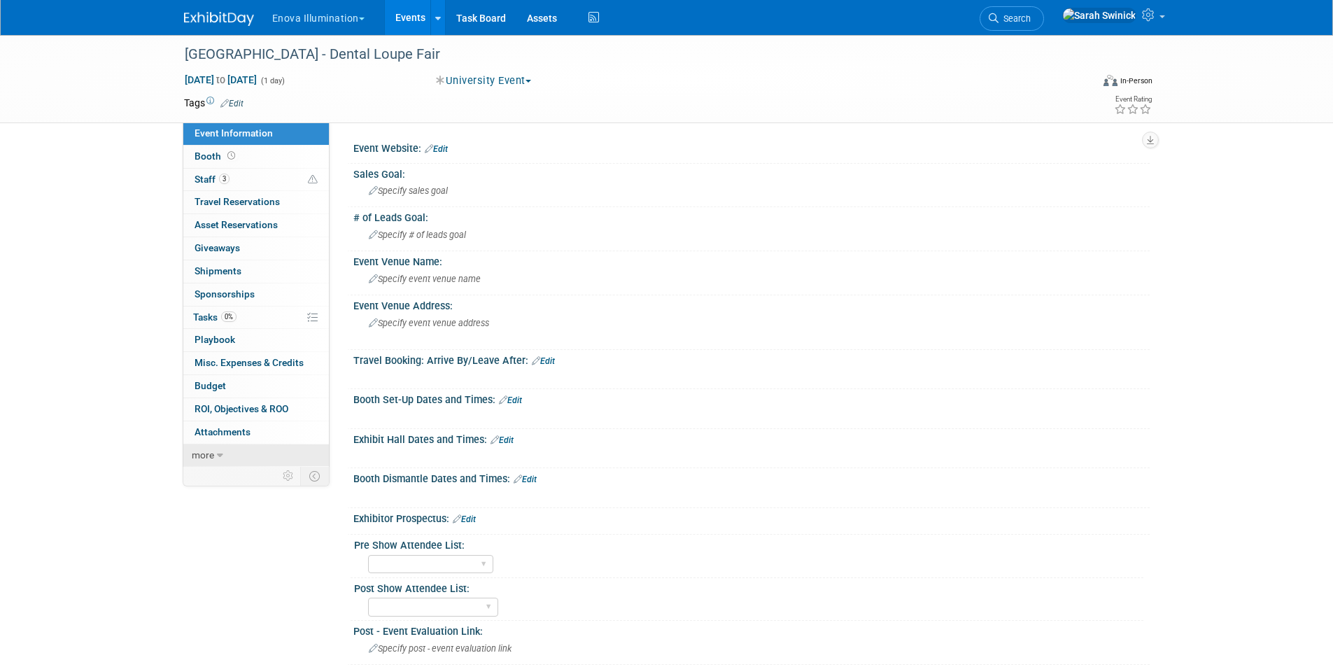
click at [311, 456] on link "more" at bounding box center [256, 455] width 146 height 22
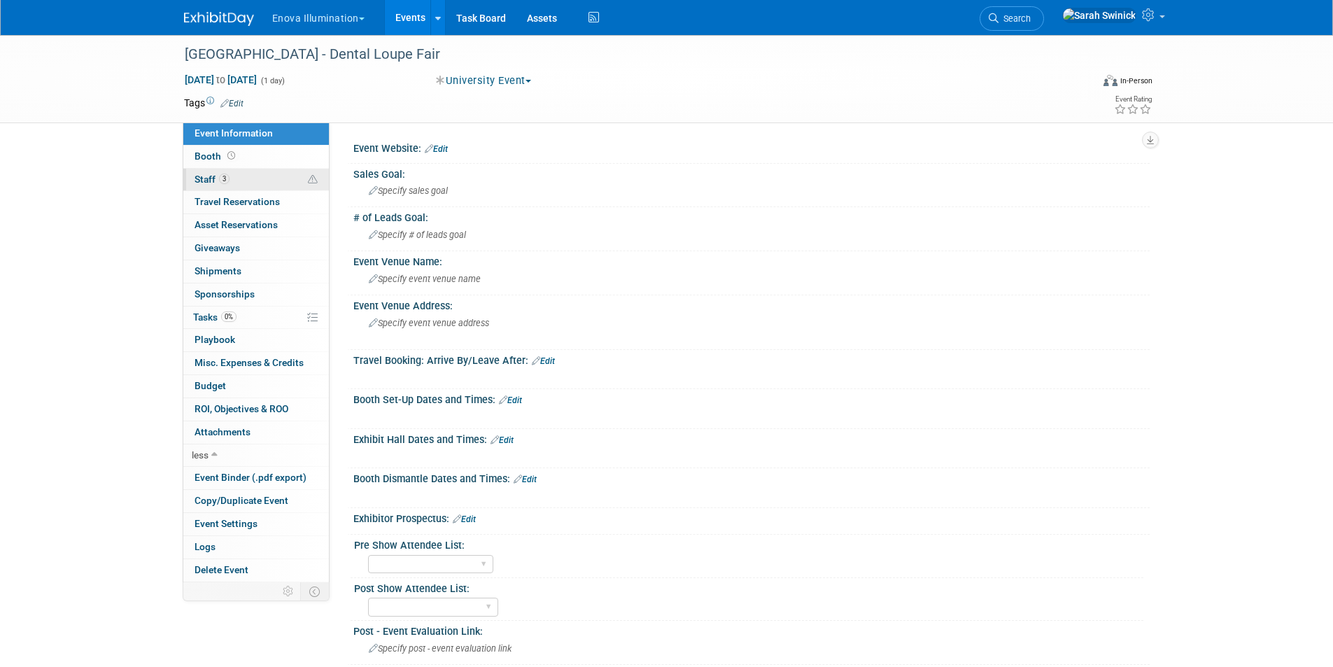
click at [281, 178] on link "3 Staff 3" at bounding box center [256, 180] width 146 height 22
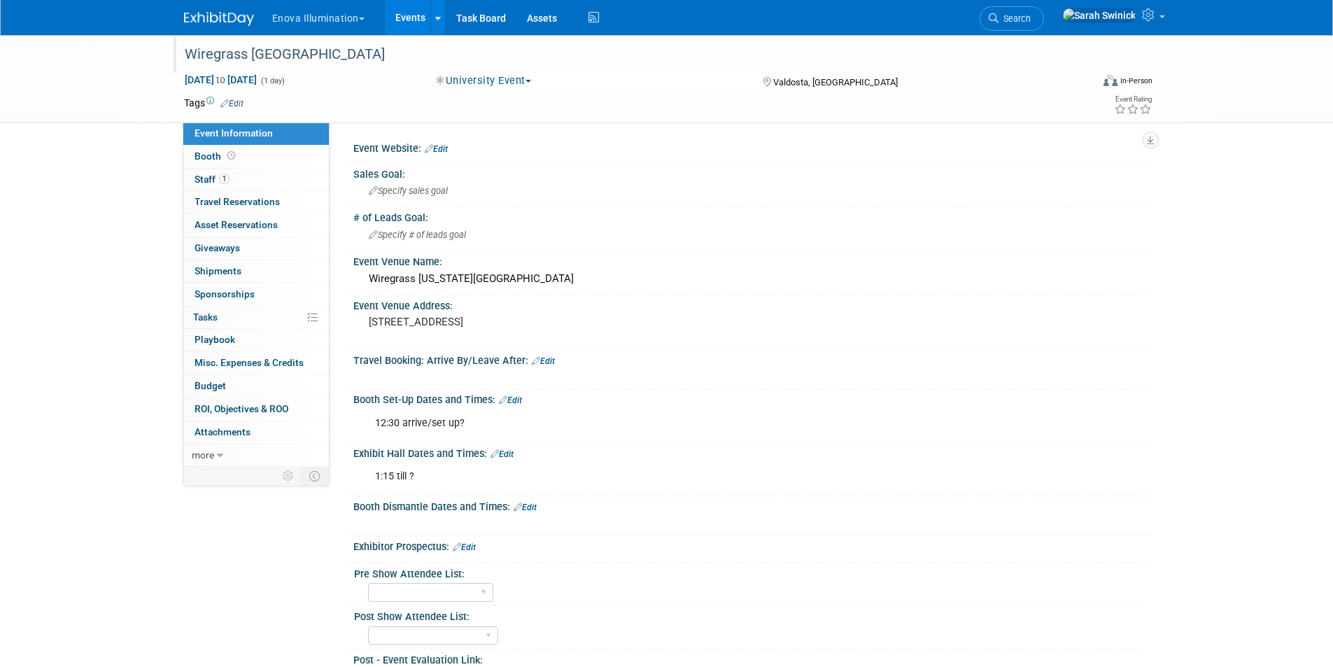
click at [399, 61] on div "Wiregrass [GEOGRAPHIC_DATA]" at bounding box center [625, 54] width 891 height 25
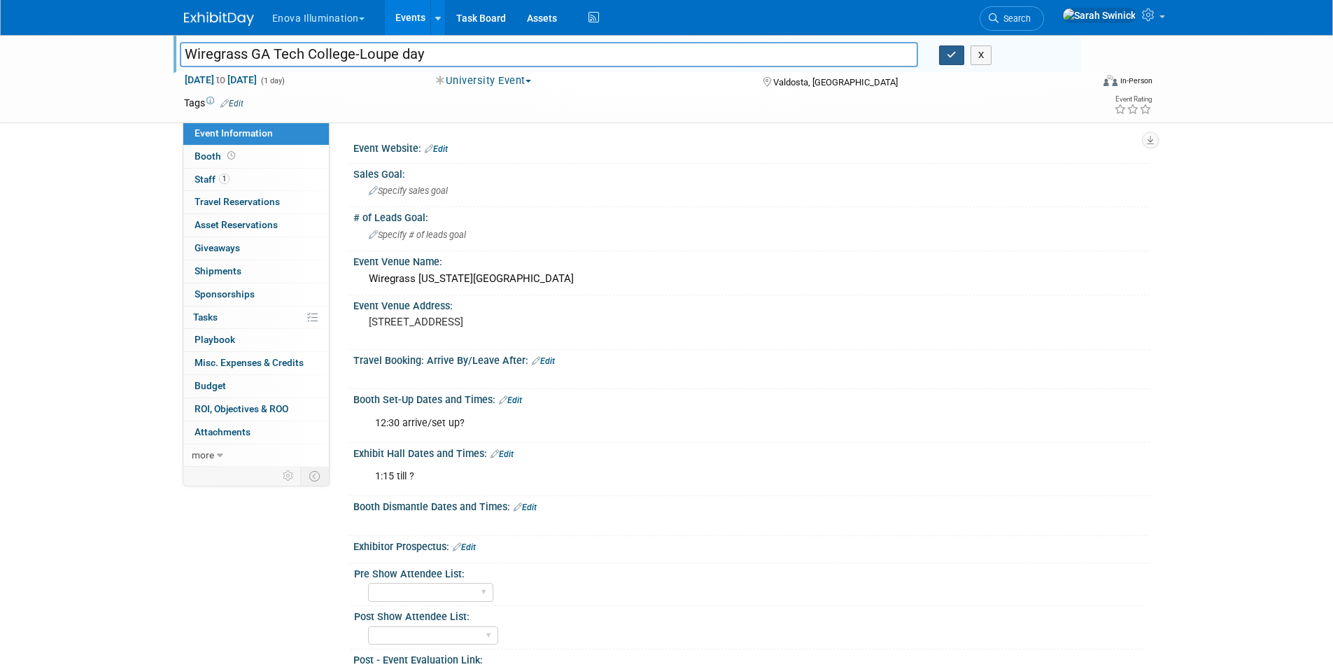
type input "Wiregrass GA Tech College-Loupe day"
click at [962, 52] on button "button" at bounding box center [951, 55] width 25 height 20
